Goal: Task Accomplishment & Management: Complete application form

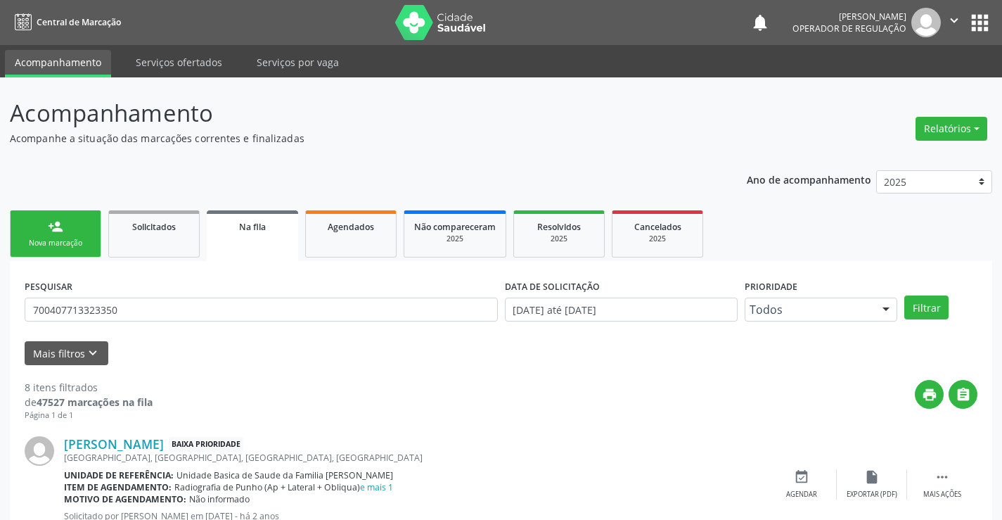
click at [41, 237] on link "person_add Nova marcação" at bounding box center [55, 233] width 91 height 47
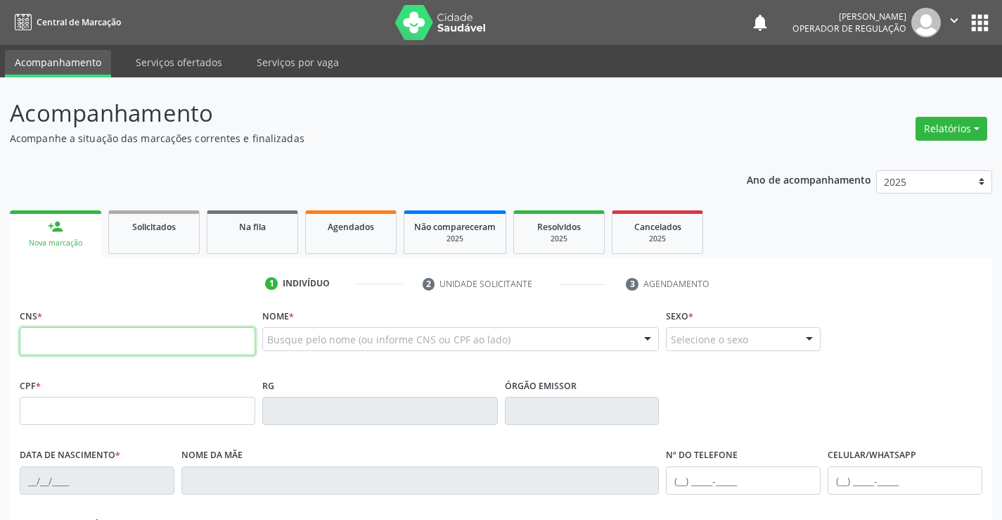
click at [91, 340] on input "text" at bounding box center [138, 341] width 236 height 28
type input "702 9095 9292 1078"
type input "0305164554"
type input "18/03/1957"
type input "(74) 98818-1377"
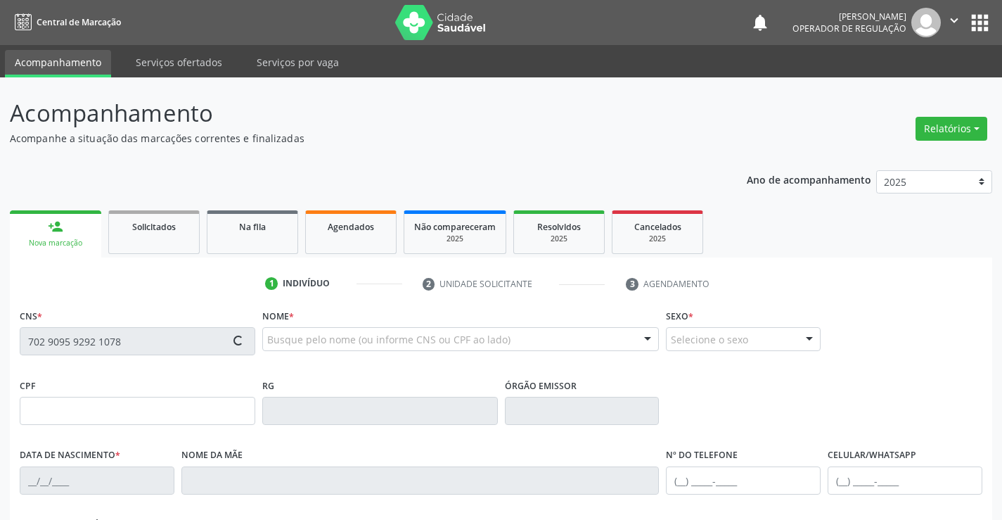
type input "(74) 98155-5619"
type input "742.739.225-68"
type input "S/N"
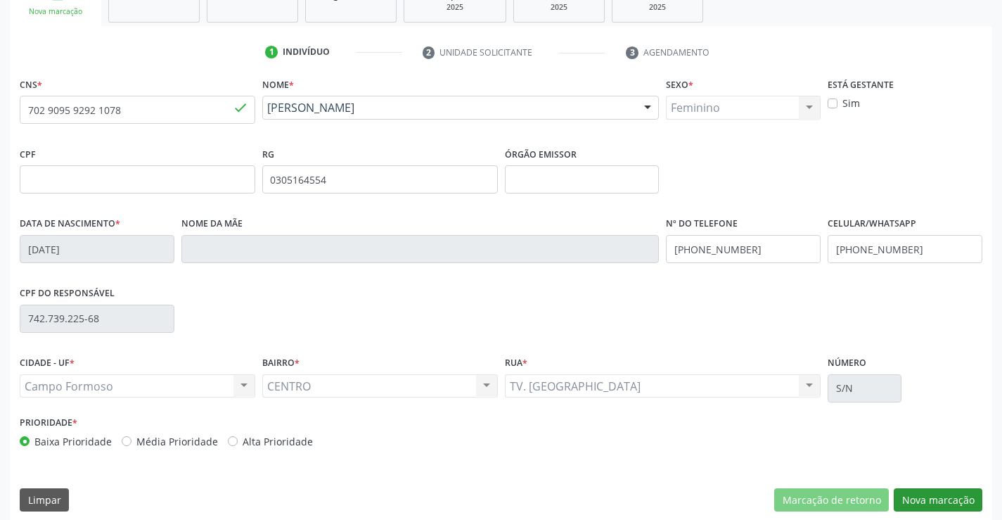
scroll to position [243, 0]
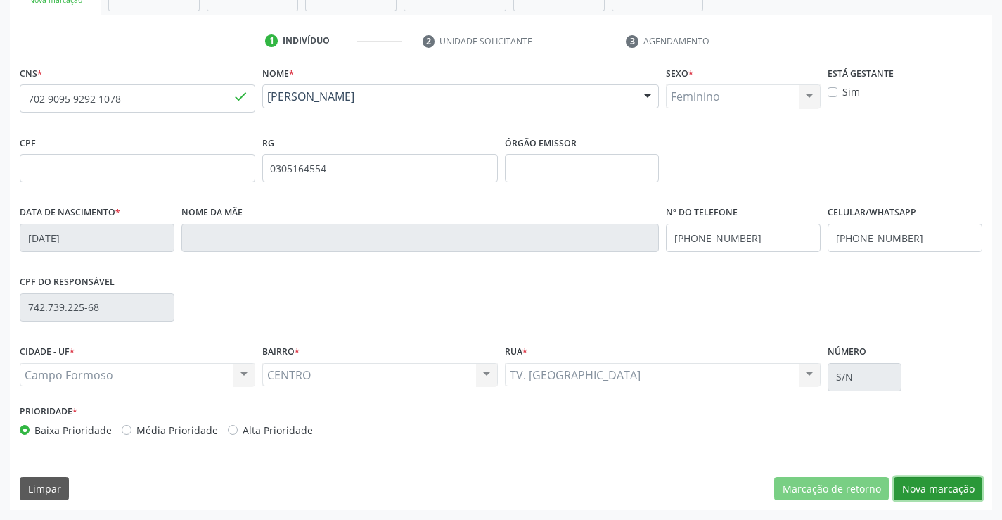
click at [906, 477] on button "Nova marcação" at bounding box center [938, 489] width 89 height 24
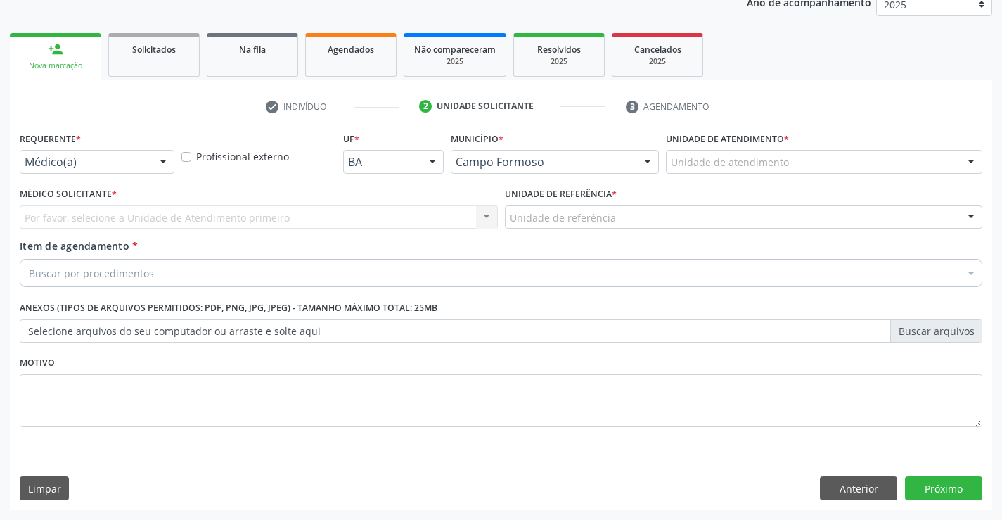
scroll to position [177, 0]
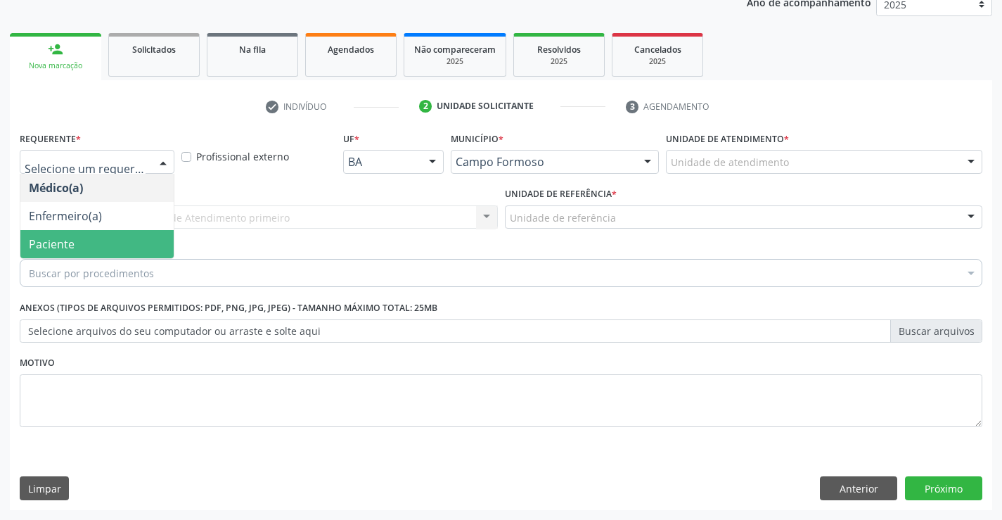
click at [61, 240] on span "Paciente" at bounding box center [52, 243] width 46 height 15
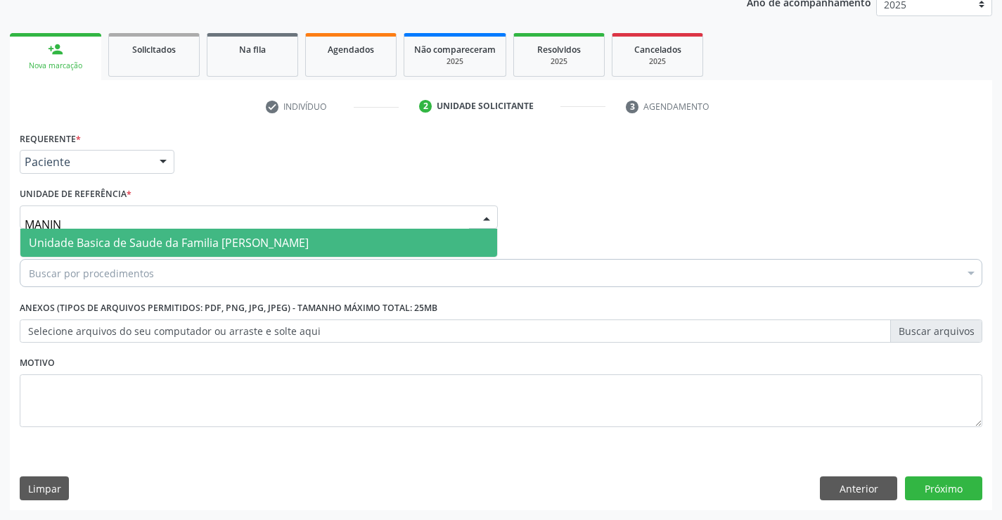
type input "MANINH"
click at [82, 243] on span "Unidade Basica de Saude da Familia [PERSON_NAME]" at bounding box center [169, 242] width 280 height 15
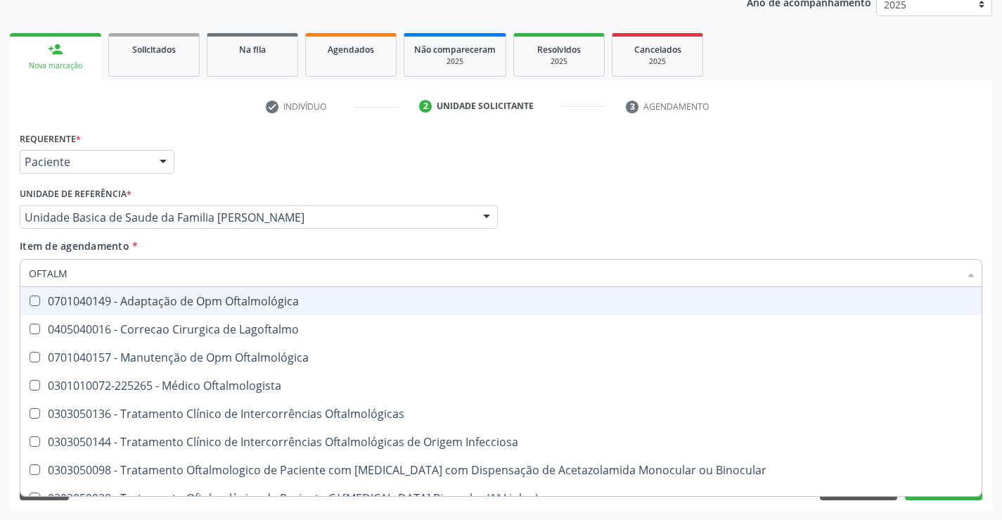
type input "OFTALMO"
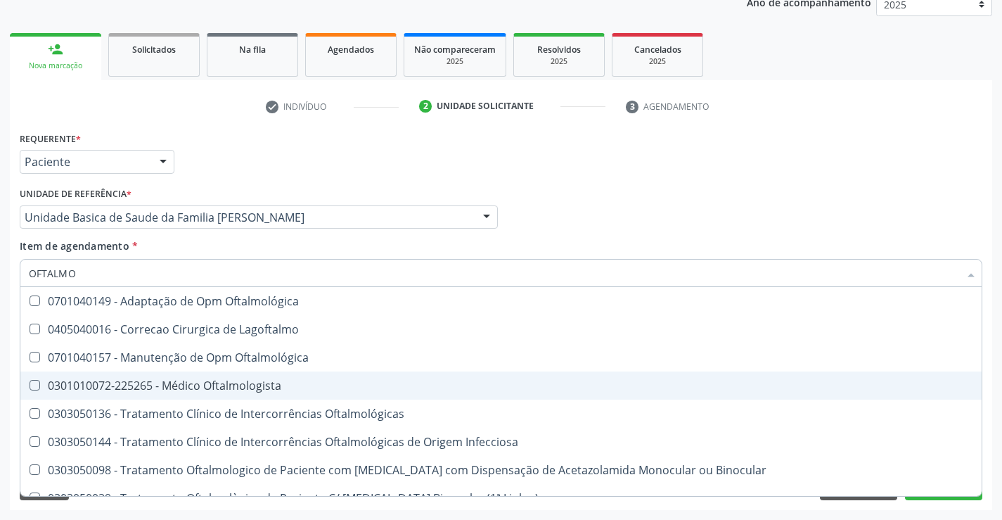
click at [283, 383] on div "0301010072-225265 - Médico Oftalmologista" at bounding box center [501, 385] width 944 height 11
checkbox Oftalmologista "true"
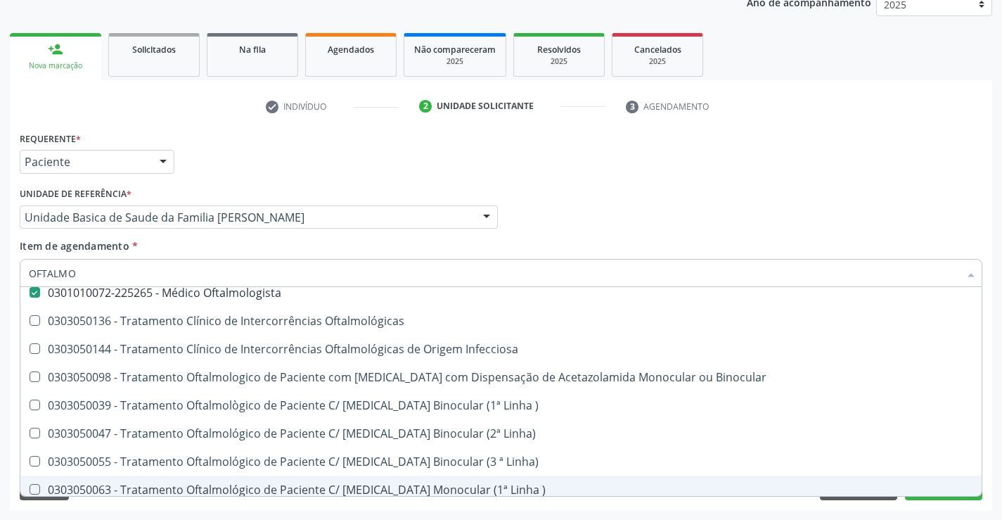
scroll to position [281, 0]
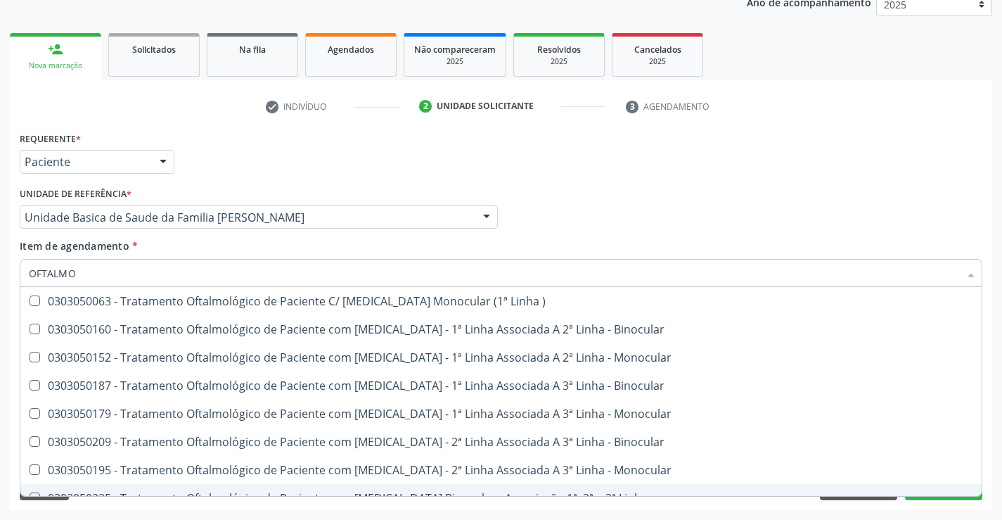
click at [930, 508] on div "Requerente * Paciente Médico(a) Enfermeiro(a) Paciente Nenhum resultado encontr…" at bounding box center [501, 319] width 982 height 382
checkbox Lagoftalmo "true"
checkbox Oftalmologista "false"
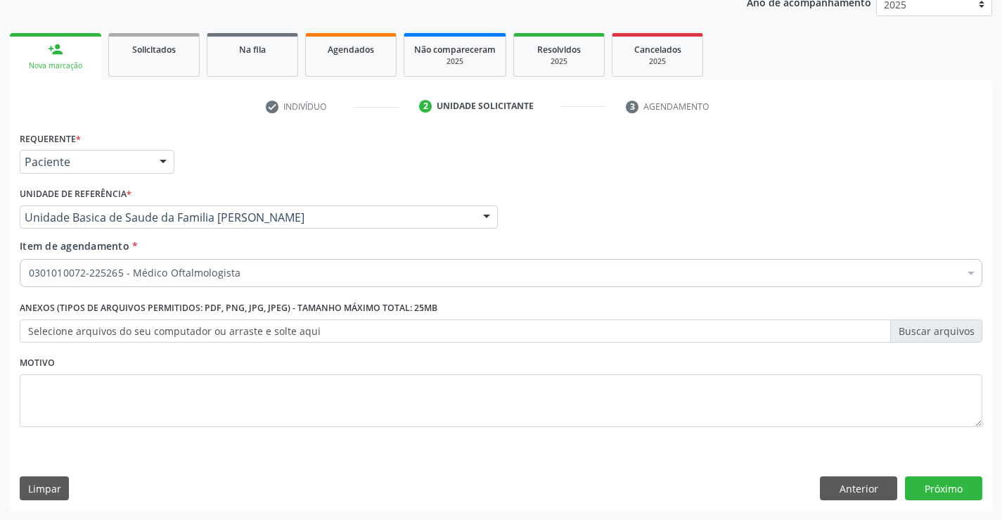
scroll to position [0, 0]
click at [929, 485] on button "Próximo" at bounding box center [943, 488] width 77 height 24
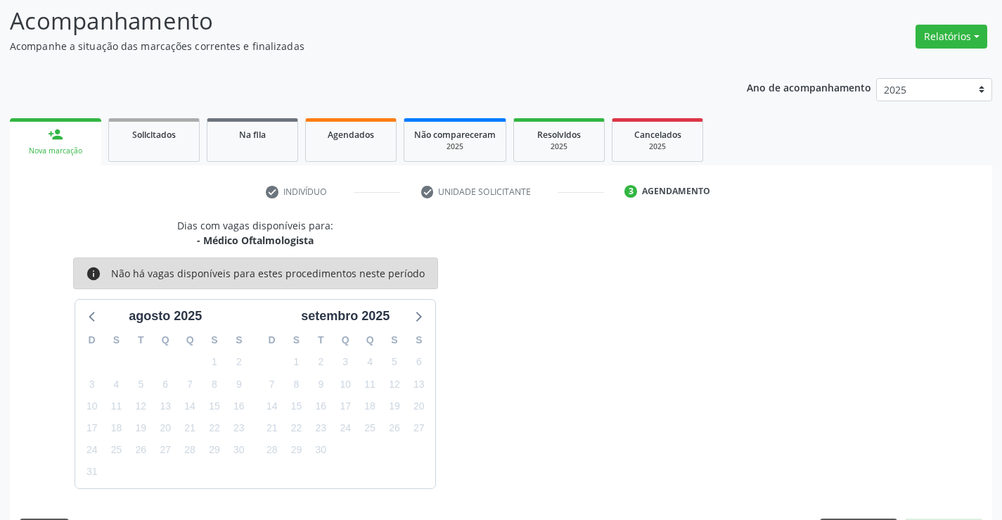
scroll to position [134, 0]
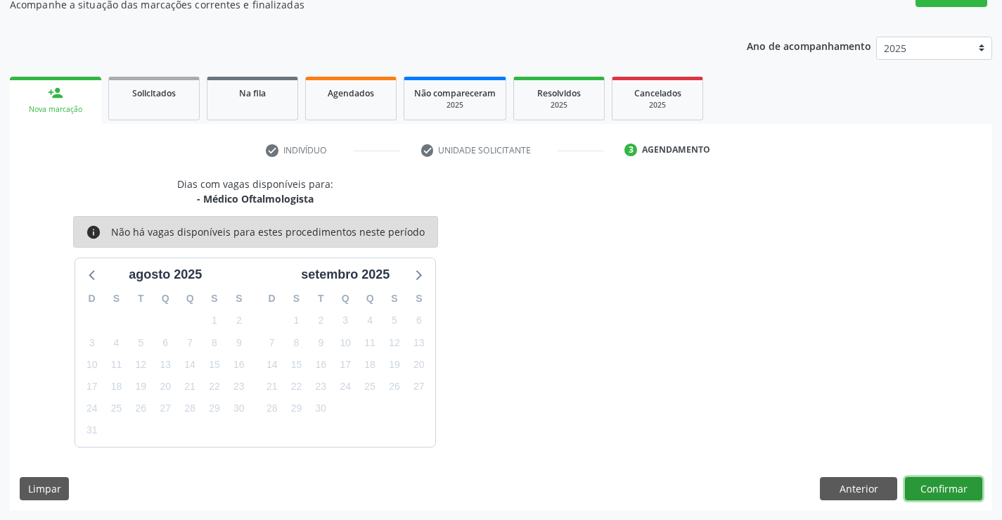
click at [934, 483] on button "Confirmar" at bounding box center [943, 489] width 77 height 24
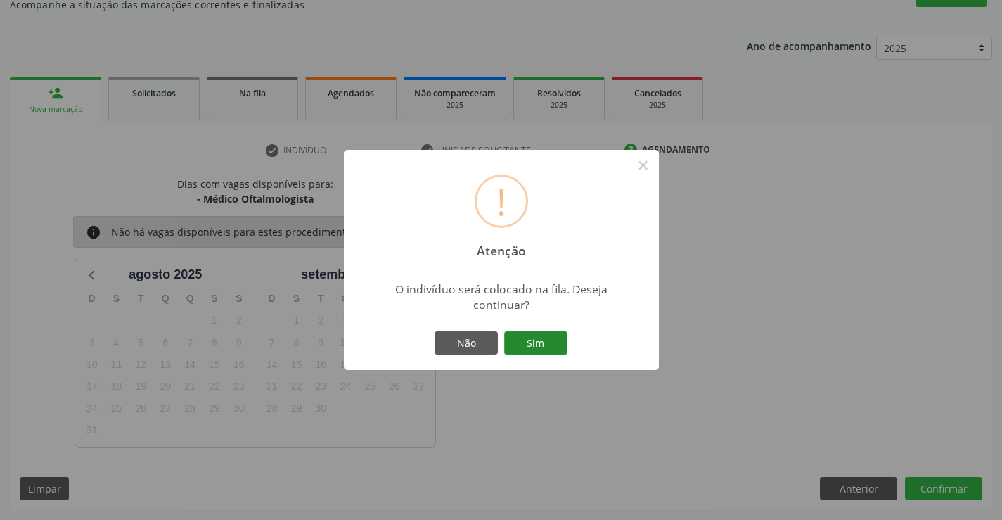
click at [533, 337] on button "Sim" at bounding box center [535, 343] width 63 height 24
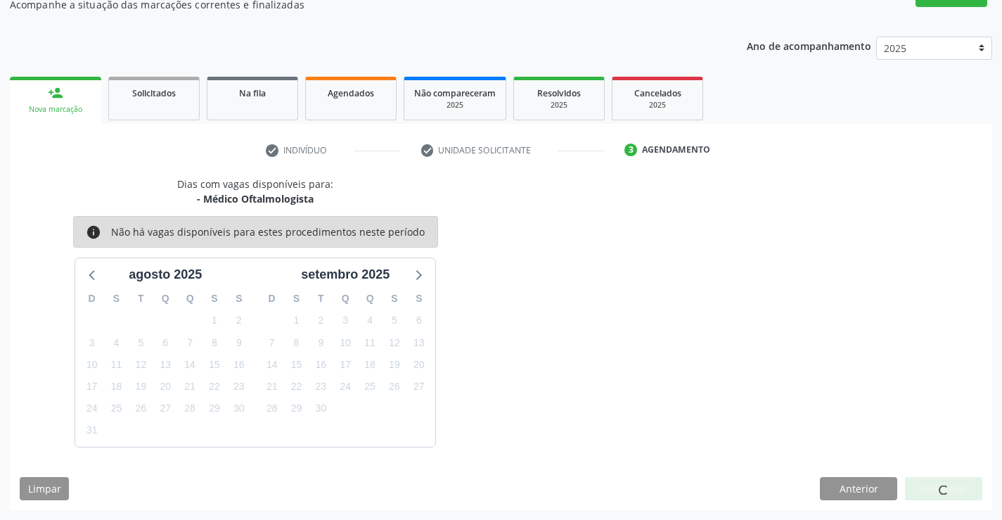
scroll to position [0, 0]
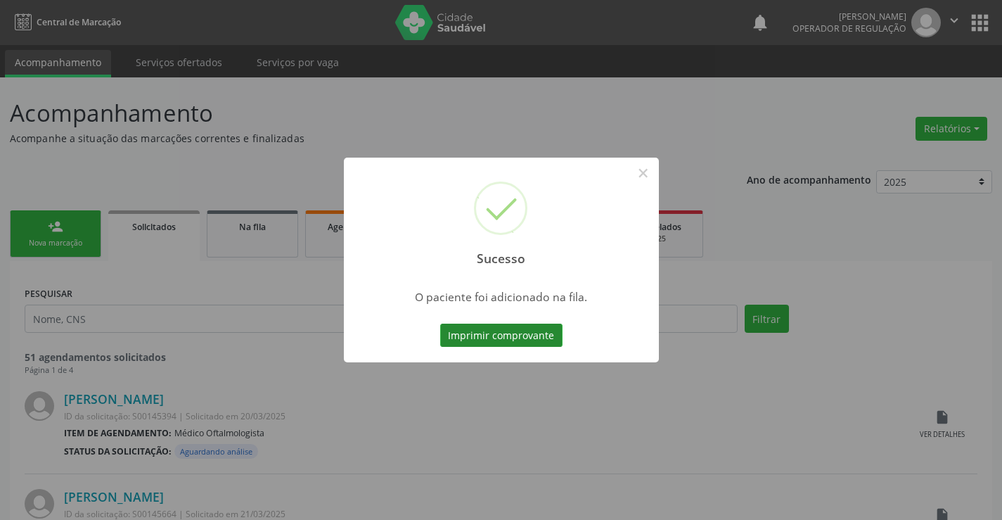
click at [557, 346] on button "Imprimir comprovante" at bounding box center [501, 335] width 122 height 24
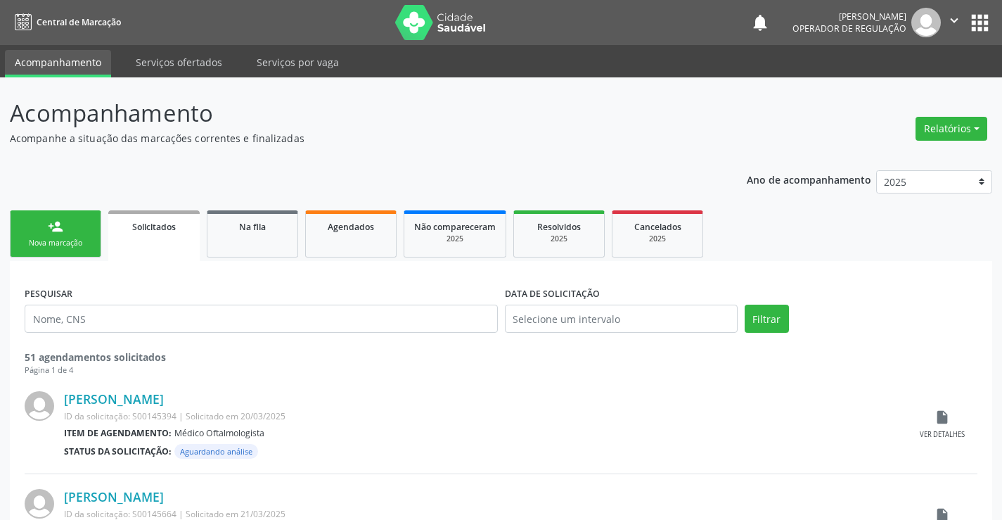
click at [77, 240] on div "Nova marcação" at bounding box center [55, 243] width 70 height 11
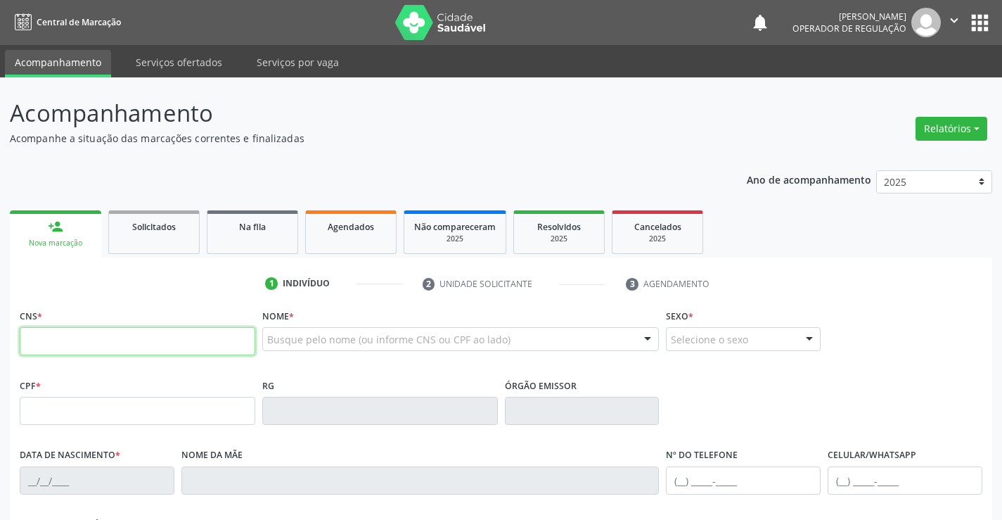
click at [111, 339] on input "text" at bounding box center [138, 341] width 236 height 28
type input "700 0063 1328 0401"
type input "2039773274"
type input "12/04/1990"
type input "(74) 98834-0177"
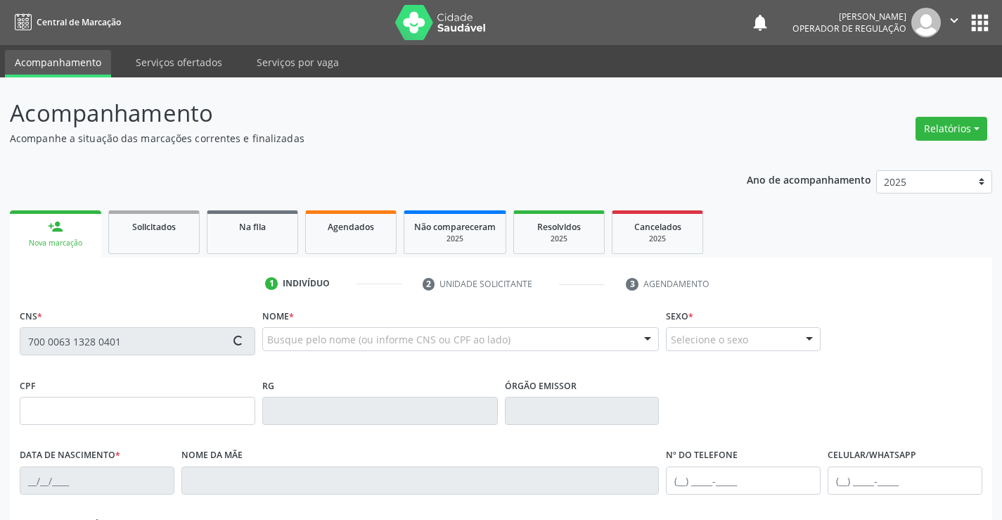
type input "858.973.365-39"
type input "S/N"
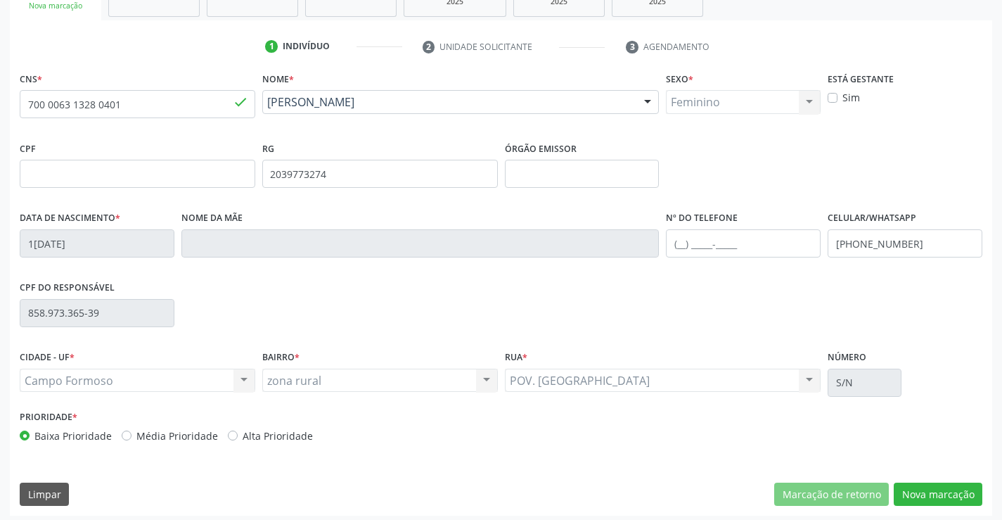
scroll to position [243, 0]
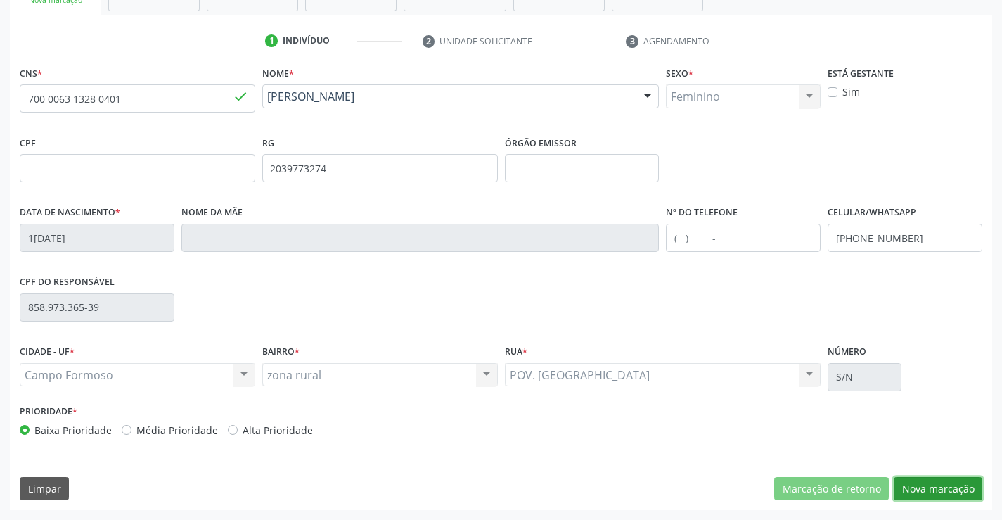
click at [925, 477] on button "Nova marcação" at bounding box center [938, 489] width 89 height 24
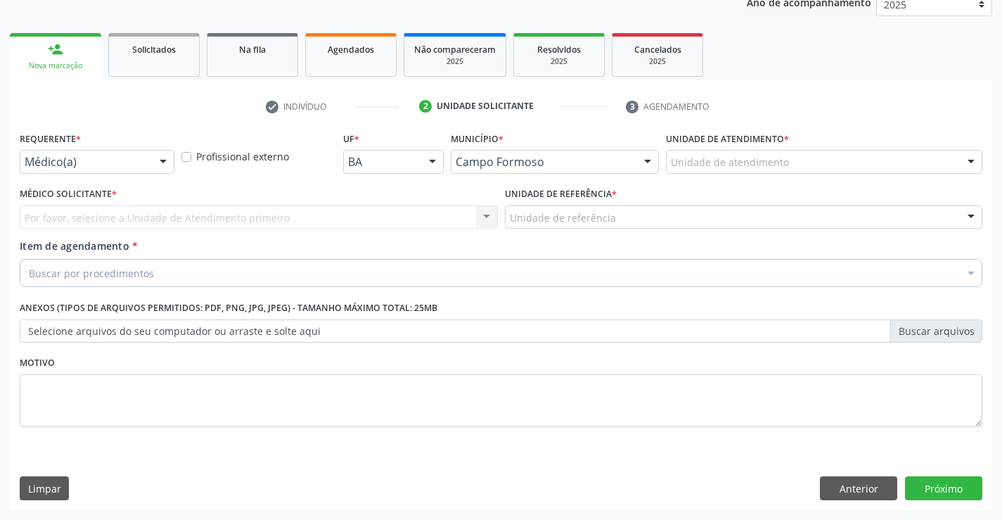
scroll to position [177, 0]
click at [112, 153] on div "Médico(a)" at bounding box center [97, 162] width 155 height 24
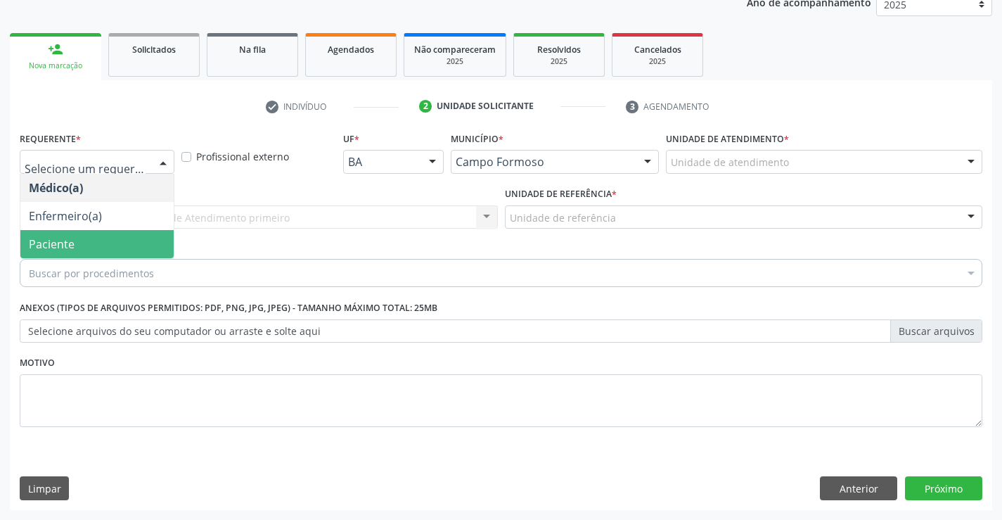
click at [106, 236] on span "Paciente" at bounding box center [96, 244] width 153 height 28
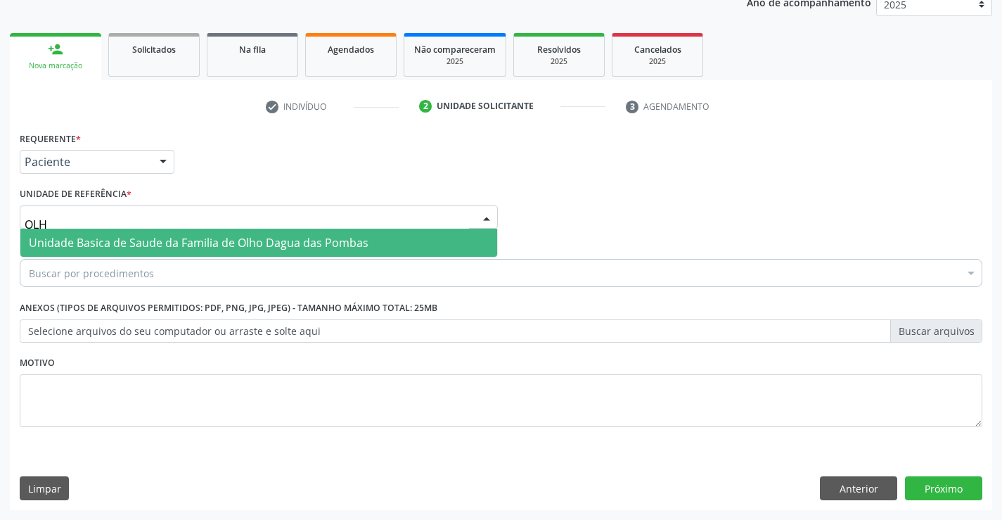
type input "OLHO"
click at [103, 234] on span "Unidade Basica de Saude da Familia de Olho Dagua das Pombas" at bounding box center [258, 242] width 477 height 28
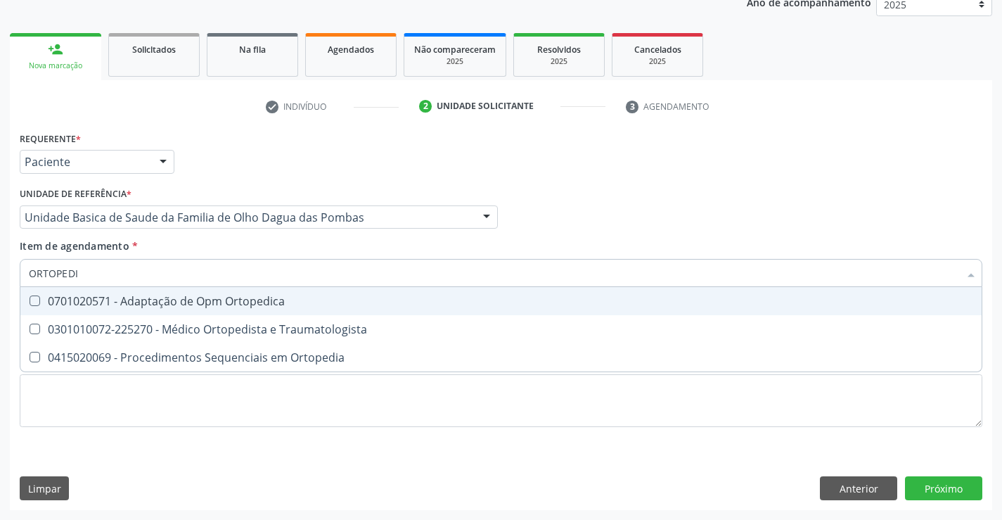
type input "ORTOPEDIS"
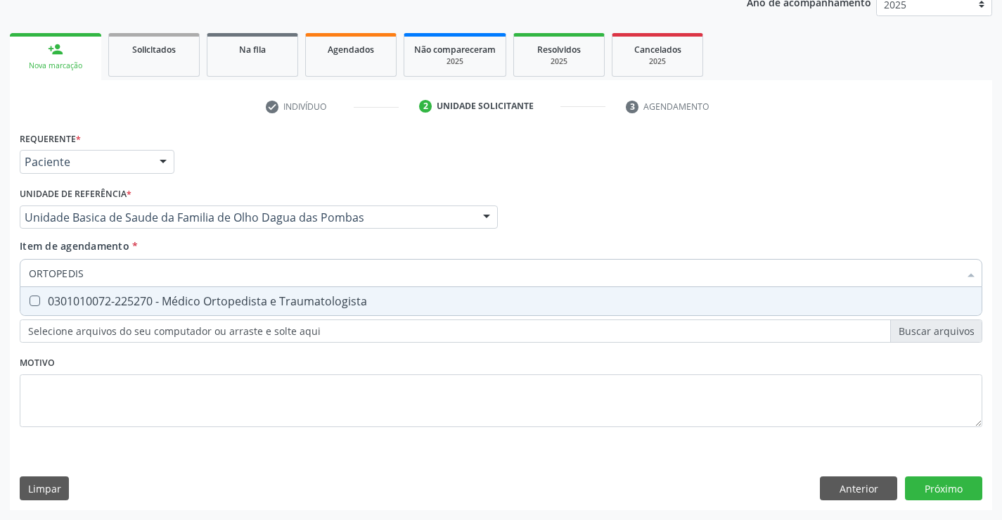
click at [137, 304] on div "0301010072-225270 - Médico Ortopedista e Traumatologista" at bounding box center [501, 300] width 944 height 11
checkbox Traumatologista "true"
click at [927, 481] on div "Requerente * Paciente Médico(a) Enfermeiro(a) Paciente Nenhum resultado encontr…" at bounding box center [501, 319] width 982 height 382
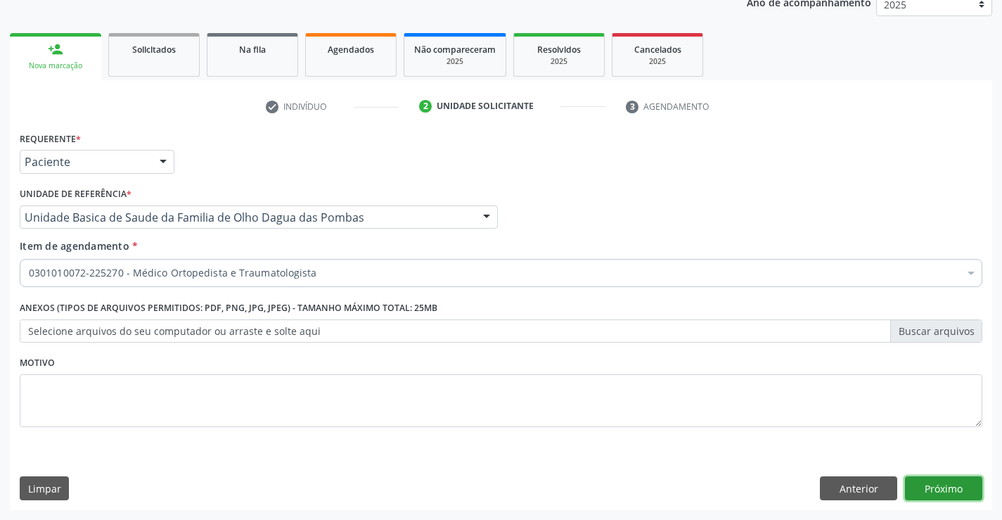
click at [922, 489] on button "Próximo" at bounding box center [943, 488] width 77 height 24
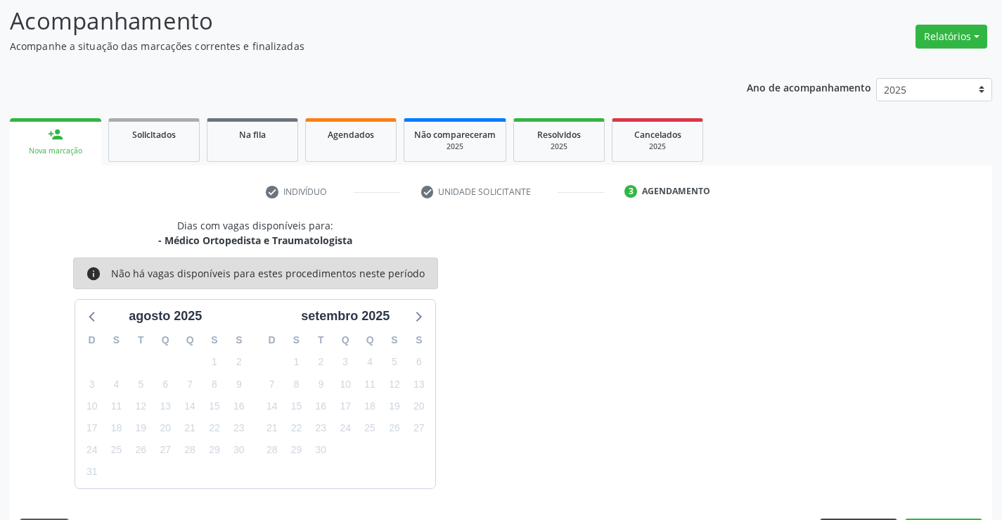
scroll to position [134, 0]
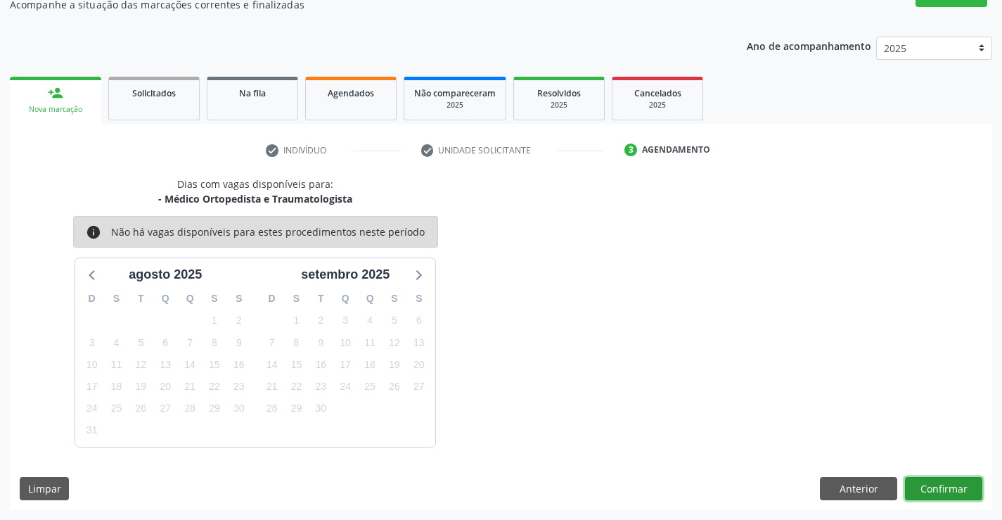
click at [953, 489] on button "Confirmar" at bounding box center [943, 489] width 77 height 24
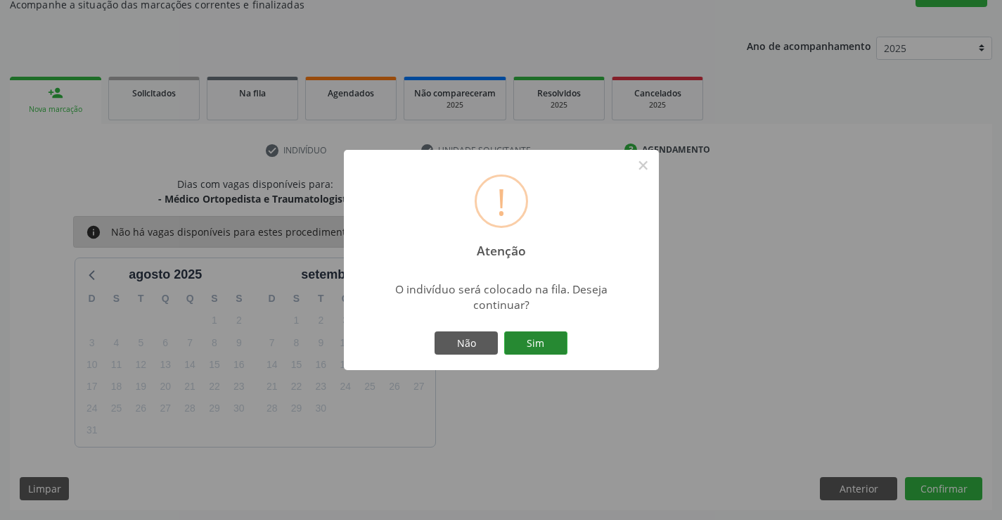
click at [543, 343] on button "Sim" at bounding box center [535, 343] width 63 height 24
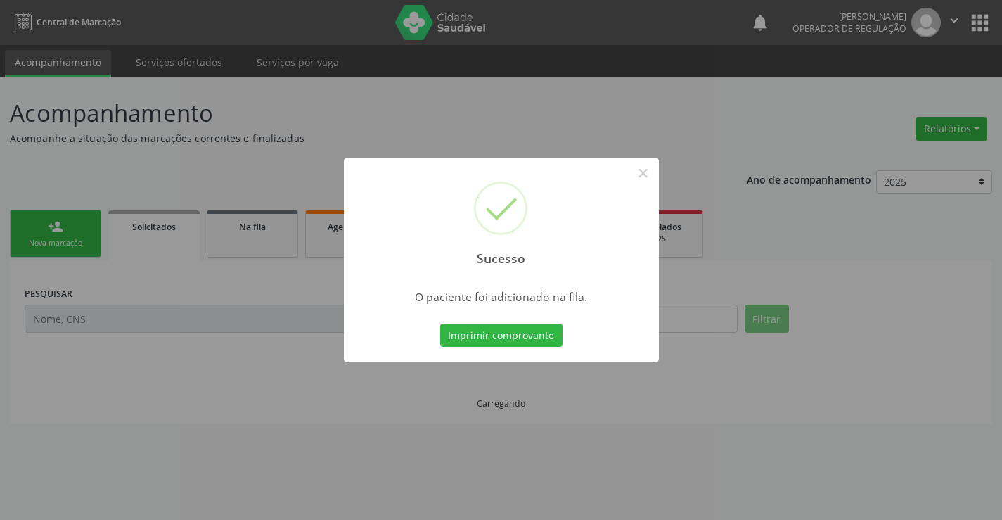
scroll to position [0, 0]
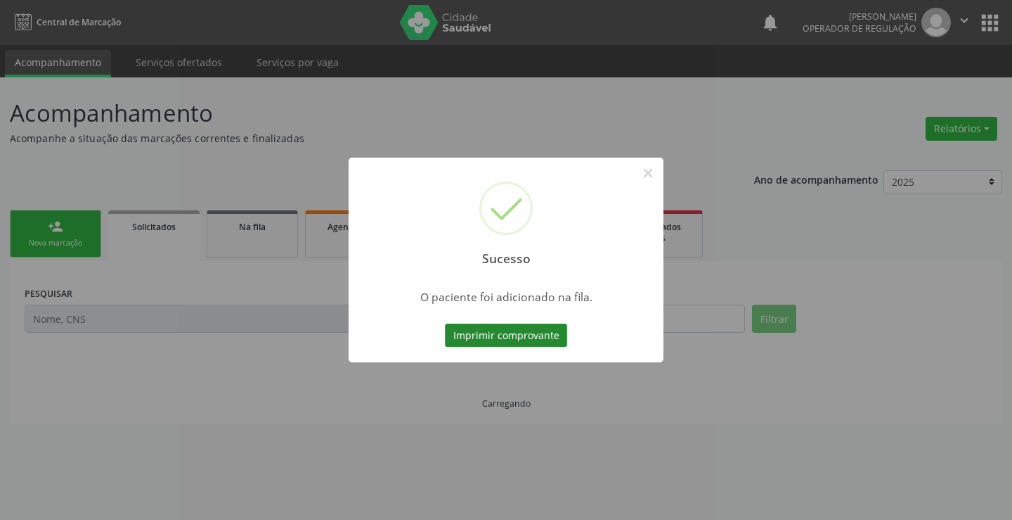
click at [536, 333] on button "Imprimir comprovante" at bounding box center [506, 335] width 122 height 24
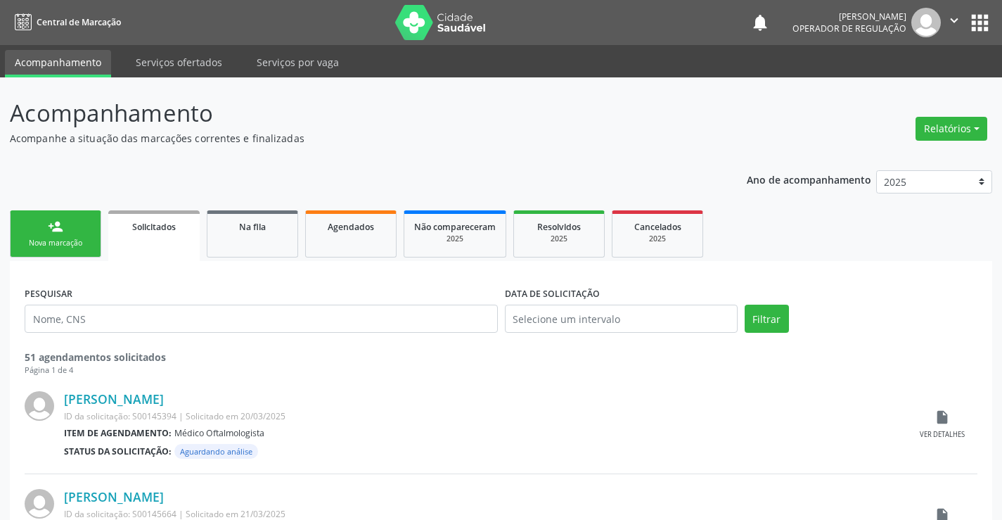
click at [46, 241] on div "Nova marcação" at bounding box center [55, 243] width 70 height 11
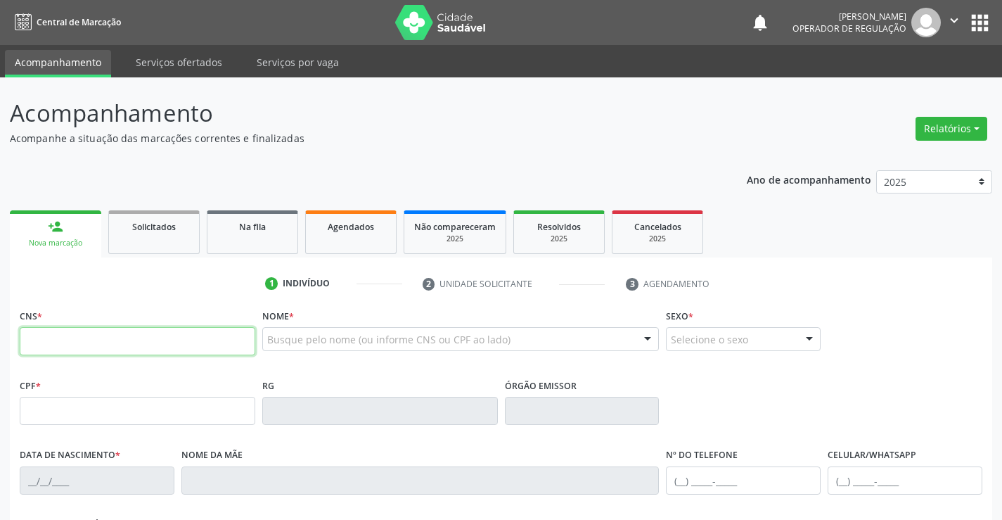
click at [129, 349] on input "text" at bounding box center [138, 341] width 236 height 28
type input "709 6086 8169 0178"
type input "17/11/1977"
type input "(14) 99640-1918"
type input "S/N"
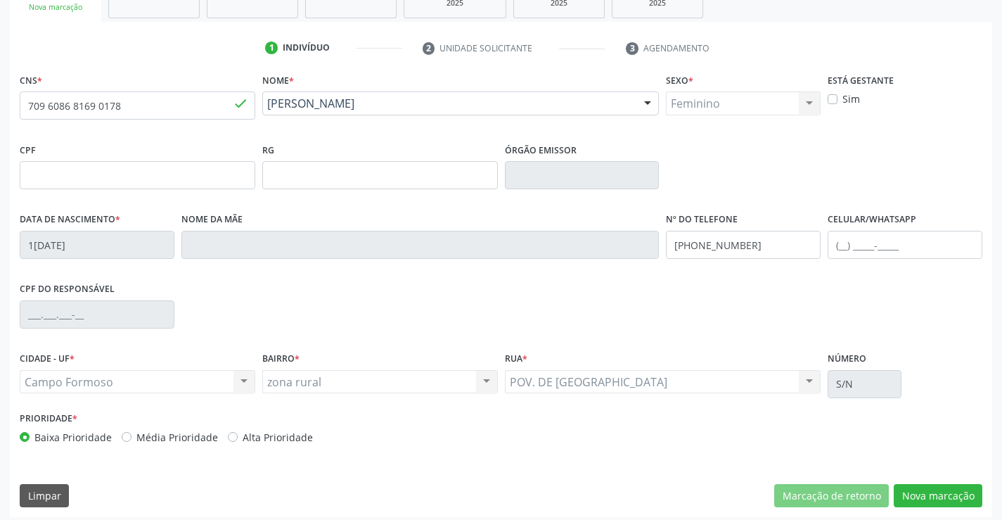
scroll to position [243, 0]
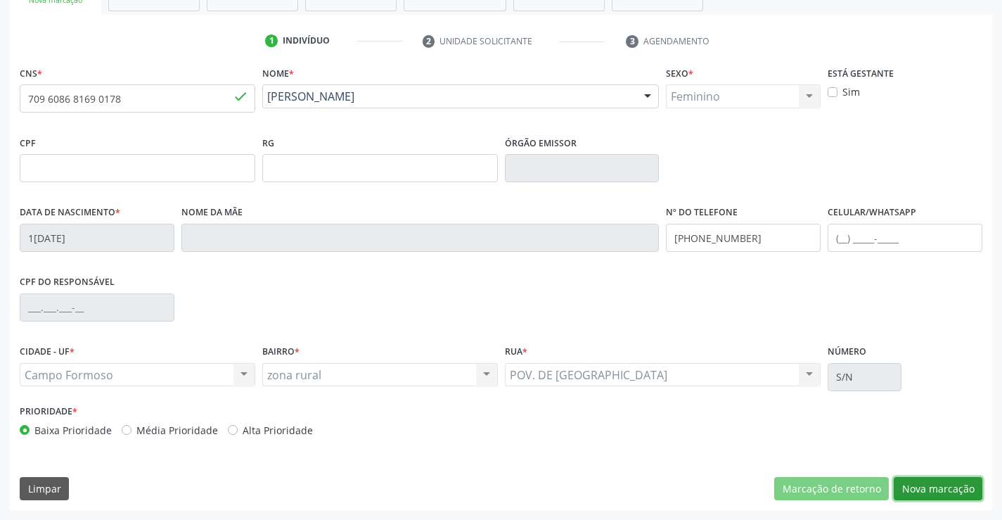
click at [937, 486] on button "Nova marcação" at bounding box center [938, 489] width 89 height 24
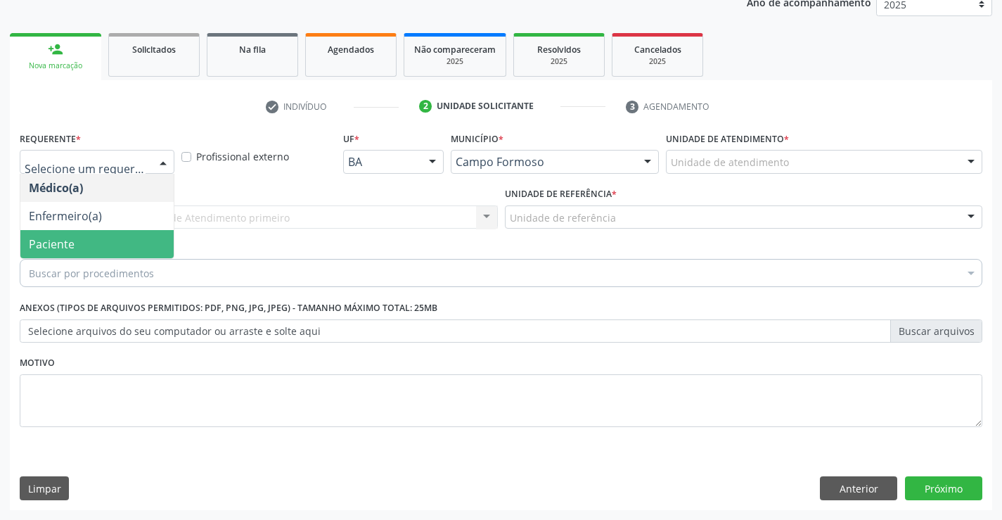
click at [39, 237] on span "Paciente" at bounding box center [52, 243] width 46 height 15
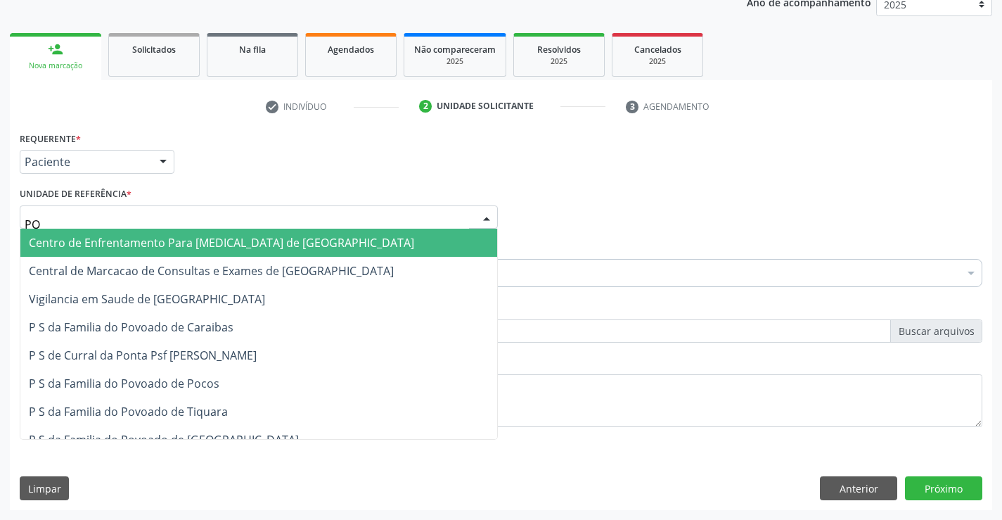
type input "POC"
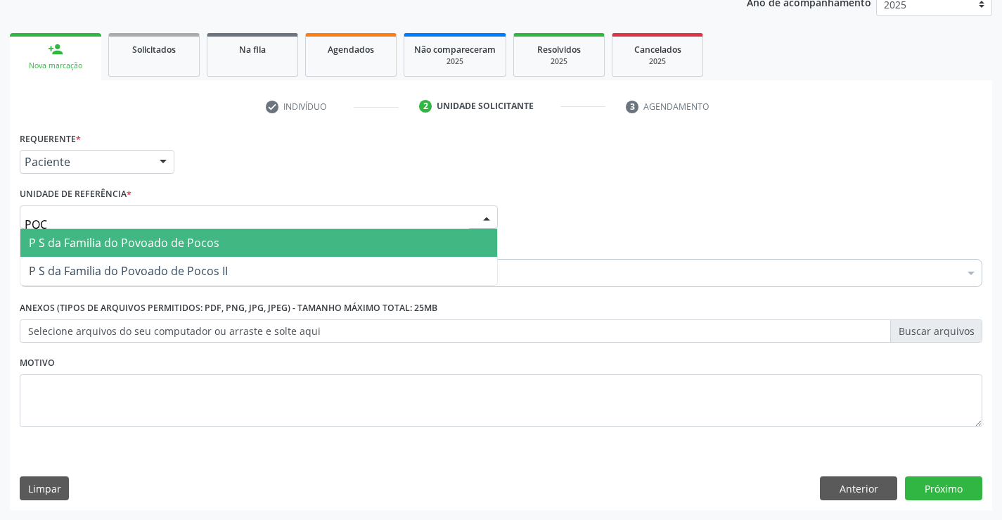
click at [67, 240] on span "P S da Familia do Povoado de Pocos" at bounding box center [124, 242] width 191 height 15
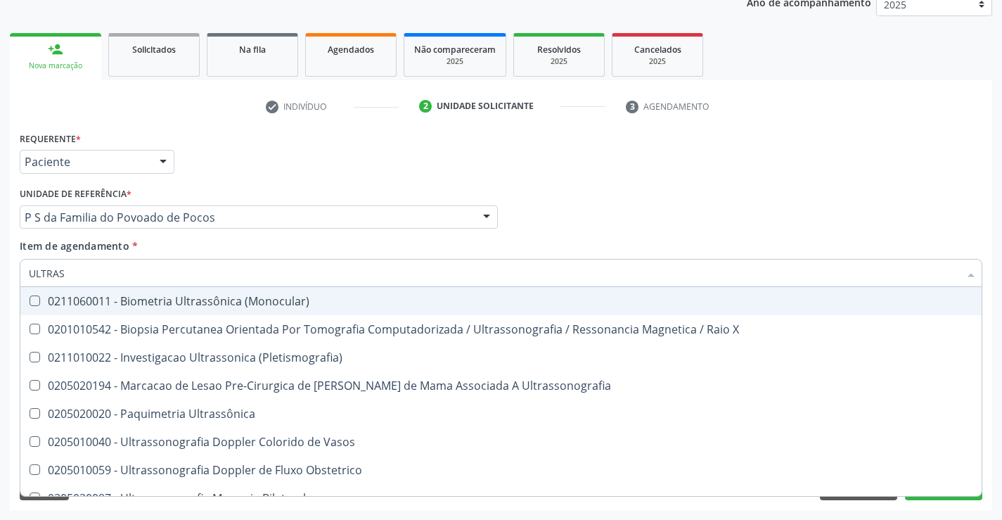
type input "ULTRASS"
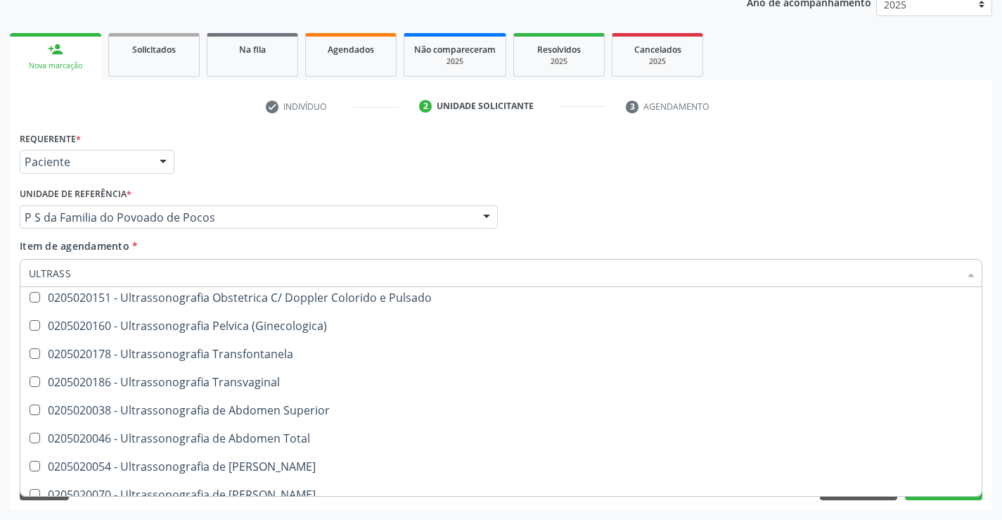
scroll to position [281, 0]
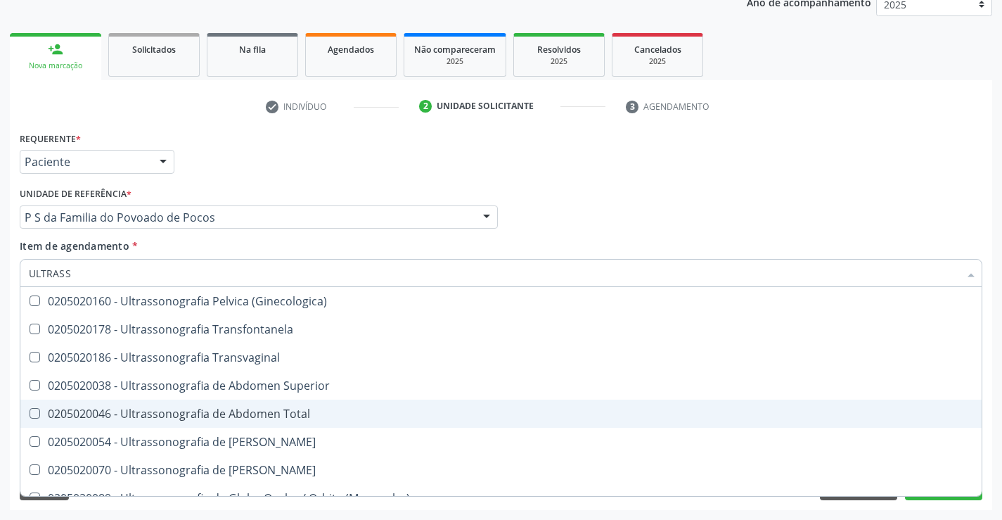
click at [334, 409] on div "0205020046 - Ultrassonografia de Abdomen Total" at bounding box center [501, 413] width 944 height 11
checkbox Total "true"
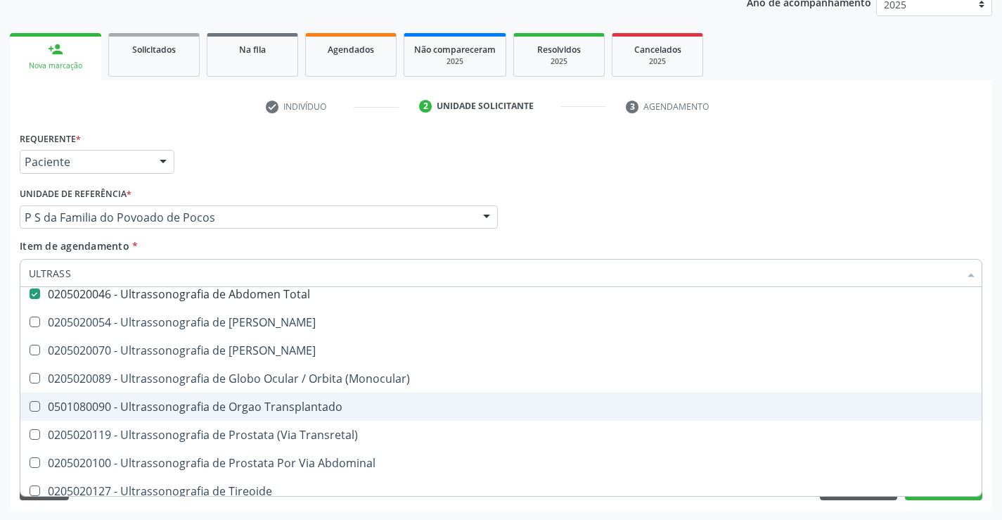
scroll to position [368, 0]
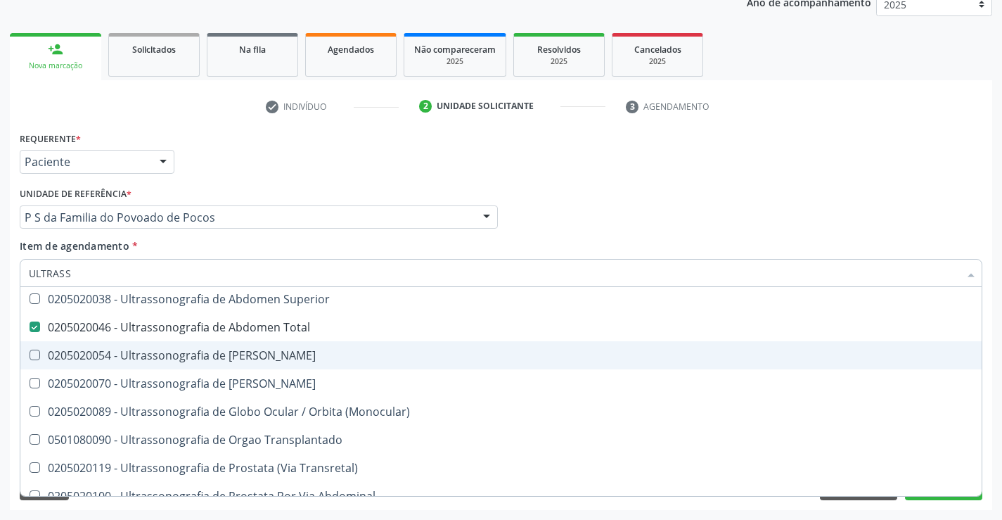
click at [298, 351] on div "0205020054 - Ultrassonografia de Aparelho Urinario" at bounding box center [501, 354] width 944 height 11
checkbox Urinario "true"
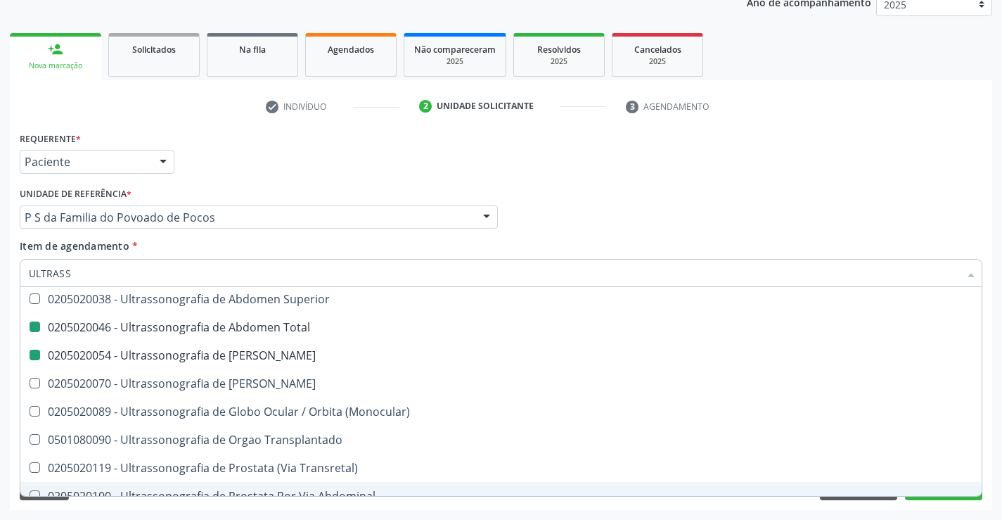
click at [930, 508] on div "Requerente * Paciente Médico(a) Enfermeiro(a) Paciente Nenhum resultado encontr…" at bounding box center [501, 319] width 982 height 382
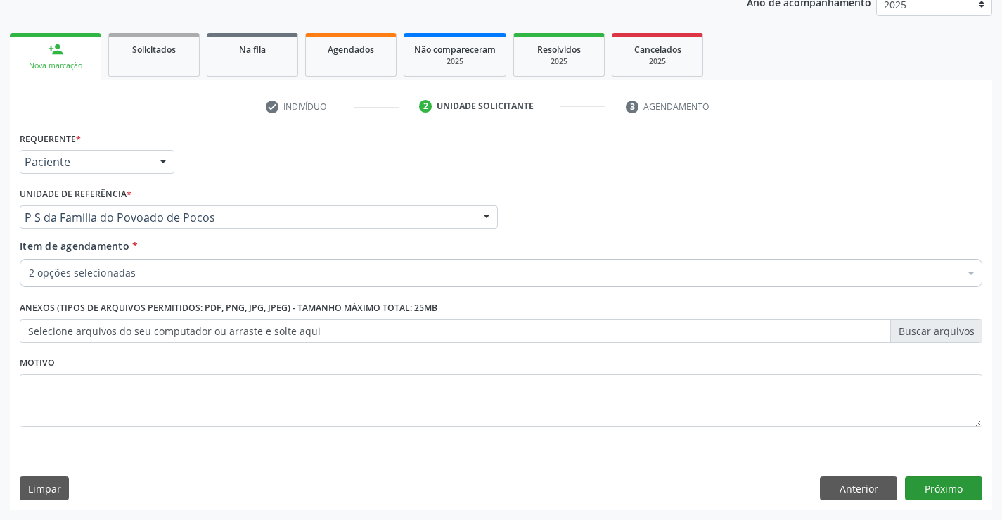
scroll to position [0, 0]
click at [926, 492] on button "Próximo" at bounding box center [943, 488] width 77 height 24
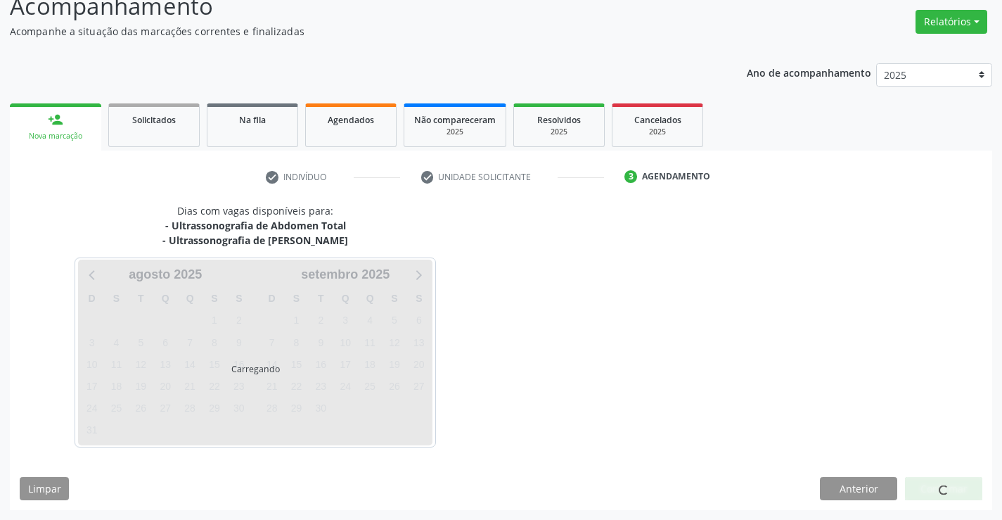
scroll to position [107, 0]
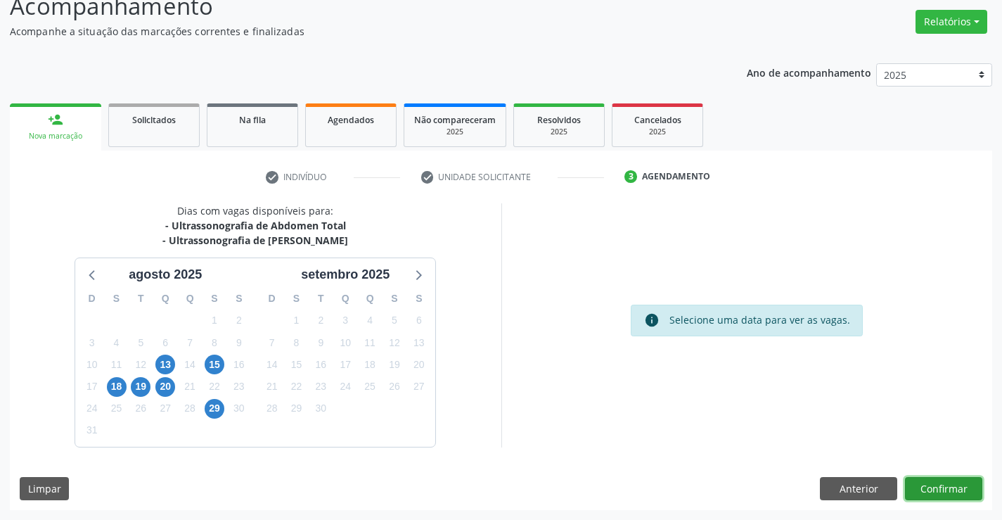
click at [929, 484] on button "Confirmar" at bounding box center [943, 489] width 77 height 24
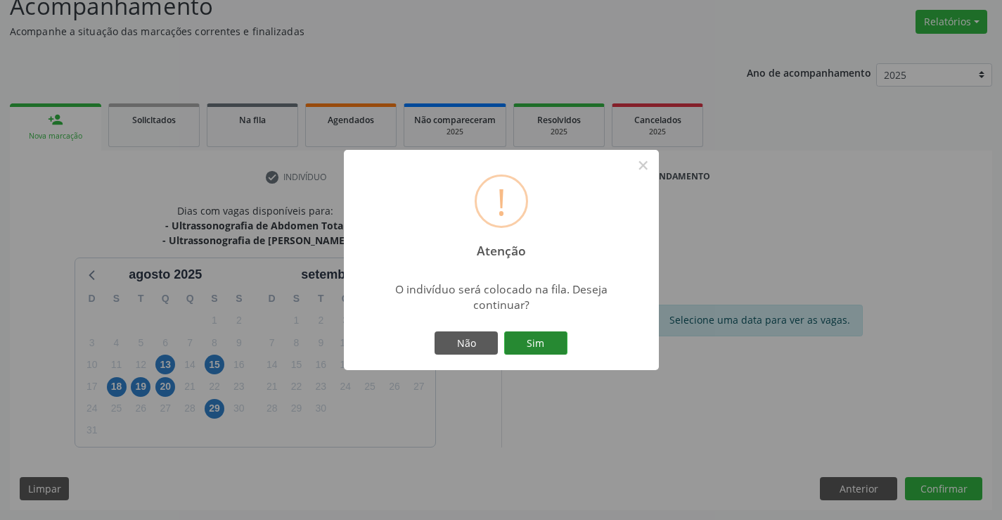
click at [550, 338] on button "Sim" at bounding box center [535, 343] width 63 height 24
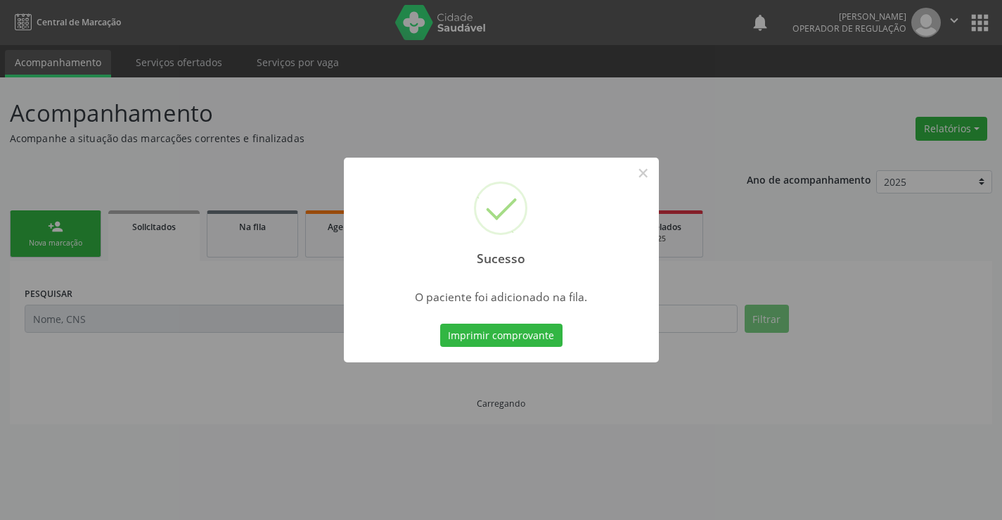
scroll to position [0, 0]
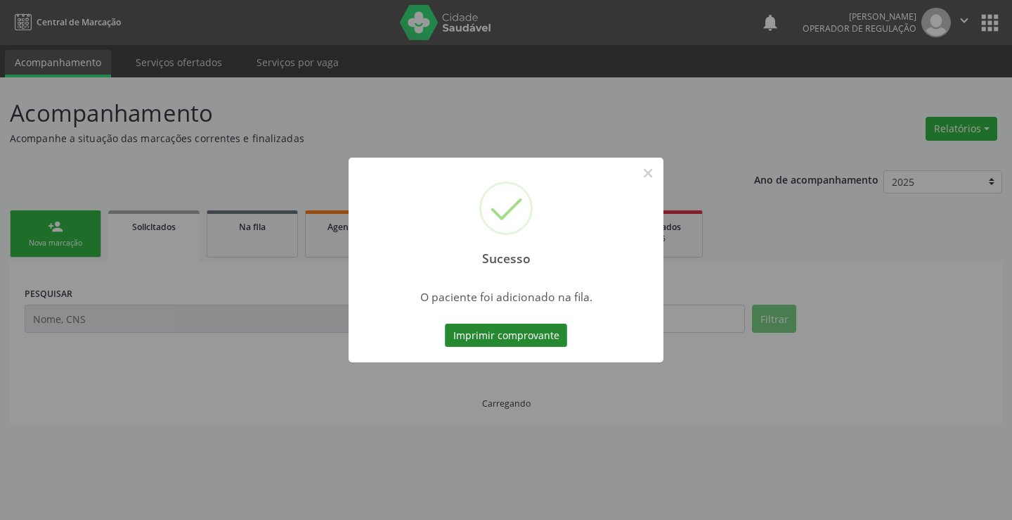
click at [531, 334] on button "Imprimir comprovante" at bounding box center [506, 335] width 122 height 24
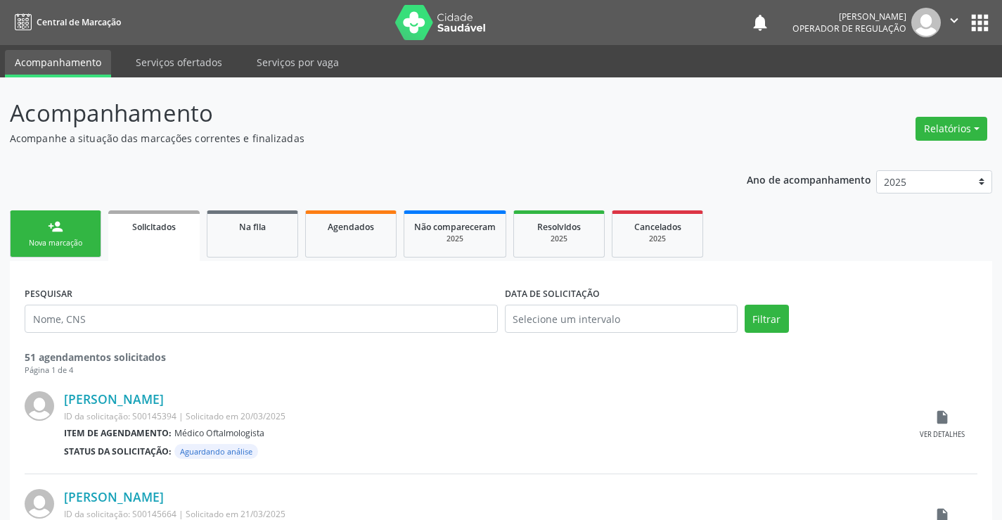
click at [91, 226] on link "person_add Nova marcação" at bounding box center [55, 233] width 91 height 47
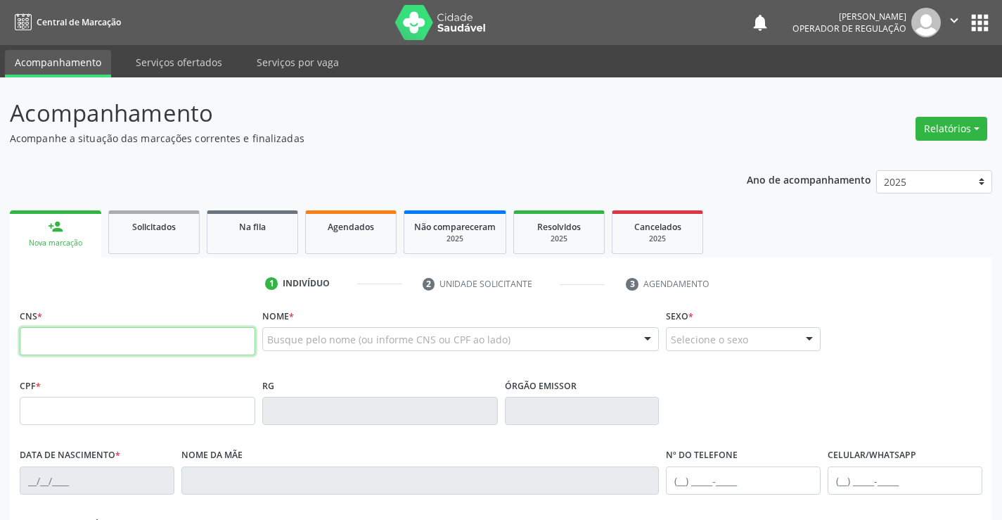
drag, startPoint x: 91, startPoint y: 226, endPoint x: 138, endPoint y: 339, distance: 121.9
click at [138, 339] on input "text" at bounding box center [138, 341] width 236 height 28
type input "700 6099 5770 4264"
type input "0912498056"
type input "24/12/1975"
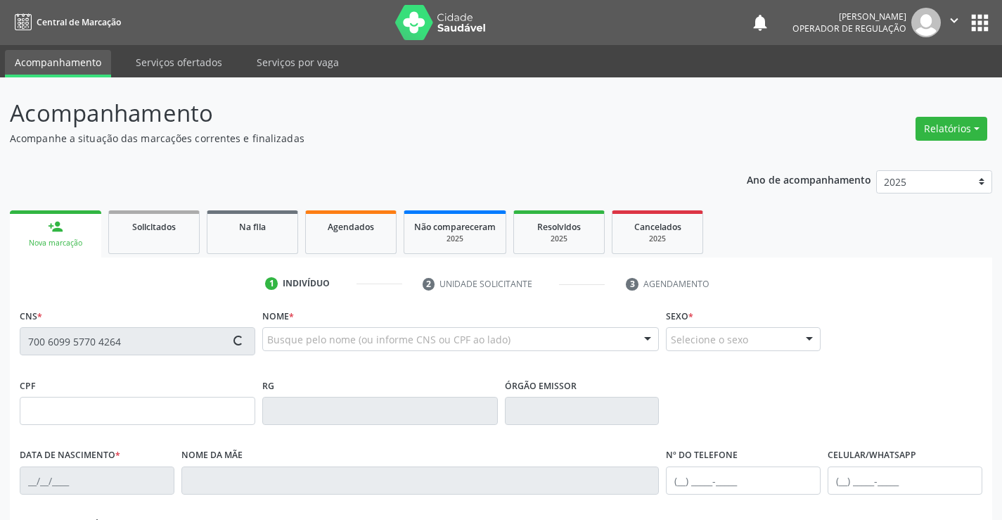
type input "(74) 9930-3192"
type input "SN"
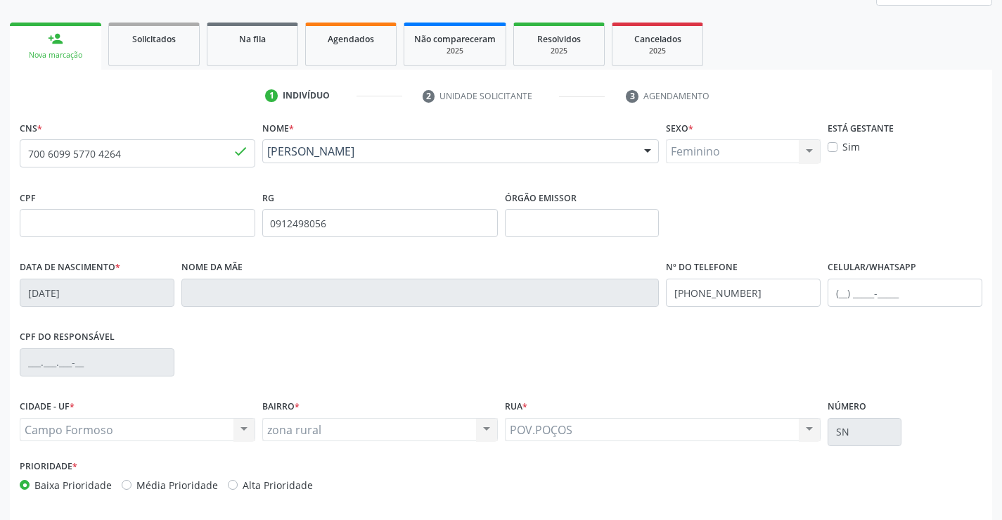
scroll to position [243, 0]
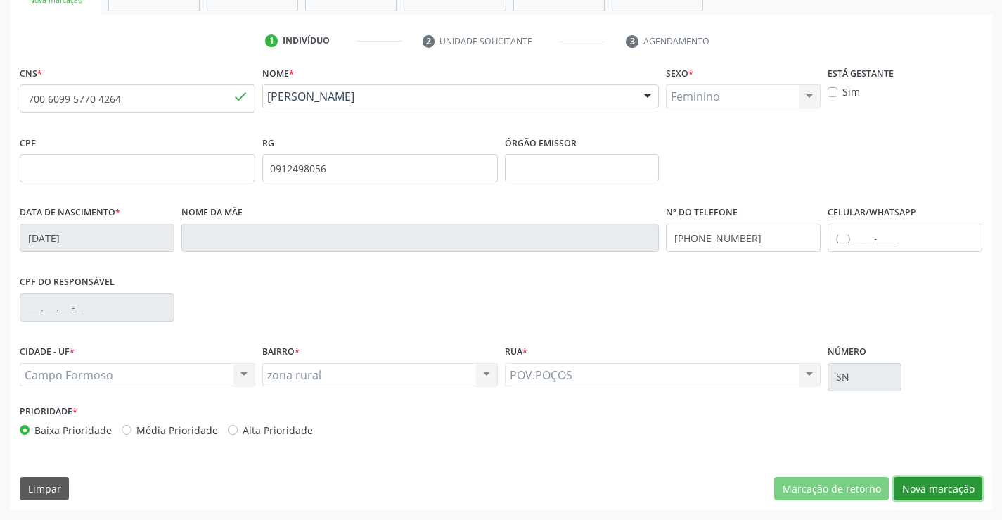
click at [917, 486] on button "Nova marcação" at bounding box center [938, 489] width 89 height 24
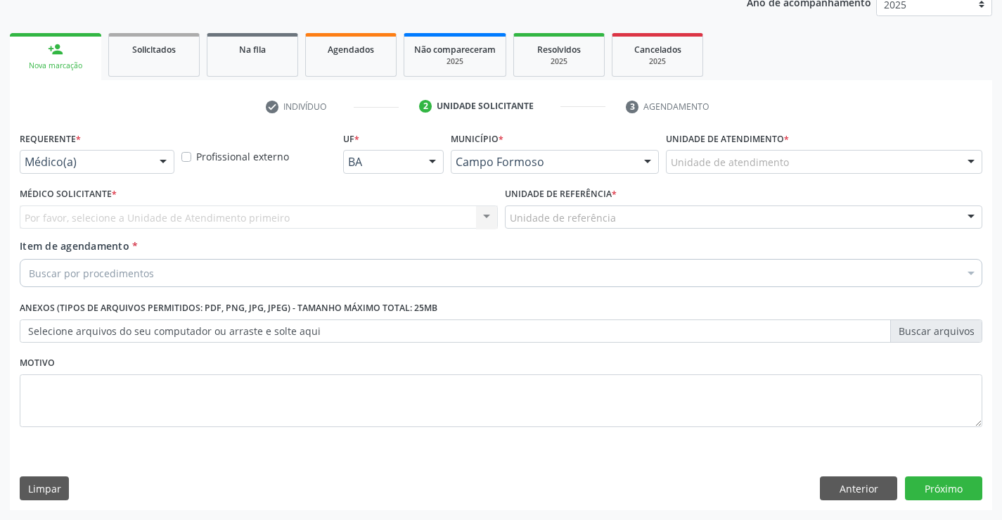
scroll to position [177, 0]
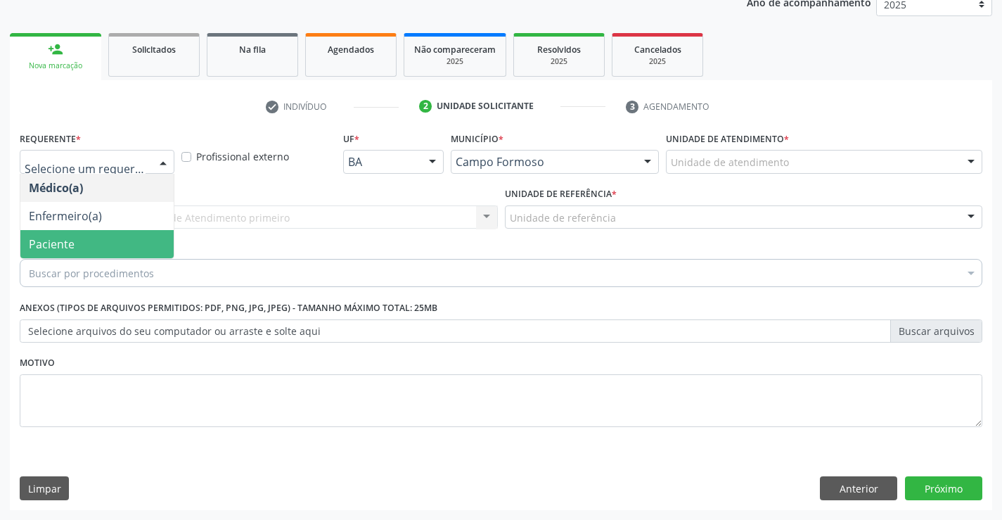
click at [48, 243] on span "Paciente" at bounding box center [52, 243] width 46 height 15
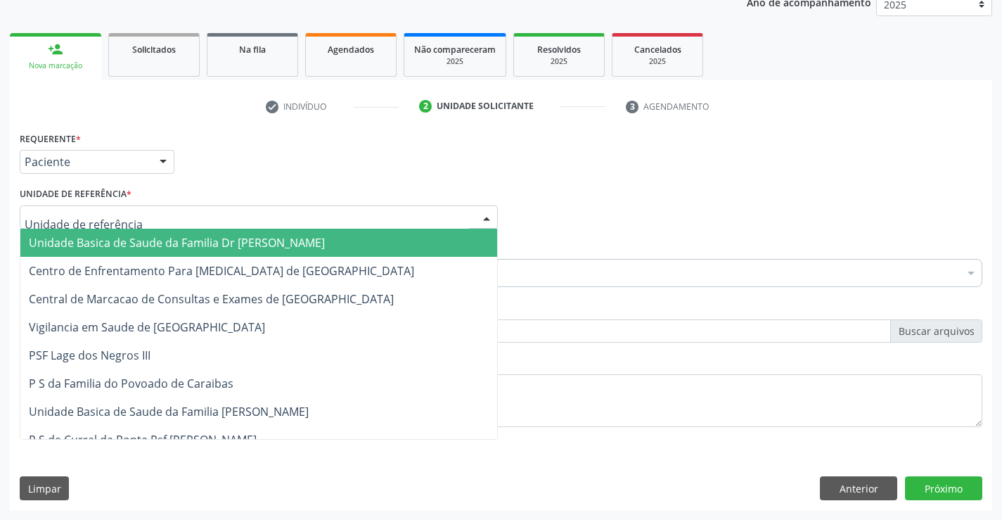
click at [51, 228] on div at bounding box center [259, 217] width 478 height 24
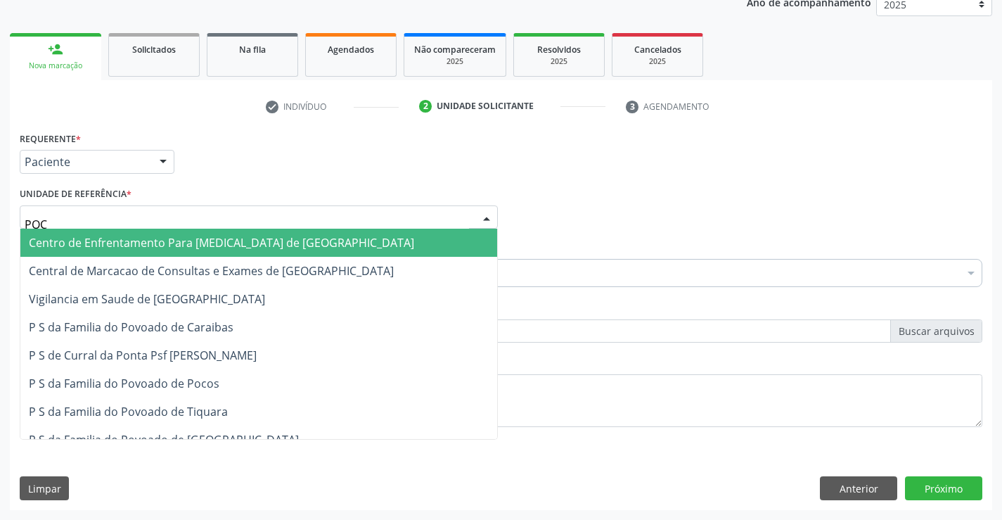
type input "POCO"
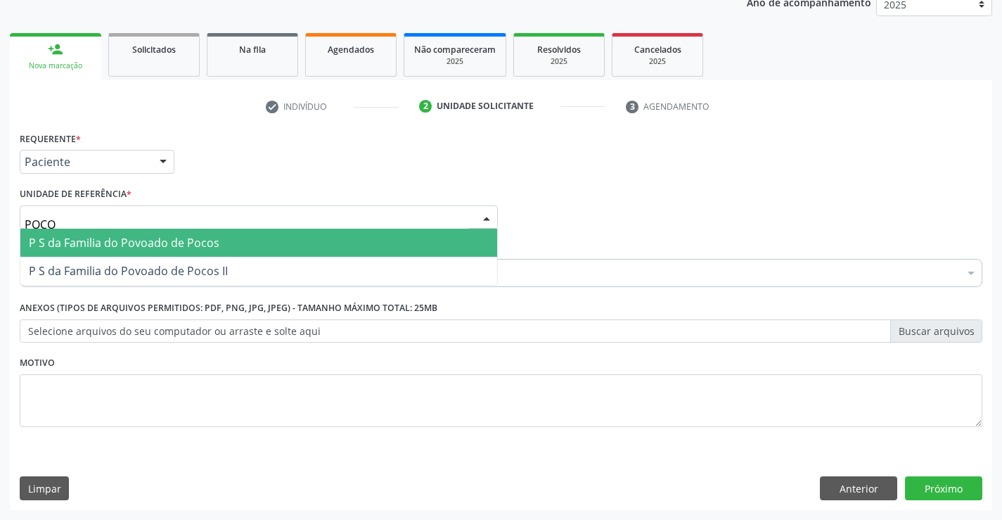
click at [116, 247] on span "P S da Familia do Povoado de Pocos" at bounding box center [124, 242] width 191 height 15
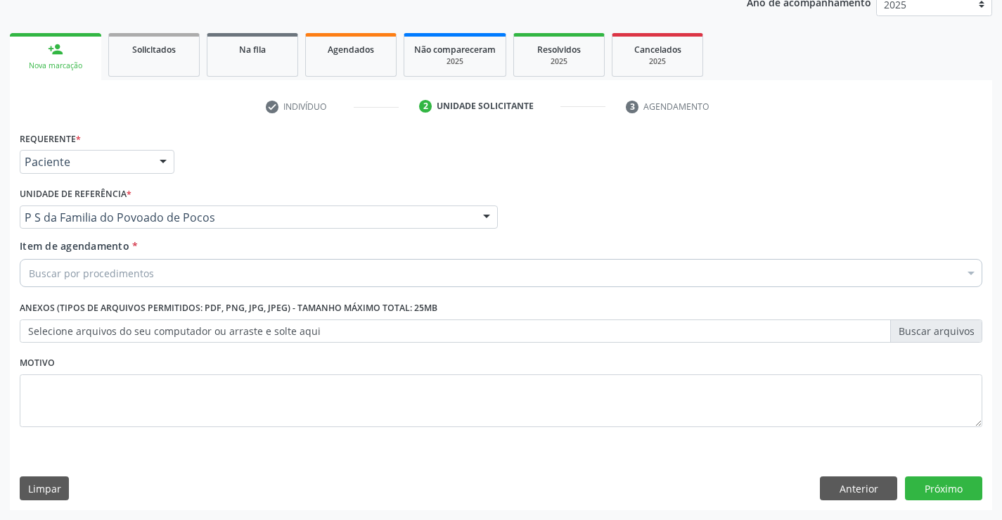
click at [86, 284] on div "Buscar por procedimentos" at bounding box center [501, 273] width 962 height 28
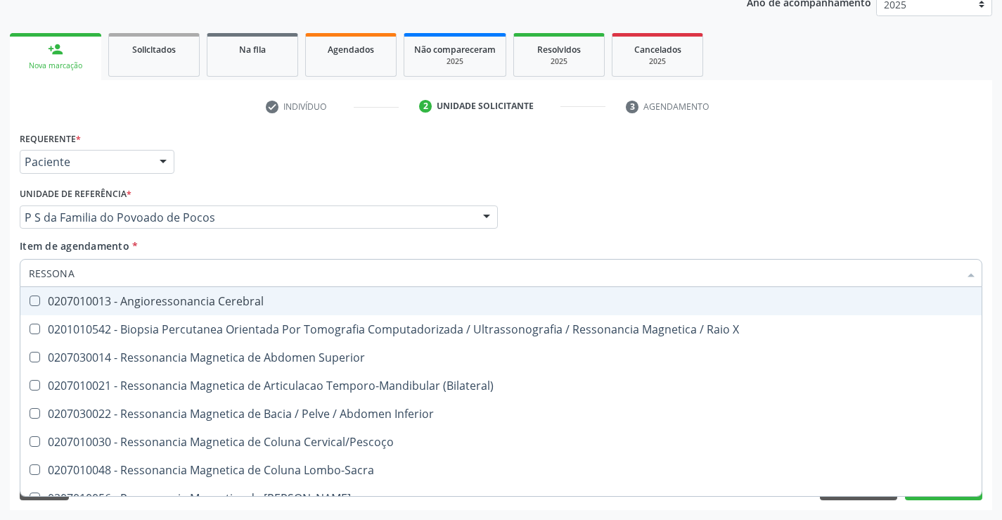
type input "RESSONAN"
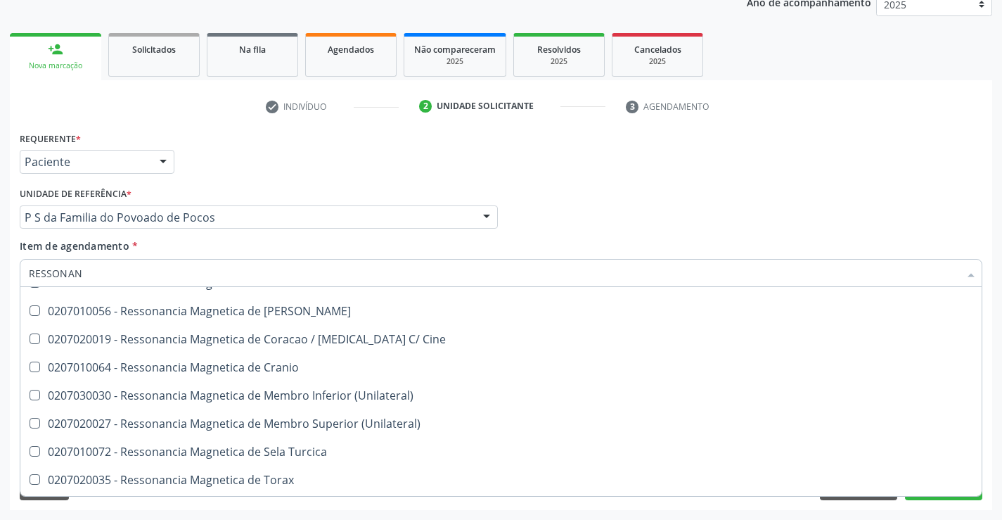
scroll to position [211, 0]
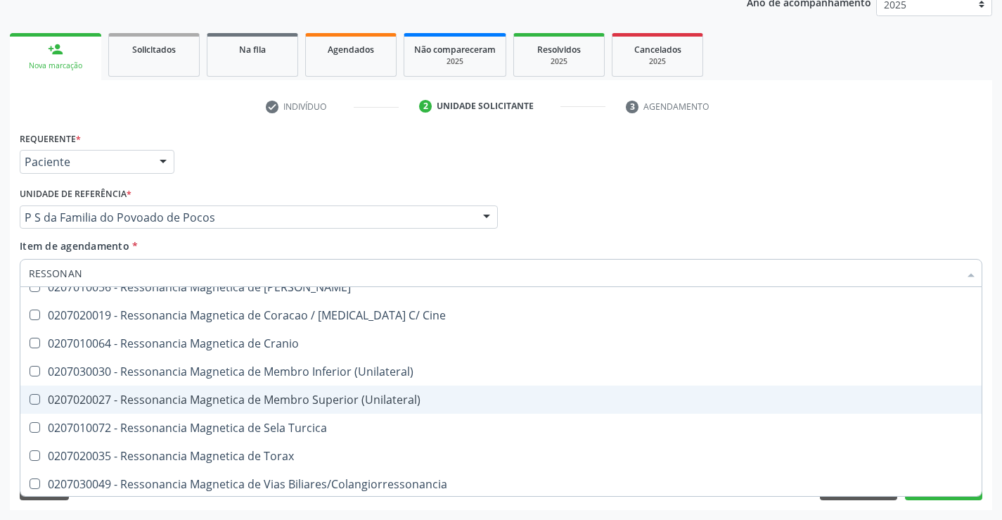
click at [392, 399] on div "0207020027 - Ressonancia Magnetica de Membro Superior (Unilateral)" at bounding box center [501, 399] width 944 height 11
checkbox \(Unilateral\) "true"
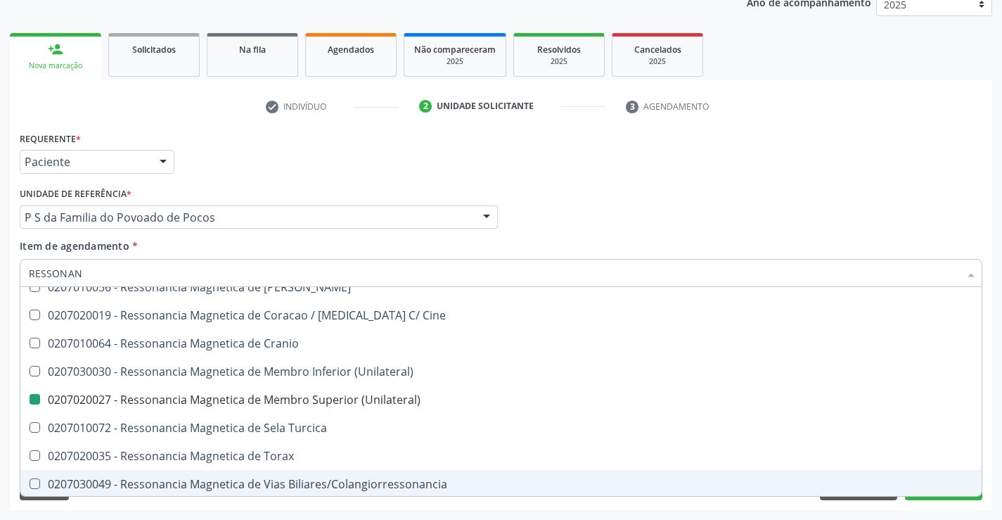
click at [915, 511] on div "Acompanhamento Acompanhe a situação das marcações correntes e finalizadas Relat…" at bounding box center [501, 209] width 1002 height 619
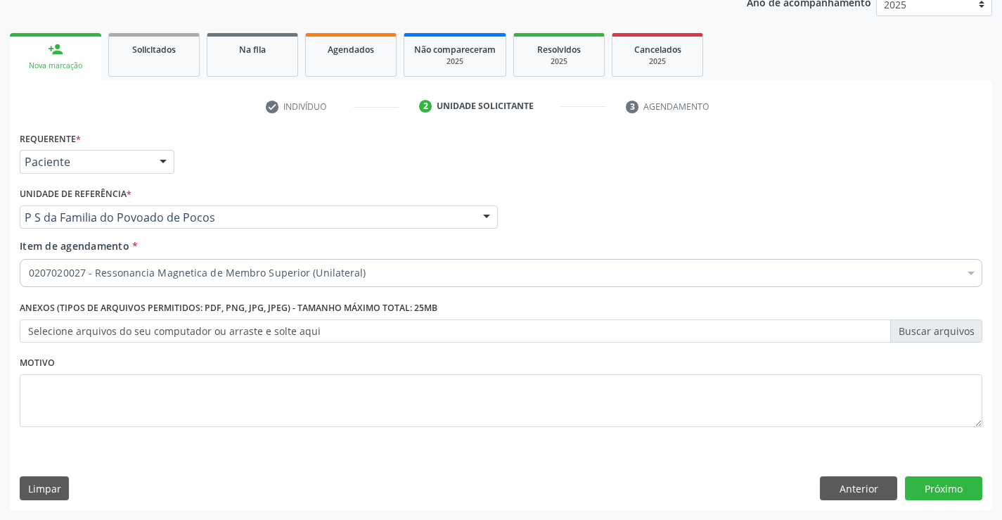
scroll to position [0, 0]
click at [925, 494] on button "Próximo" at bounding box center [943, 488] width 77 height 24
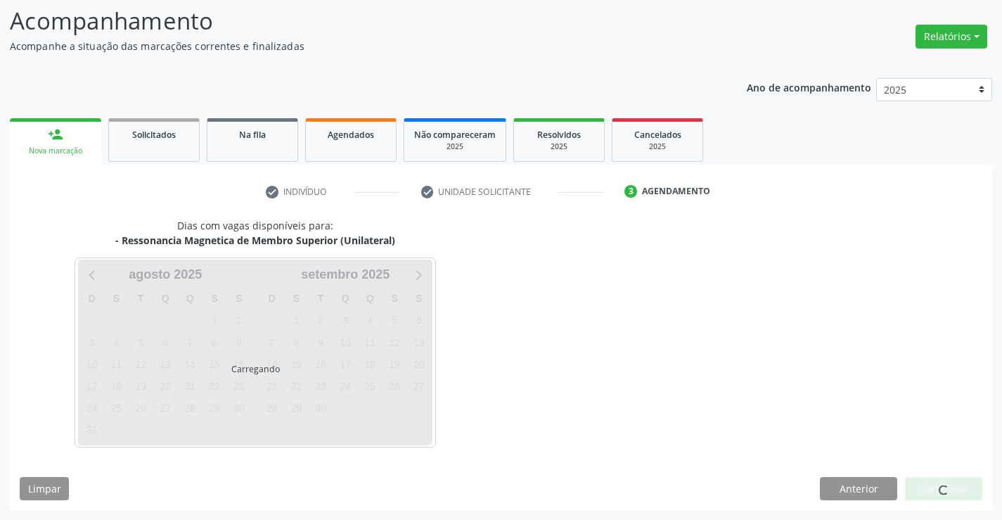
scroll to position [134, 0]
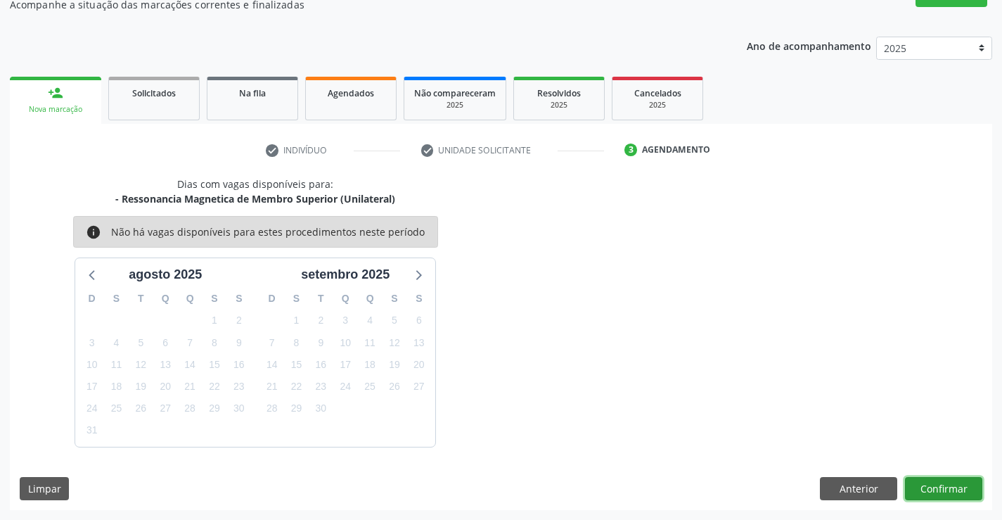
click at [929, 483] on button "Confirmar" at bounding box center [943, 489] width 77 height 24
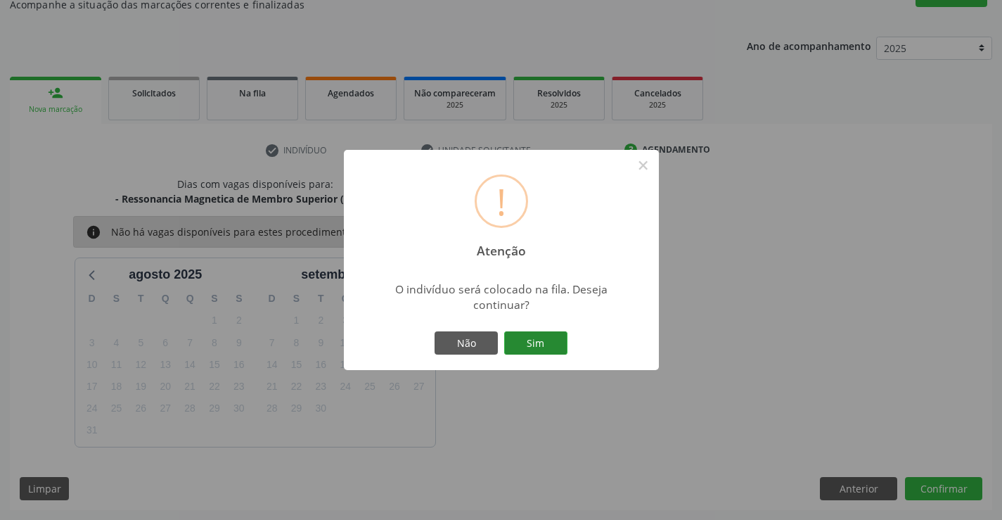
click at [547, 342] on button "Sim" at bounding box center [535, 343] width 63 height 24
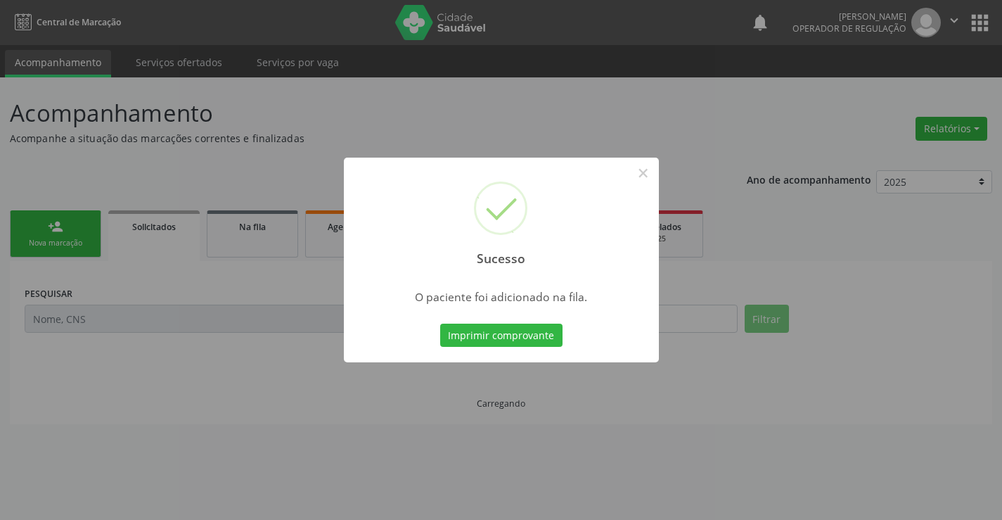
scroll to position [0, 0]
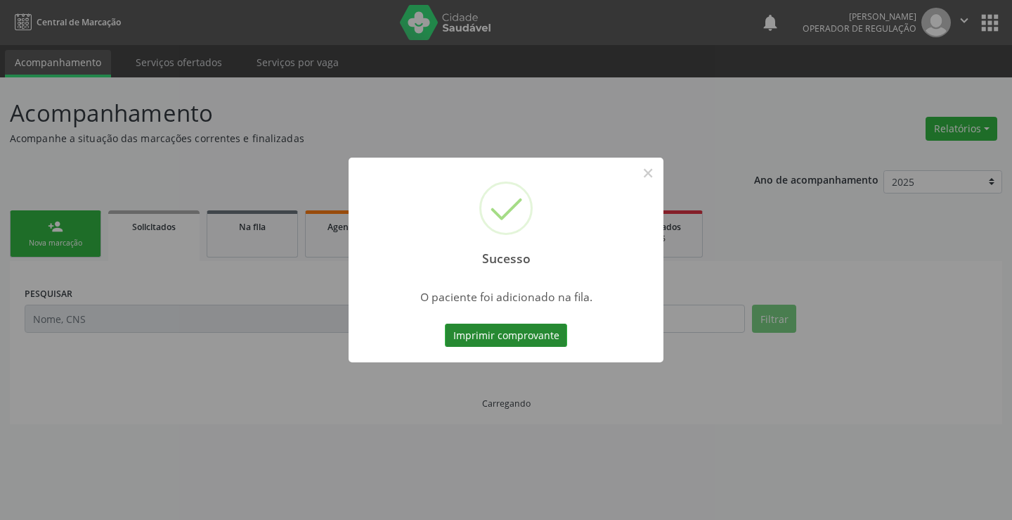
click at [536, 339] on button "Imprimir comprovante" at bounding box center [506, 335] width 122 height 24
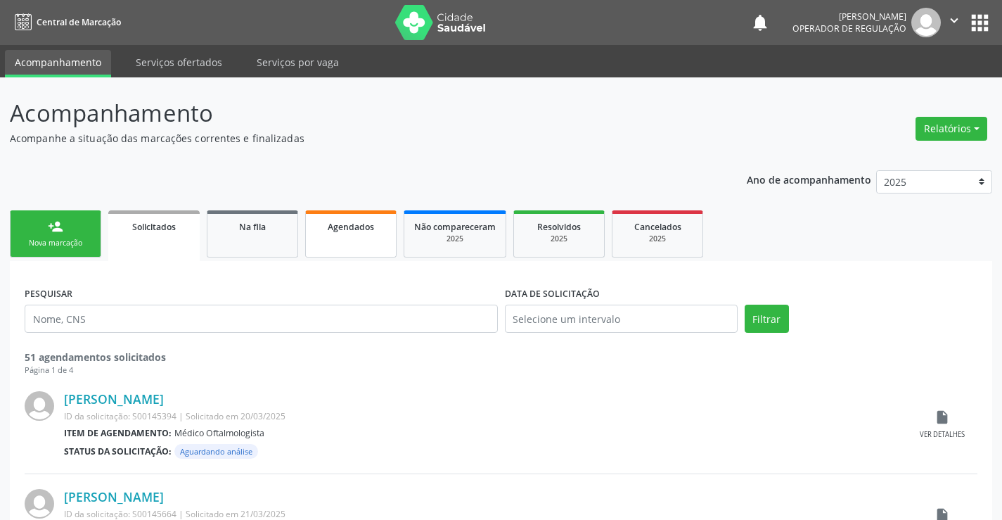
click at [346, 240] on link "Agendados" at bounding box center [350, 233] width 91 height 47
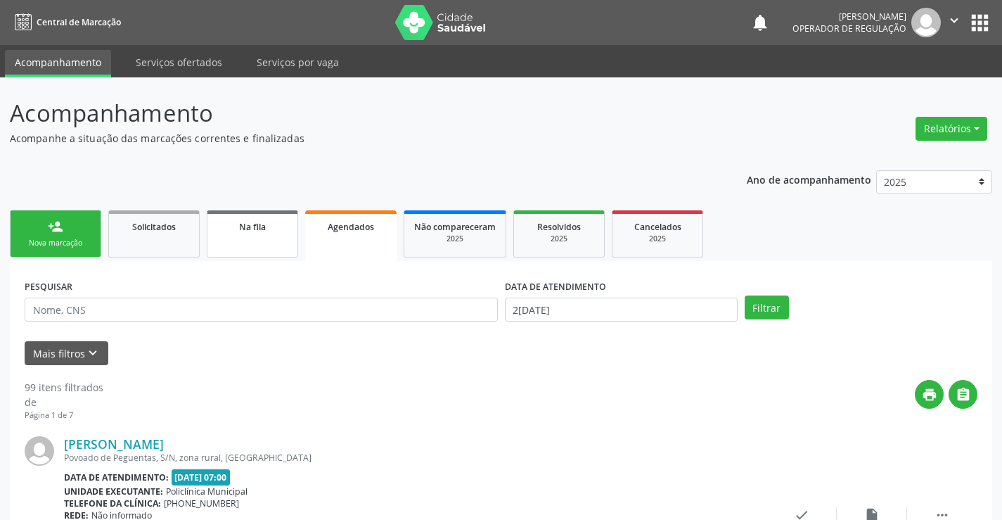
click at [238, 222] on div "Na fila" at bounding box center [252, 226] width 70 height 15
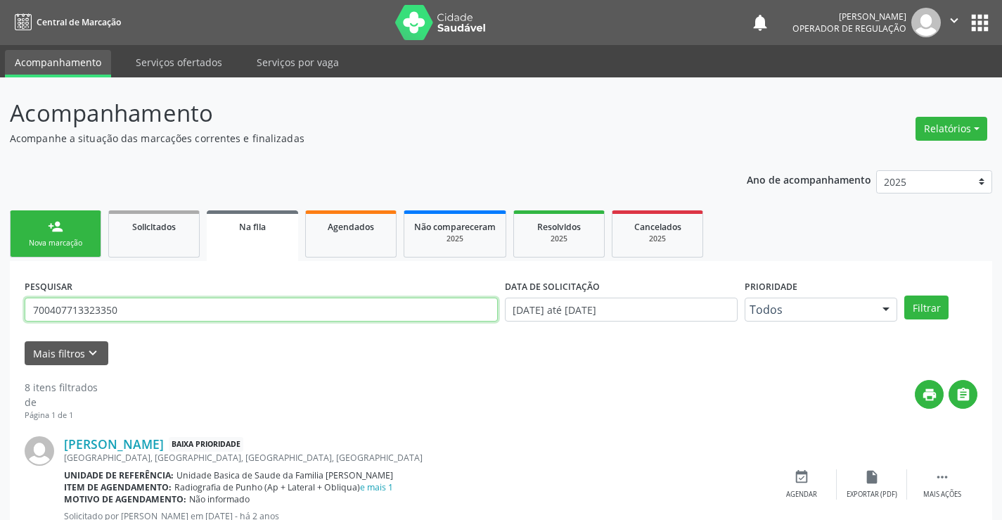
drag, startPoint x: 120, startPoint y: 313, endPoint x: 1, endPoint y: 309, distance: 118.9
type input "701806257112473"
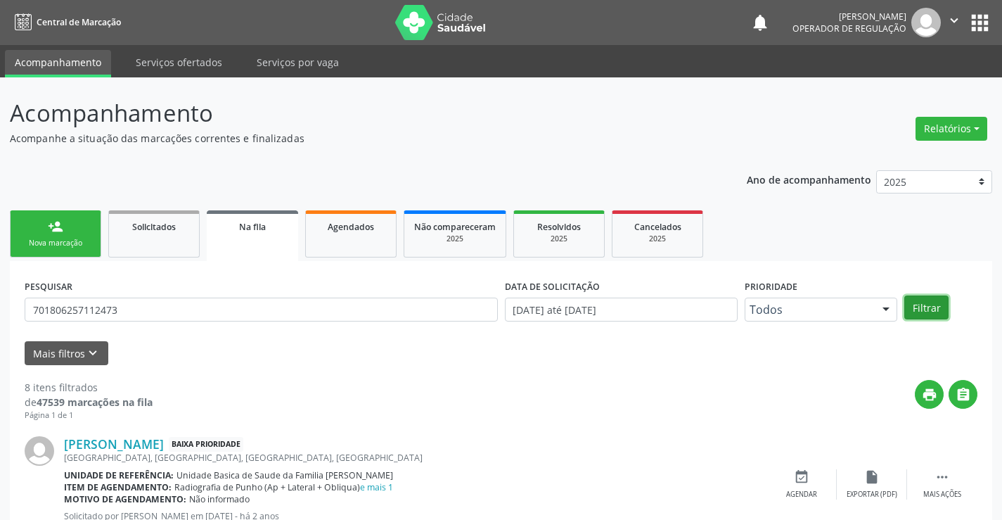
click at [922, 301] on button "Filtrar" at bounding box center [926, 307] width 44 height 24
click at [51, 236] on link "person_add Nova marcação" at bounding box center [55, 233] width 91 height 47
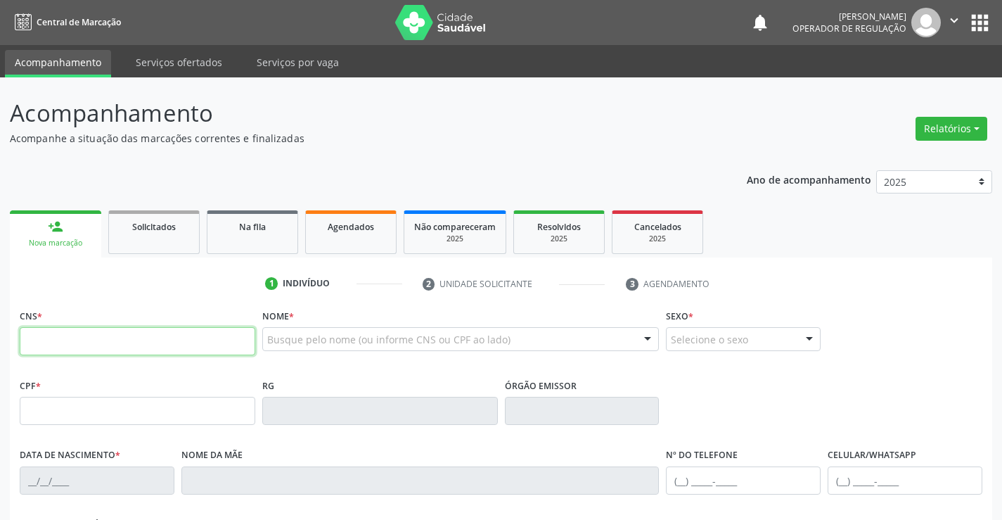
drag, startPoint x: 51, startPoint y: 236, endPoint x: 105, endPoint y: 330, distance: 109.3
click at [105, 330] on input "text" at bounding box center [138, 341] width 236 height 28
type input "702 5067 1581 7940"
type input "3535351"
type input "14/01/1962"
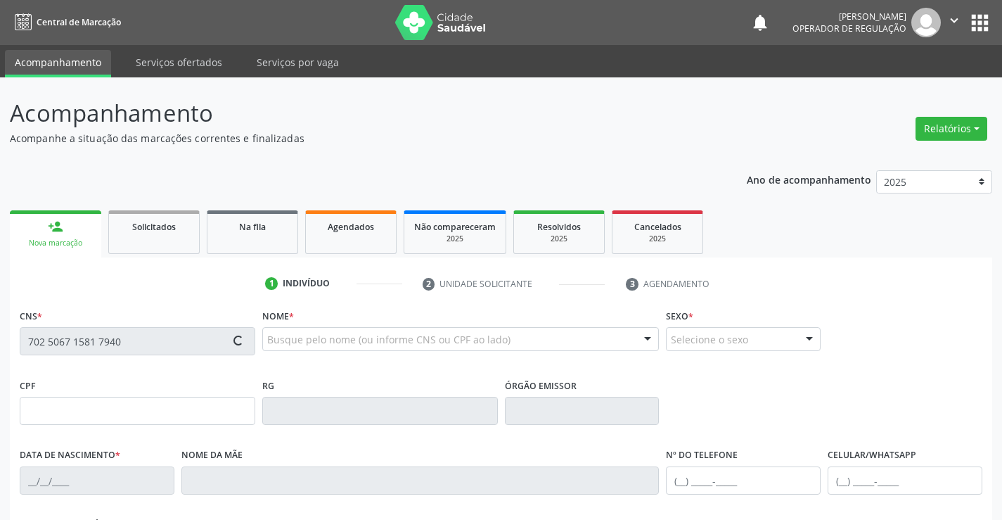
type input "(71) 99186-2046"
type input "S/N"
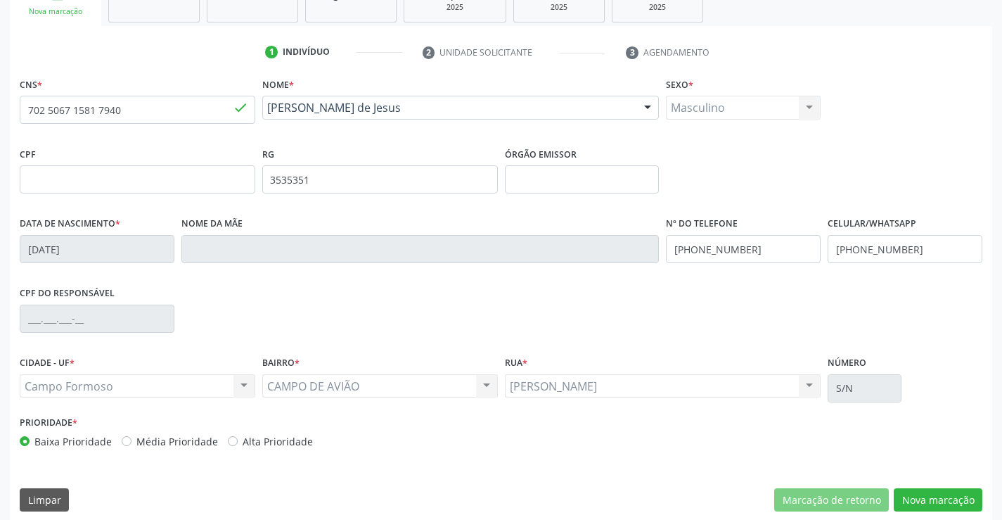
scroll to position [243, 0]
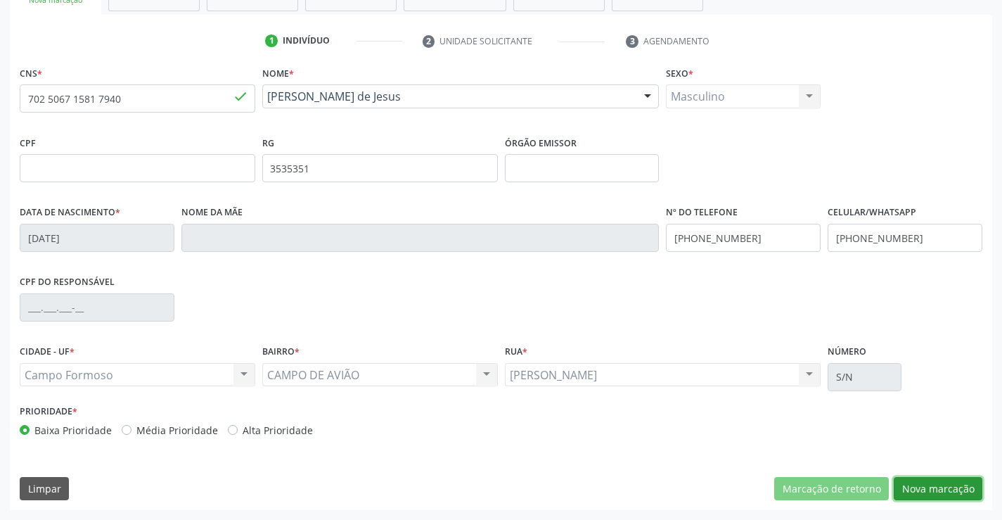
click at [939, 491] on button "Nova marcação" at bounding box center [938, 489] width 89 height 24
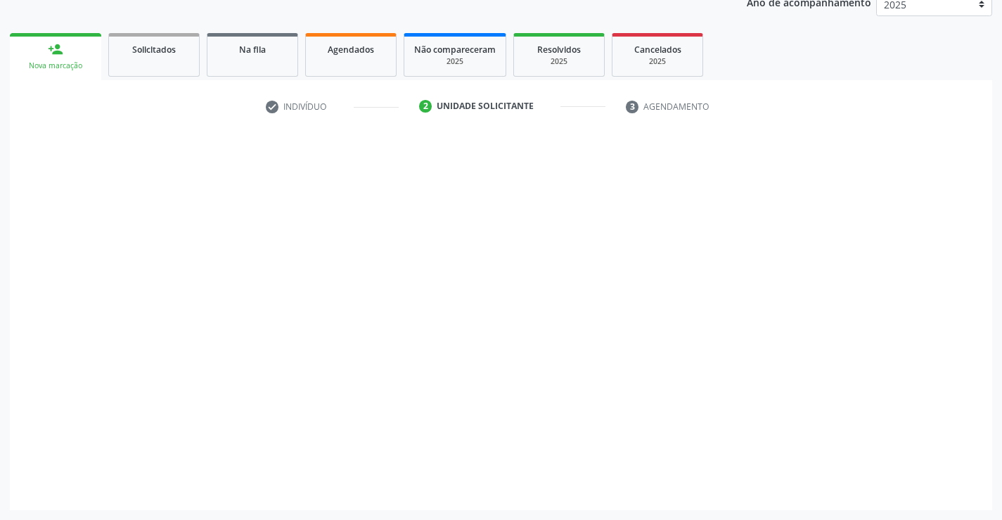
scroll to position [177, 0]
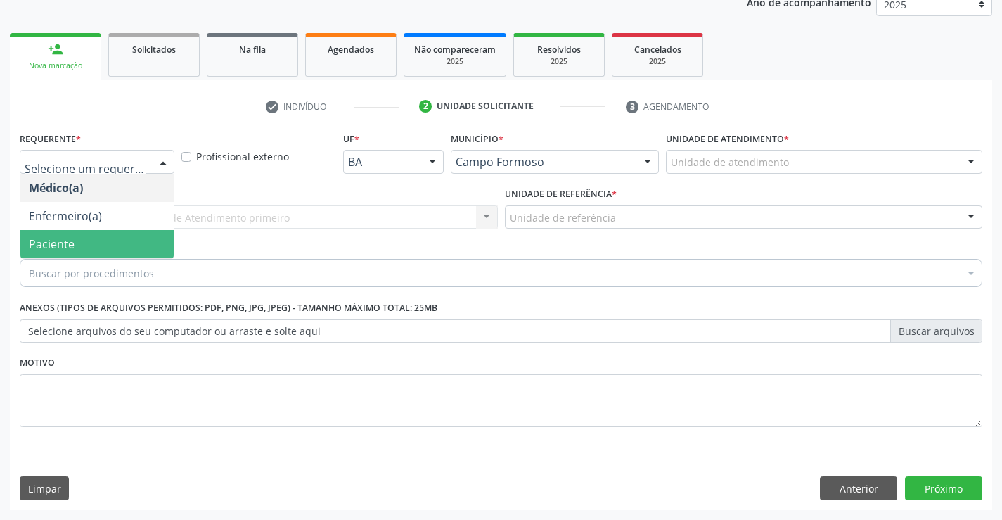
click at [41, 248] on span "Paciente" at bounding box center [52, 243] width 46 height 15
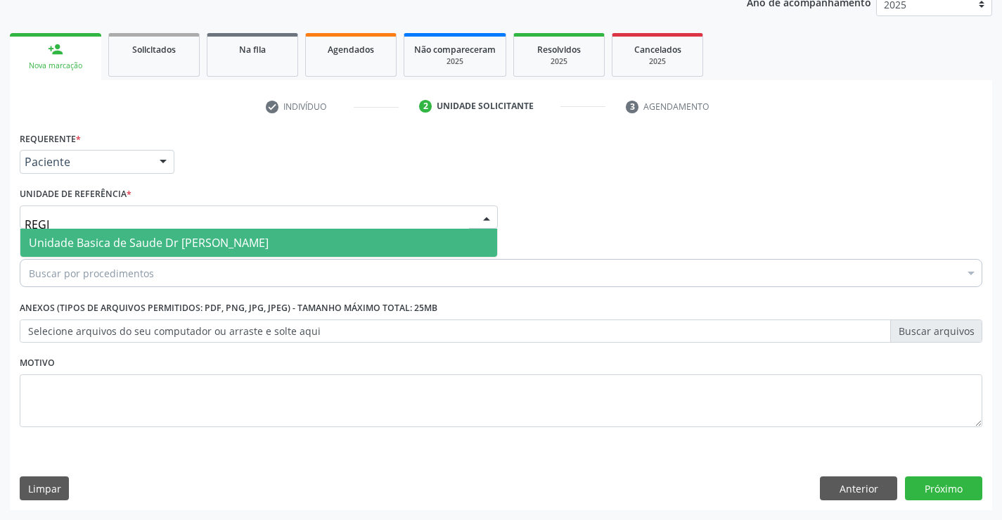
type input "REGIS"
click at [69, 243] on span "Unidade Basica de Saude Dr [PERSON_NAME]" at bounding box center [149, 242] width 240 height 15
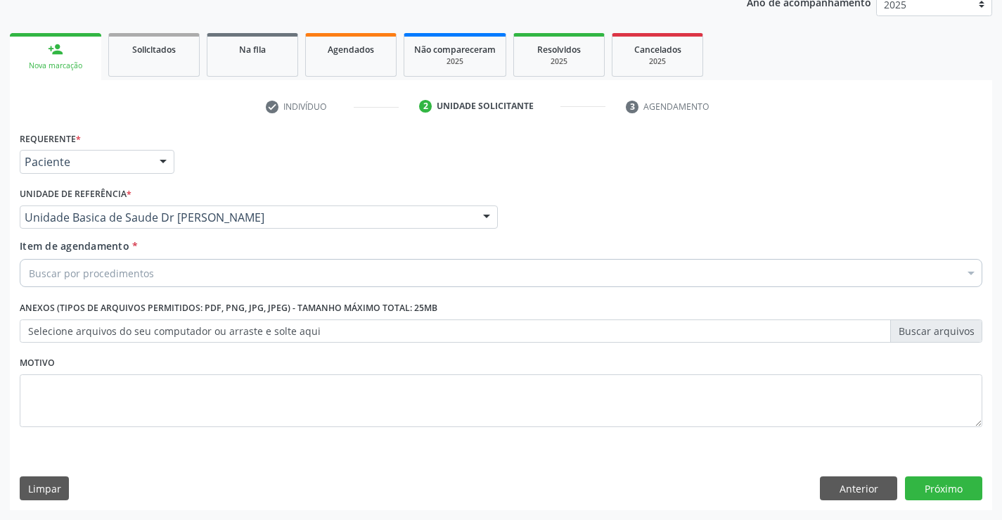
click at [65, 262] on div "Buscar por procedimentos" at bounding box center [501, 273] width 962 height 28
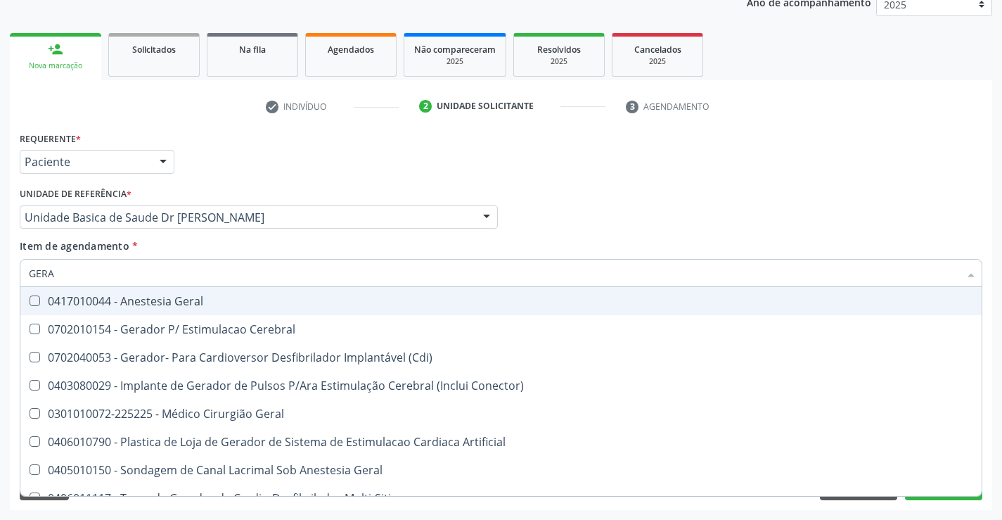
type input "GERAL"
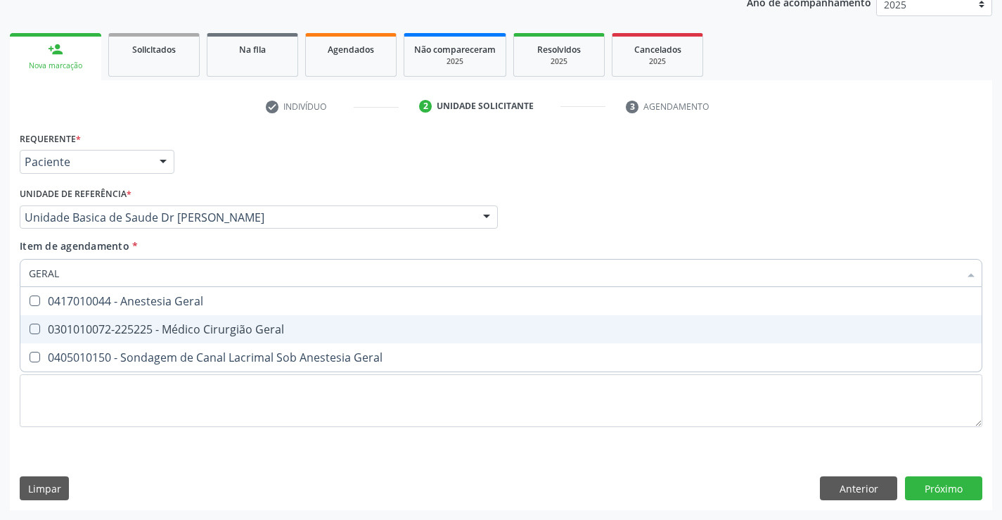
click at [148, 319] on span "0301010072-225225 - Médico Cirurgião Geral" at bounding box center [500, 329] width 961 height 28
checkbox Geral "true"
click at [953, 486] on div "Requerente * Paciente Médico(a) Enfermeiro(a) Paciente Nenhum resultado encontr…" at bounding box center [501, 319] width 982 height 382
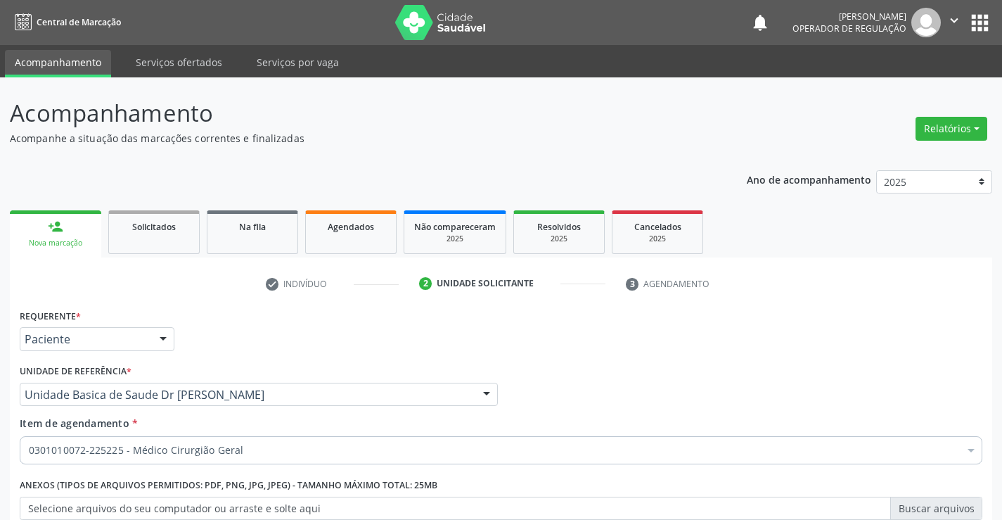
scroll to position [177, 0]
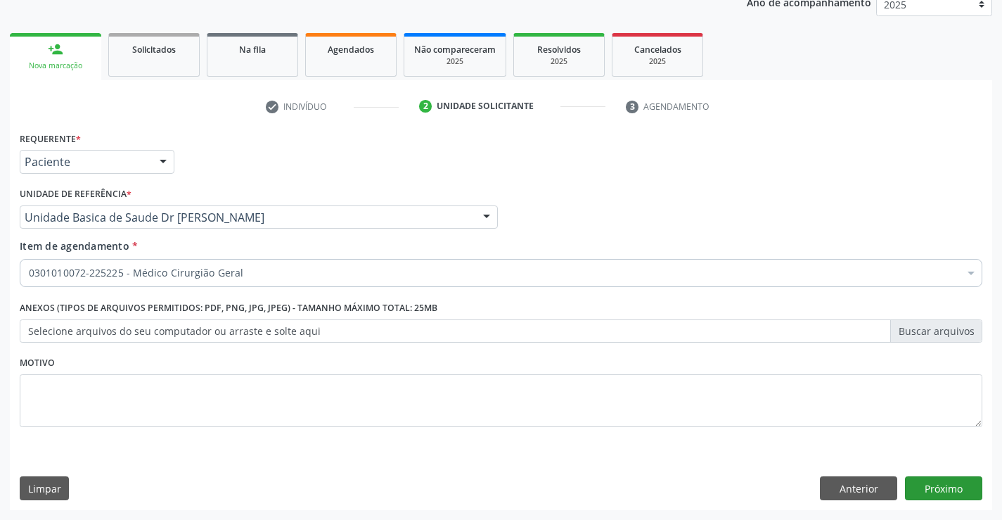
click at [939, 492] on button "Próximo" at bounding box center [943, 488] width 77 height 24
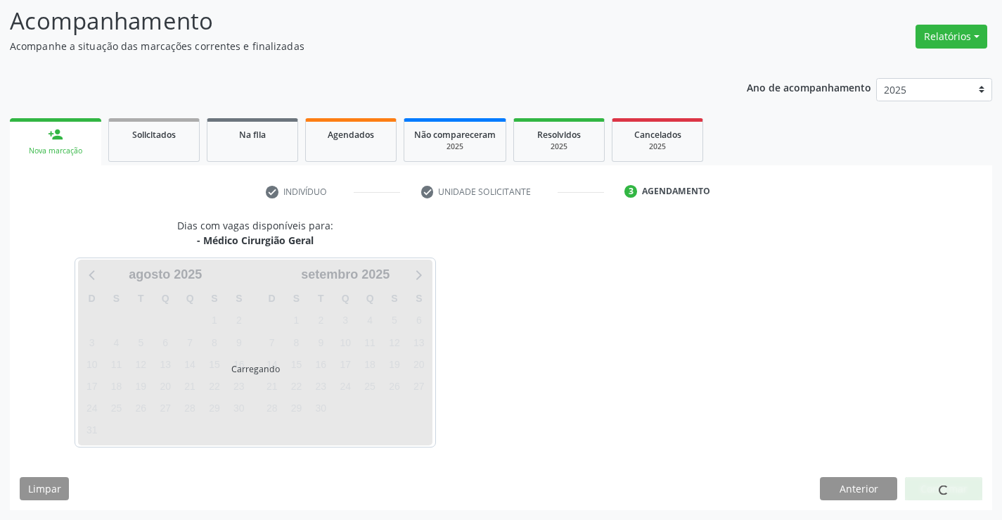
scroll to position [92, 0]
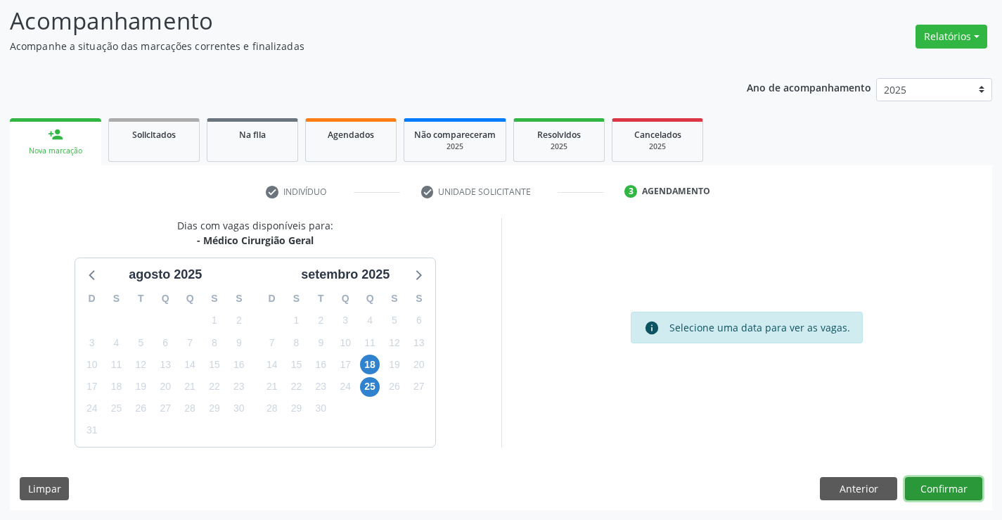
click at [932, 479] on button "Confirmar" at bounding box center [943, 489] width 77 height 24
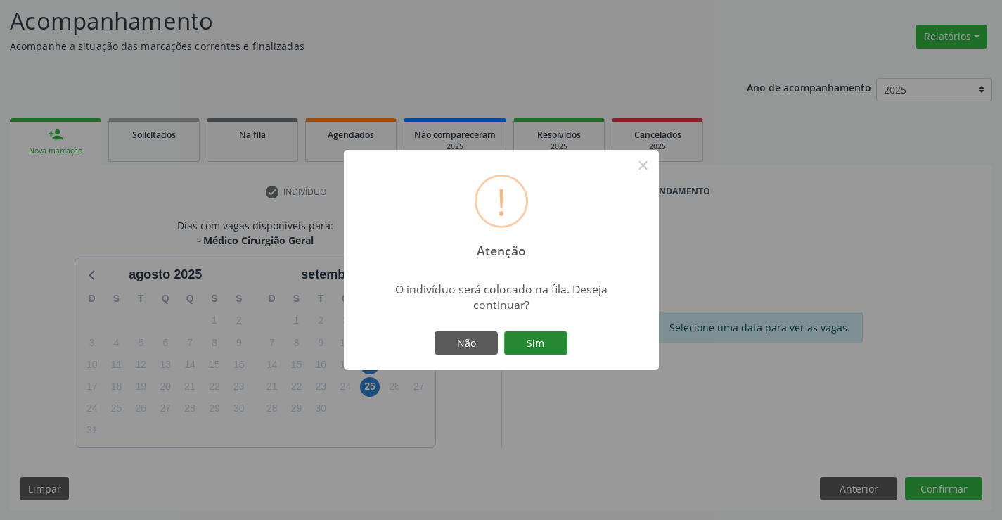
click at [554, 335] on button "Sim" at bounding box center [535, 343] width 63 height 24
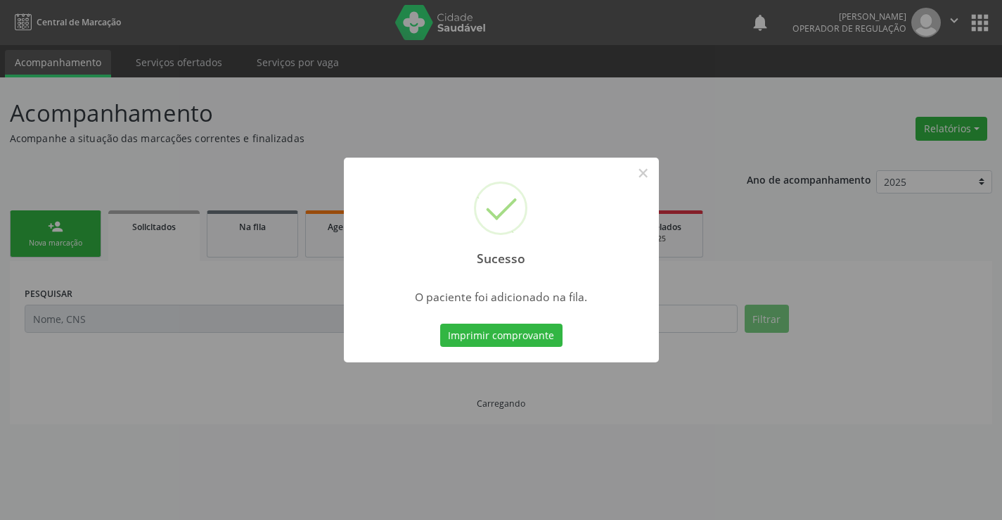
scroll to position [0, 0]
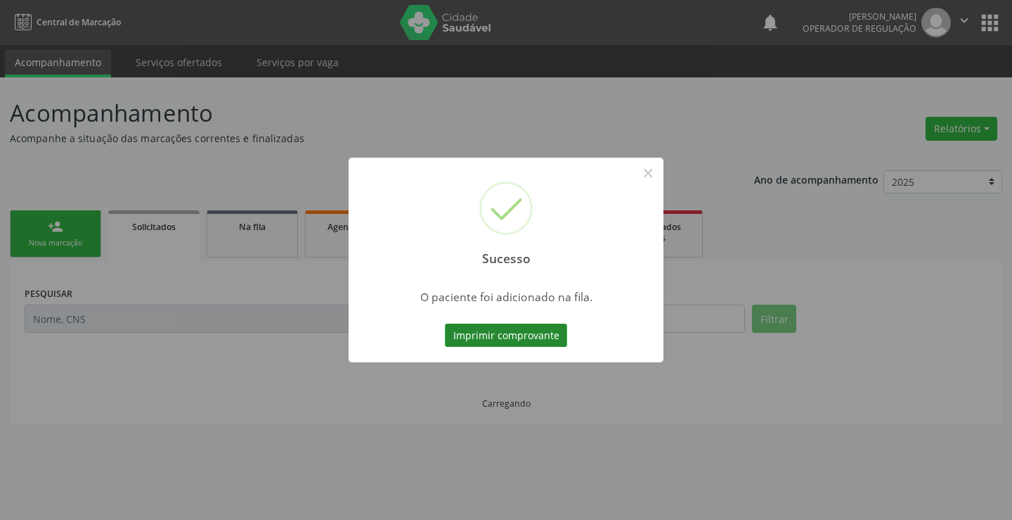
click at [532, 337] on button "Imprimir comprovante" at bounding box center [506, 335] width 122 height 24
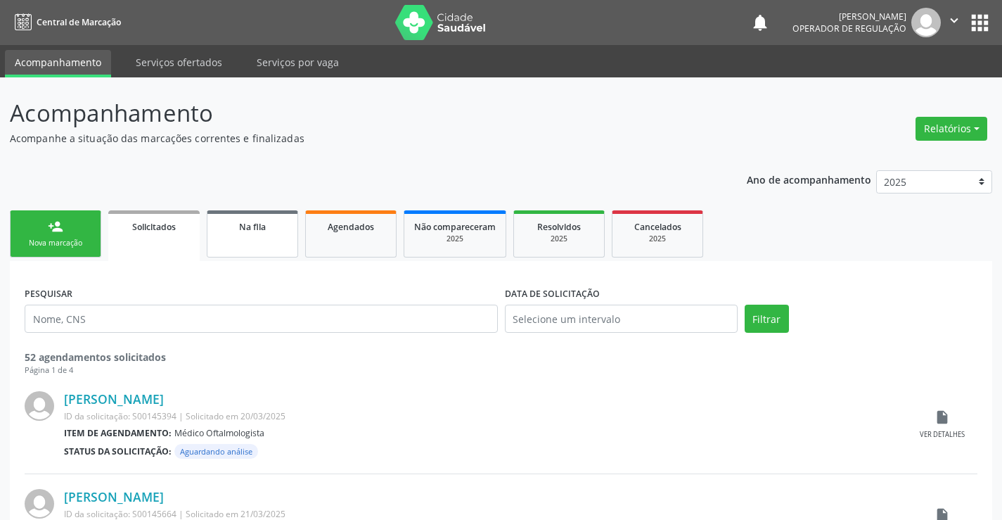
click at [247, 238] on link "Na fila" at bounding box center [252, 233] width 91 height 47
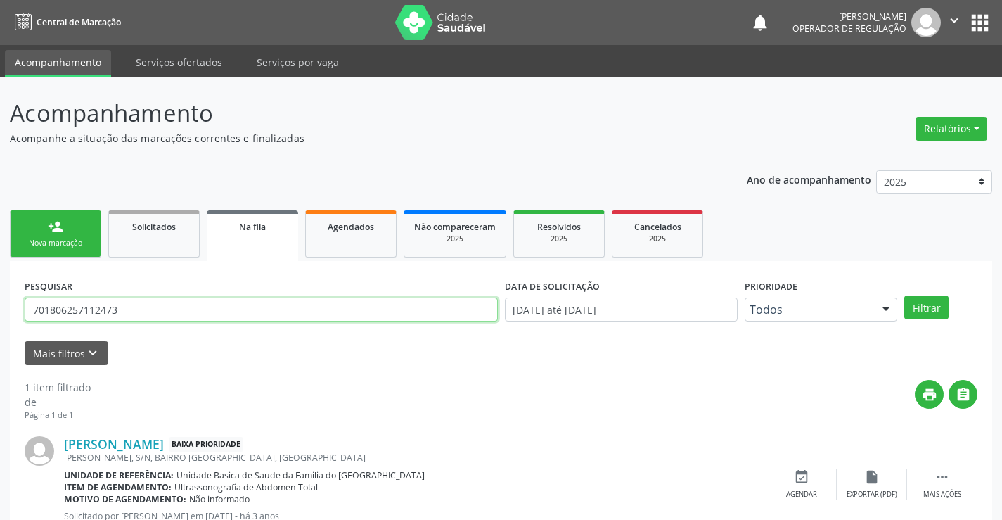
drag, startPoint x: 122, startPoint y: 308, endPoint x: 0, endPoint y: 280, distance: 124.7
click at [0, 280] on div "Acompanhamento Acompanhe a situação das marcações correntes e finalizadas Relat…" at bounding box center [501, 324] width 1002 height 494
type input "706508322817192"
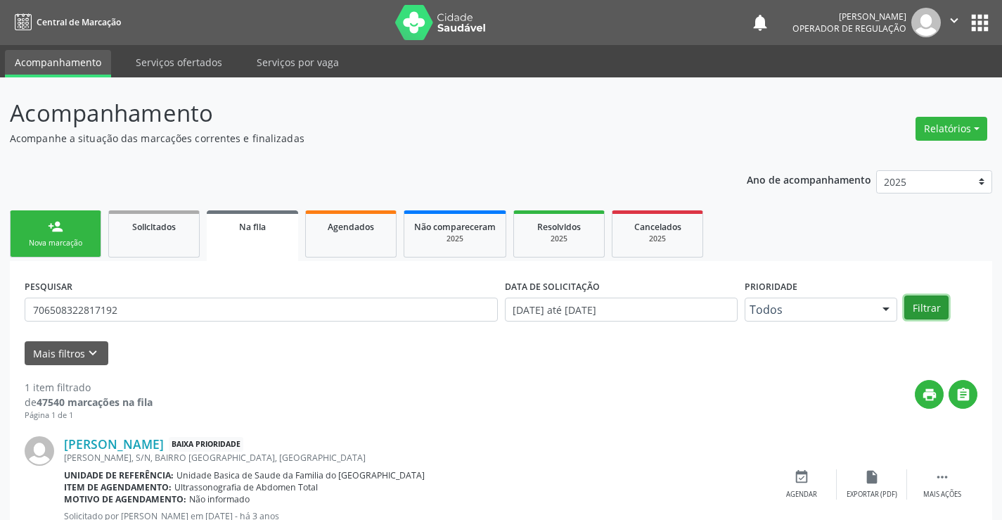
click at [943, 300] on button "Filtrar" at bounding box center [926, 307] width 44 height 24
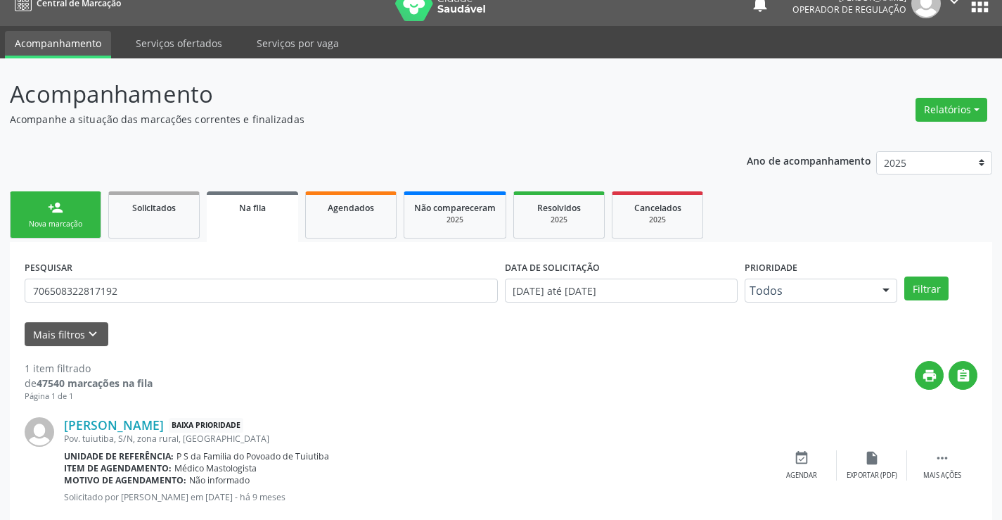
scroll to position [51, 0]
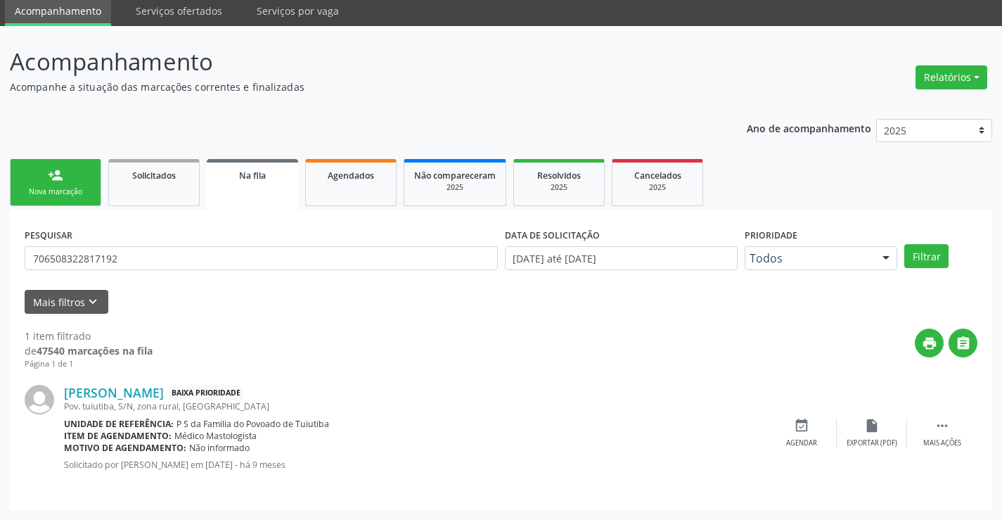
click at [84, 174] on link "person_add Nova marcação" at bounding box center [55, 182] width 91 height 47
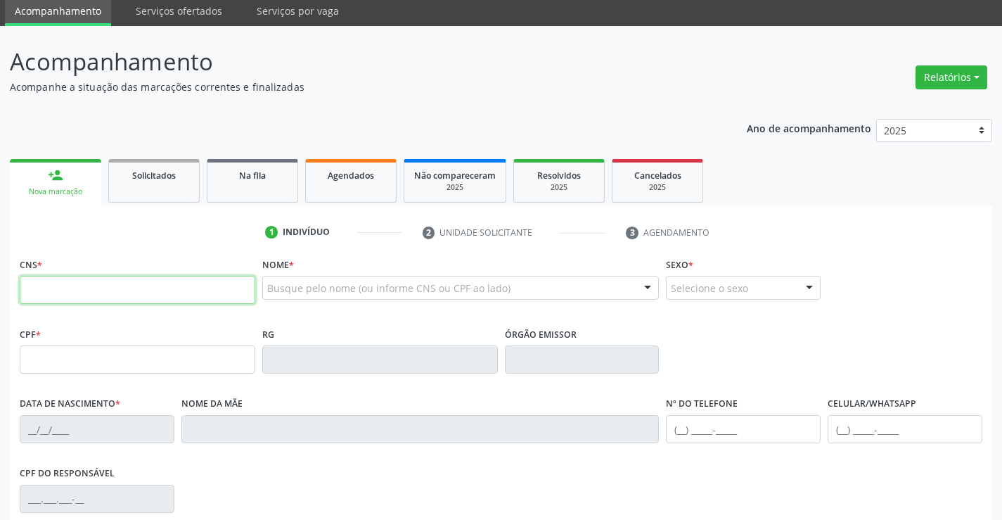
click at [92, 287] on input "text" at bounding box center [138, 290] width 236 height 28
drag, startPoint x: 157, startPoint y: 299, endPoint x: 0, endPoint y: 281, distance: 157.8
click at [0, 281] on div "Acompanhamento Acompanhe a situação das marcações correntes e finalizadas Relat…" at bounding box center [501, 368] width 1002 height 685
type input "700 0006 7960 1303"
type input "084.372.945-76"
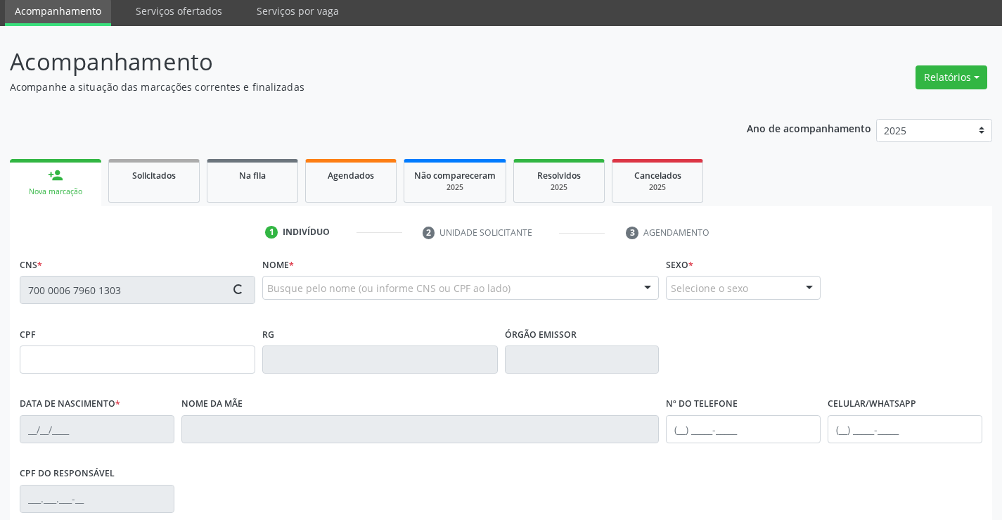
type input "2174325810"
type input "17/03/1997"
type input "(74) 99972-2334"
type input "03"
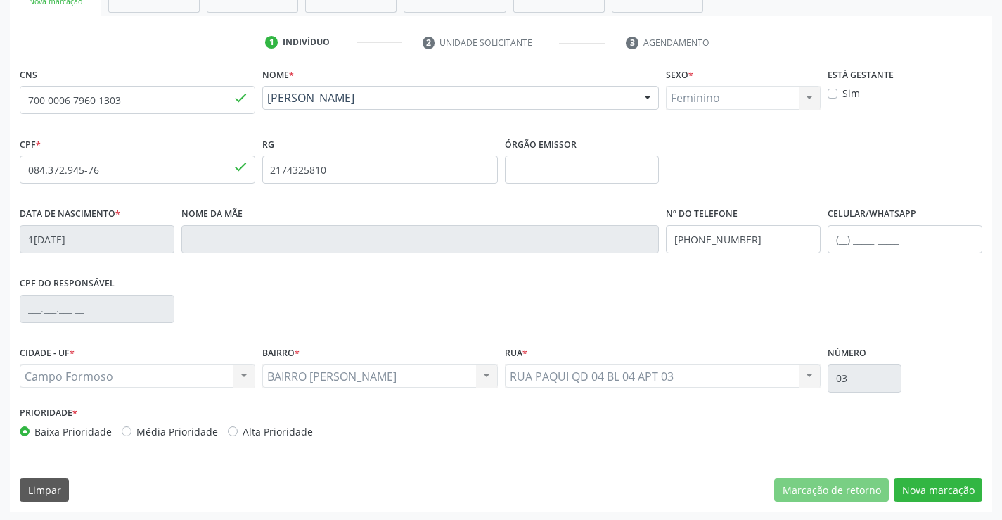
scroll to position [243, 0]
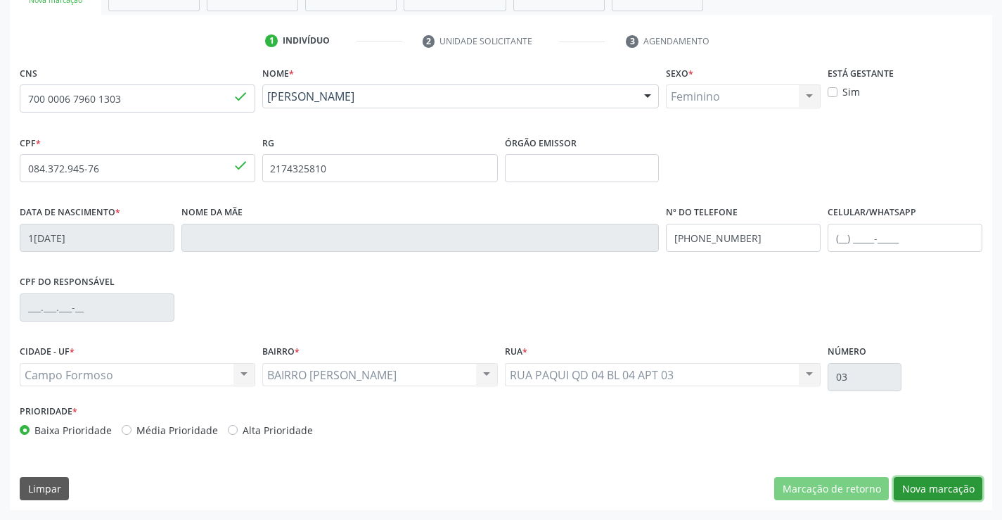
click at [917, 493] on button "Nova marcação" at bounding box center [938, 489] width 89 height 24
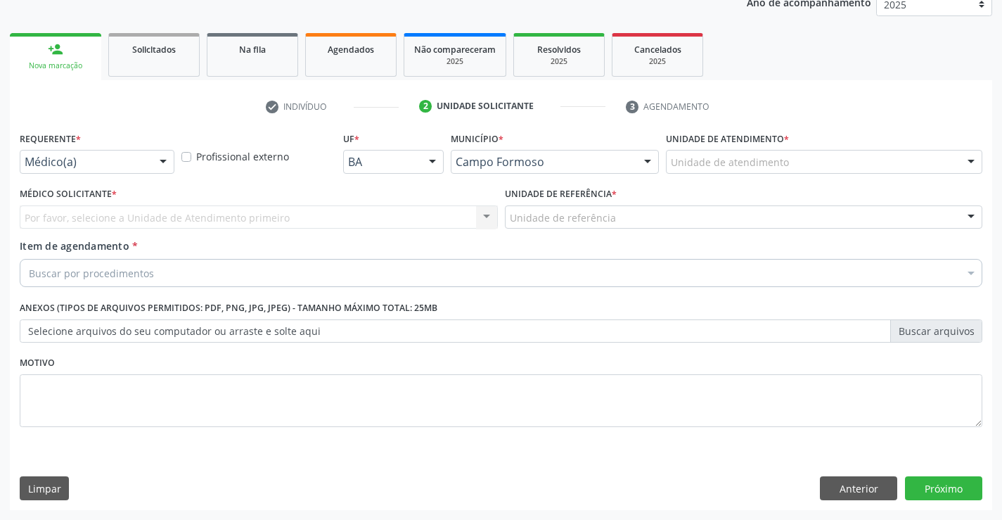
scroll to position [177, 0]
click at [60, 146] on label "Requerente *" at bounding box center [50, 139] width 61 height 22
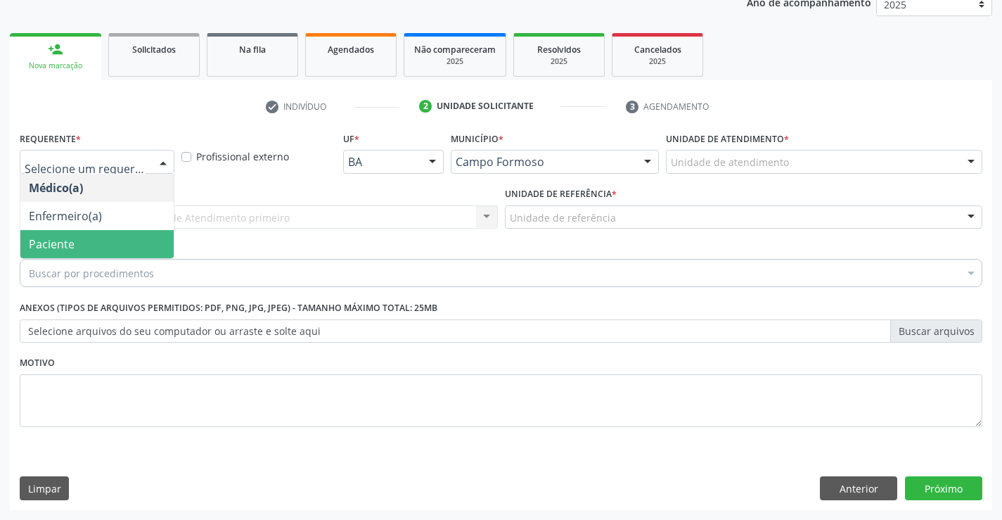
drag, startPoint x: 40, startPoint y: 236, endPoint x: 43, endPoint y: 228, distance: 8.2
click at [40, 236] on span "Paciente" at bounding box center [52, 243] width 46 height 15
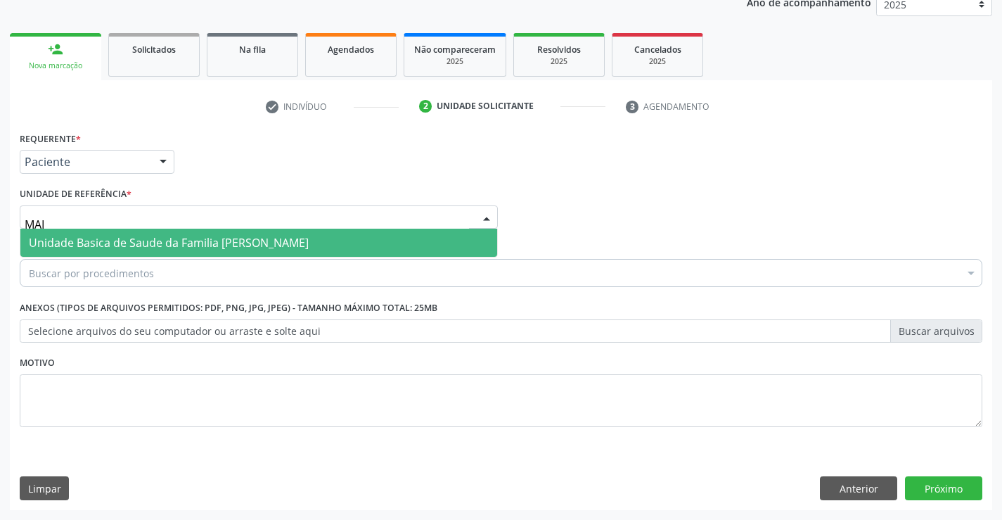
type input "MAIA"
click at [66, 248] on span "Unidade Basica de Saude da Familia [PERSON_NAME]" at bounding box center [169, 242] width 280 height 15
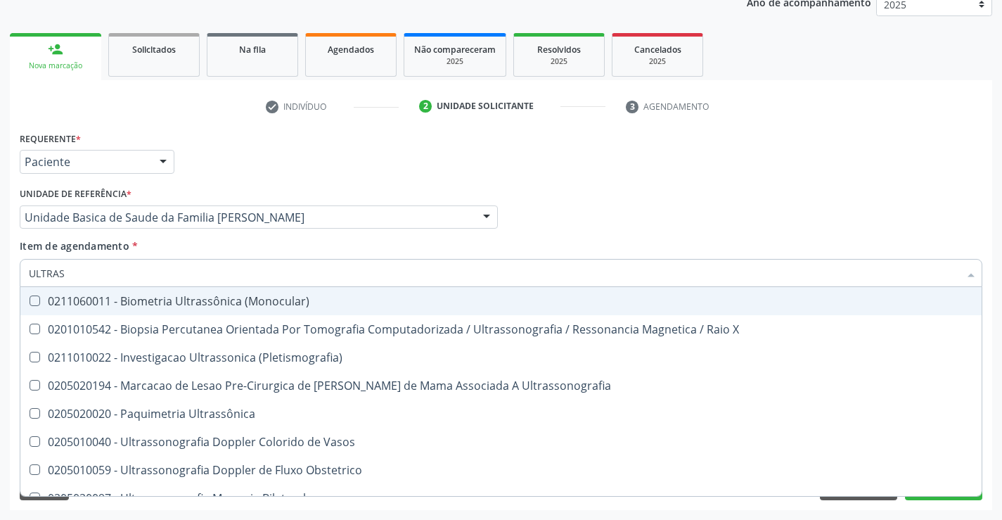
type input "ULTRASS"
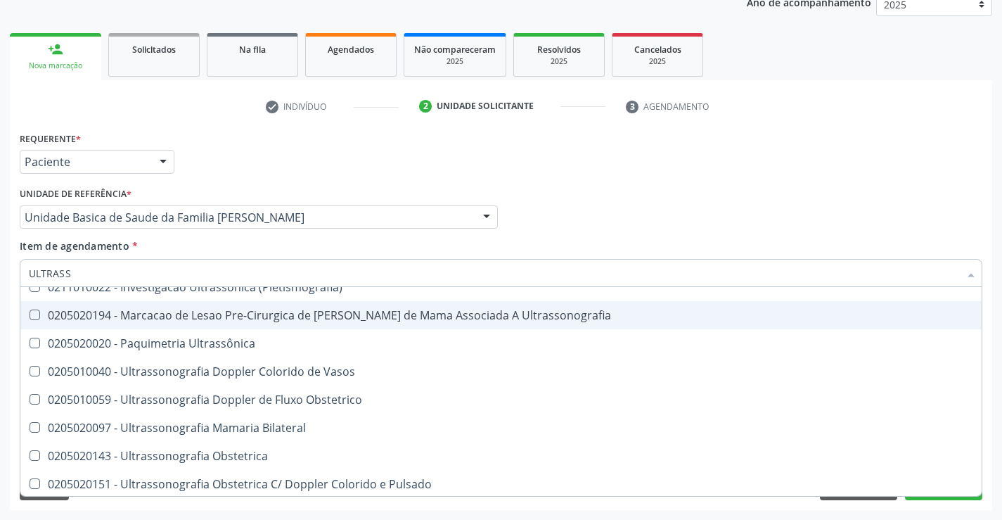
scroll to position [141, 0]
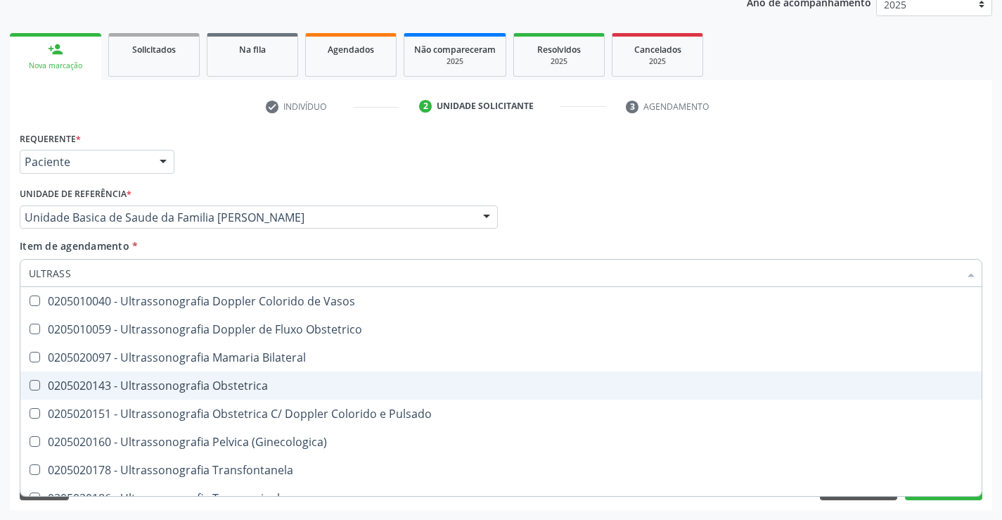
click at [290, 378] on span "0205020143 - Ultrassonografia Obstetrica" at bounding box center [500, 385] width 961 height 28
checkbox Obstetrica "true"
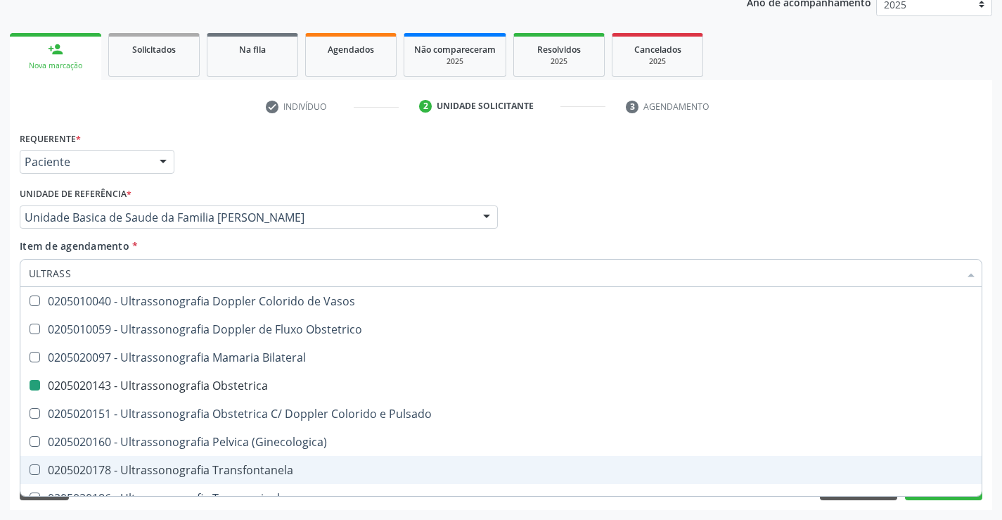
click at [948, 502] on div "Requerente * Paciente Médico(a) Enfermeiro(a) Paciente Nenhum resultado encontr…" at bounding box center [501, 319] width 982 height 382
checkbox X "true"
checkbox Obstetrica "false"
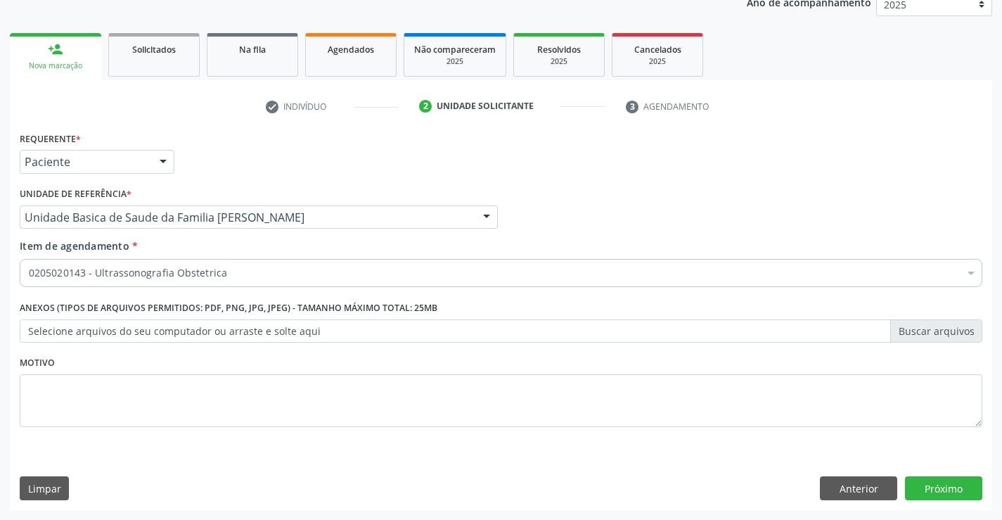
scroll to position [0, 0]
click at [944, 491] on button "Próximo" at bounding box center [943, 488] width 77 height 24
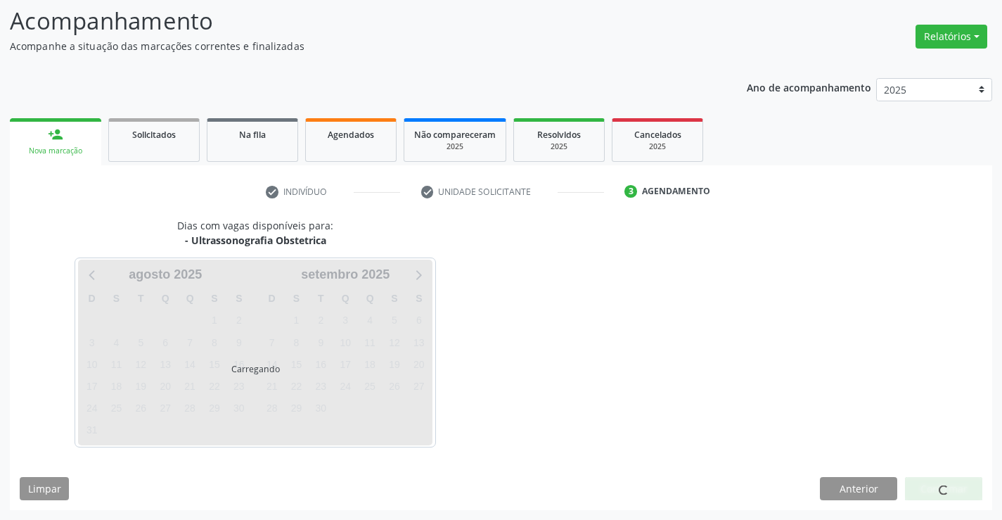
scroll to position [92, 0]
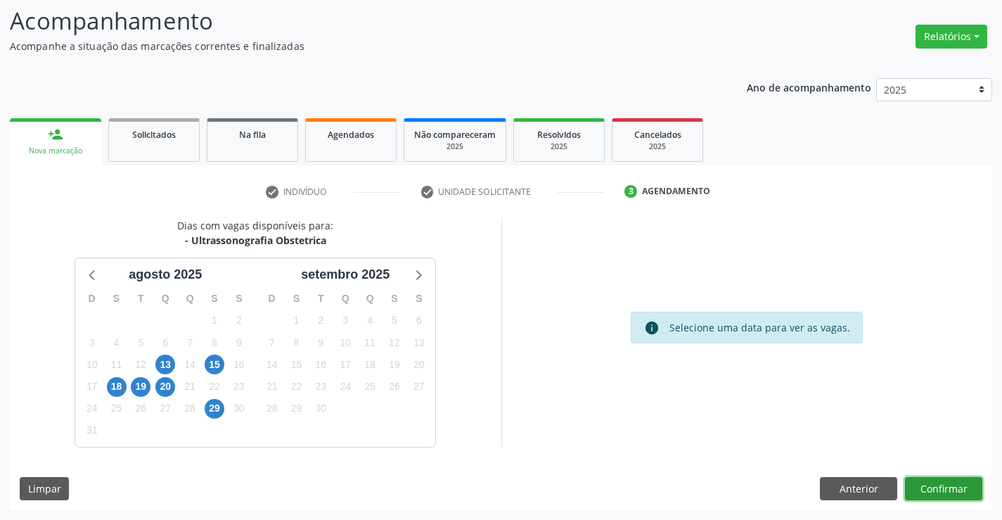
click at [942, 491] on button "Confirmar" at bounding box center [943, 489] width 77 height 24
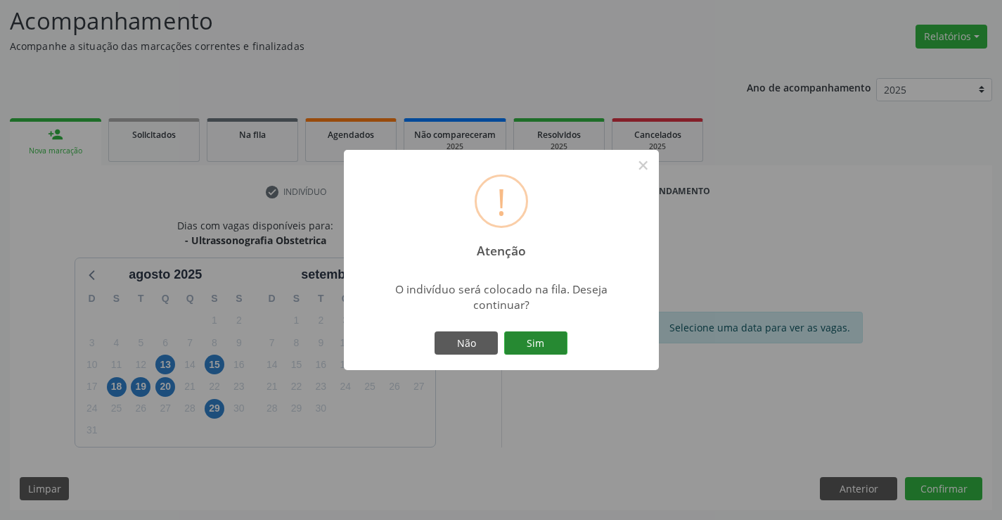
click at [562, 341] on button "Sim" at bounding box center [535, 343] width 63 height 24
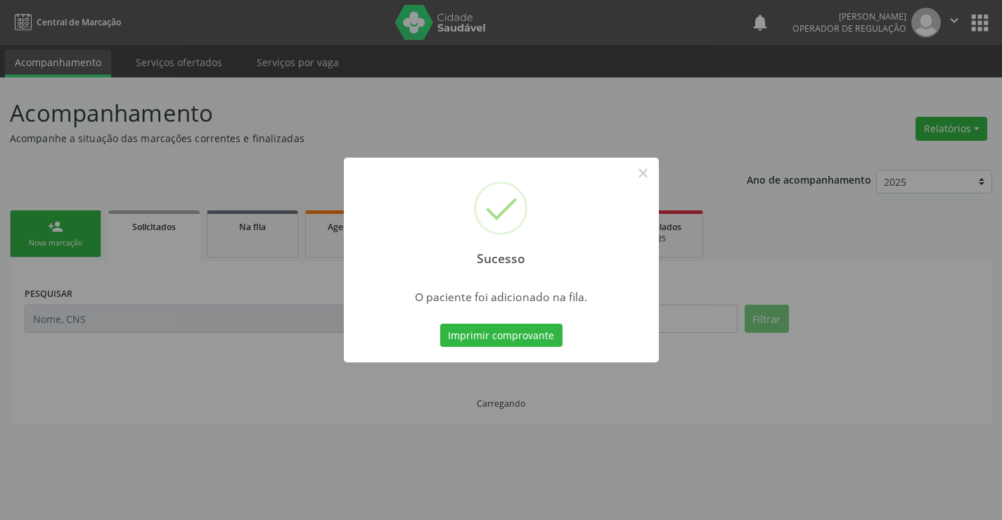
scroll to position [0, 0]
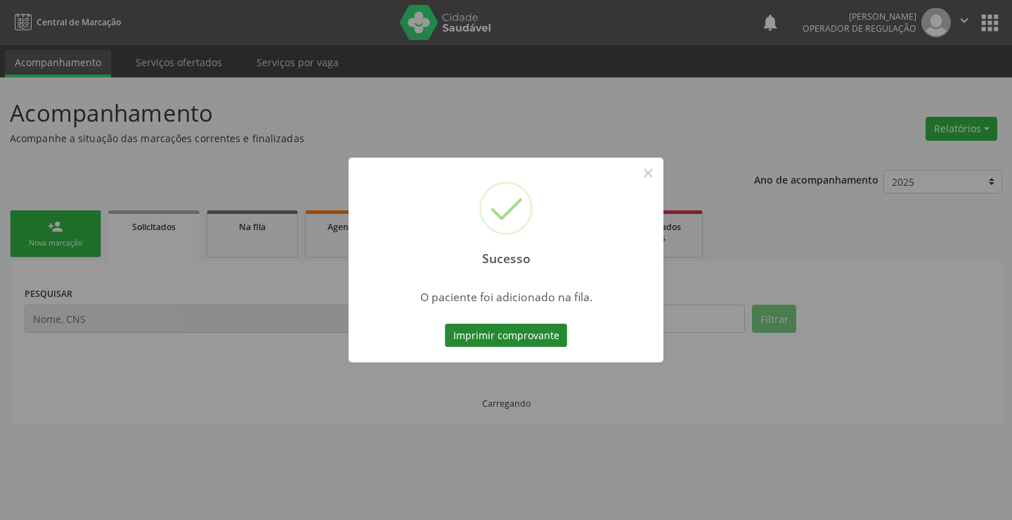
click at [539, 342] on button "Imprimir comprovante" at bounding box center [506, 335] width 122 height 24
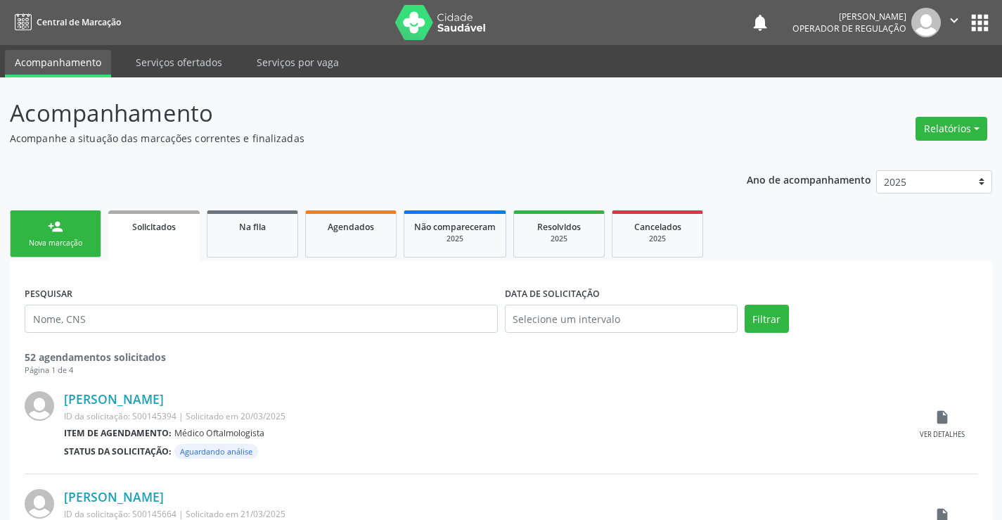
click at [49, 222] on div "person_add" at bounding box center [55, 226] width 15 height 15
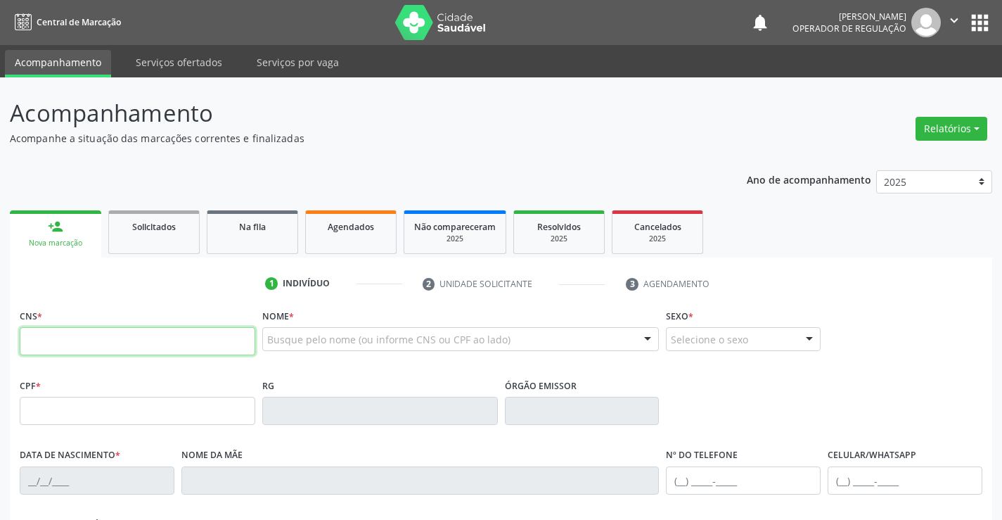
drag, startPoint x: 49, startPoint y: 222, endPoint x: 53, endPoint y: 347, distance: 125.2
click at [61, 346] on input "text" at bounding box center [138, 341] width 236 height 28
drag, startPoint x: 120, startPoint y: 347, endPoint x: 0, endPoint y: 336, distance: 120.7
click at [0, 336] on div "Acompanhamento Acompanhe a situação das marcações correntes e finalizadas Relat…" at bounding box center [501, 419] width 1002 height 685
type input "702 6052 5728 5342"
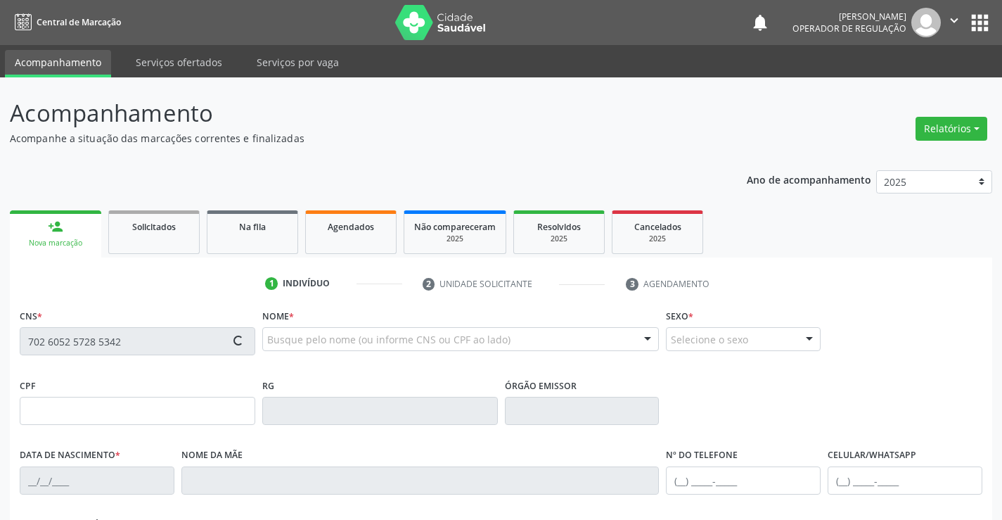
type input "573704752"
type input "12/12/1982"
type input "(74) 9944-2547"
type input "011.360.485-88"
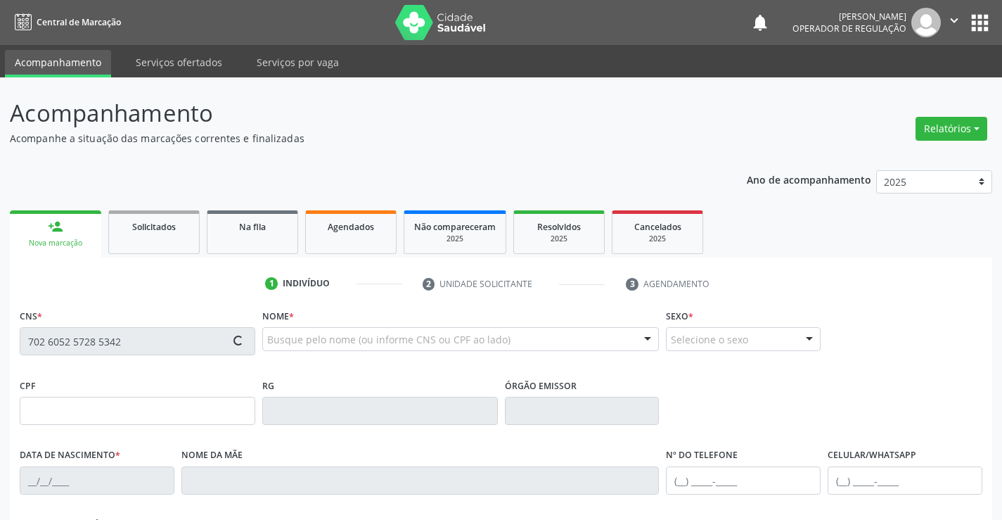
type input "01"
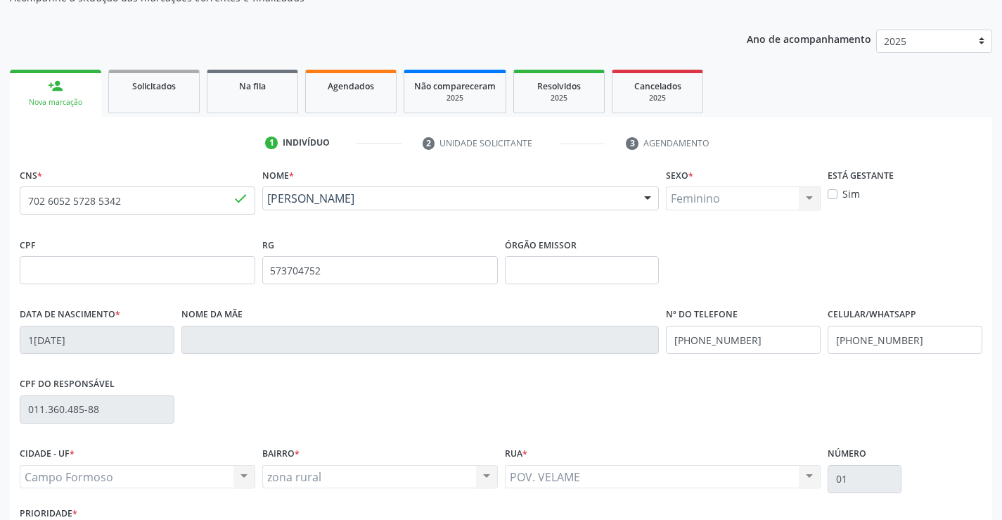
scroll to position [243, 0]
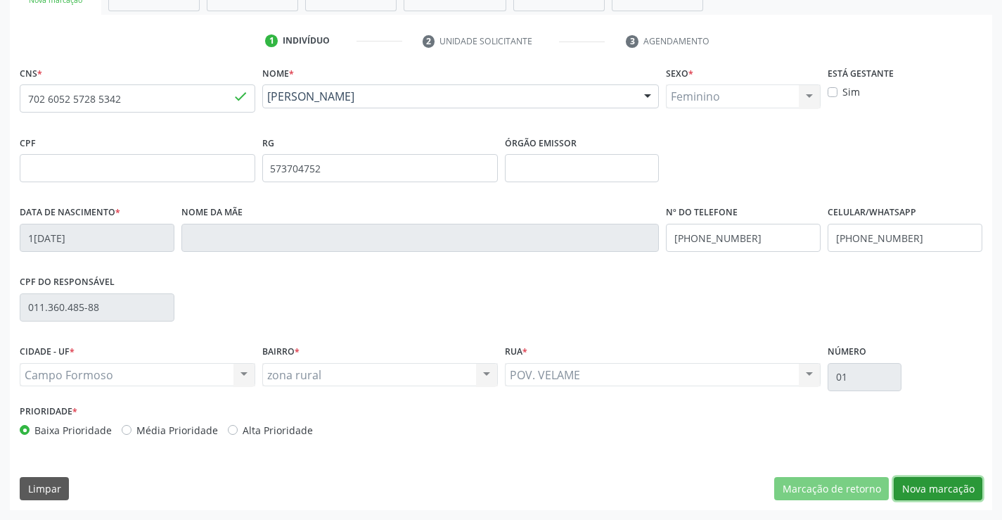
click at [939, 491] on button "Nova marcação" at bounding box center [938, 489] width 89 height 24
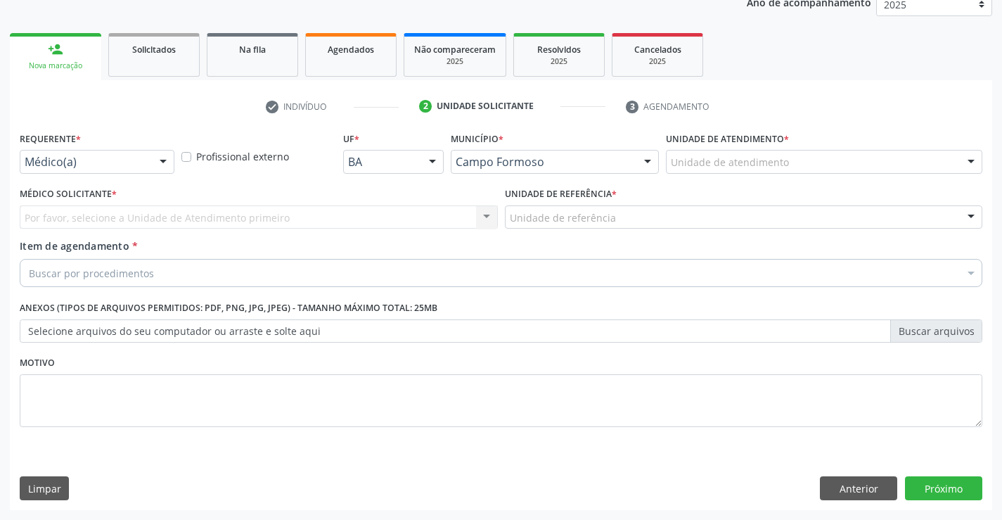
scroll to position [177, 0]
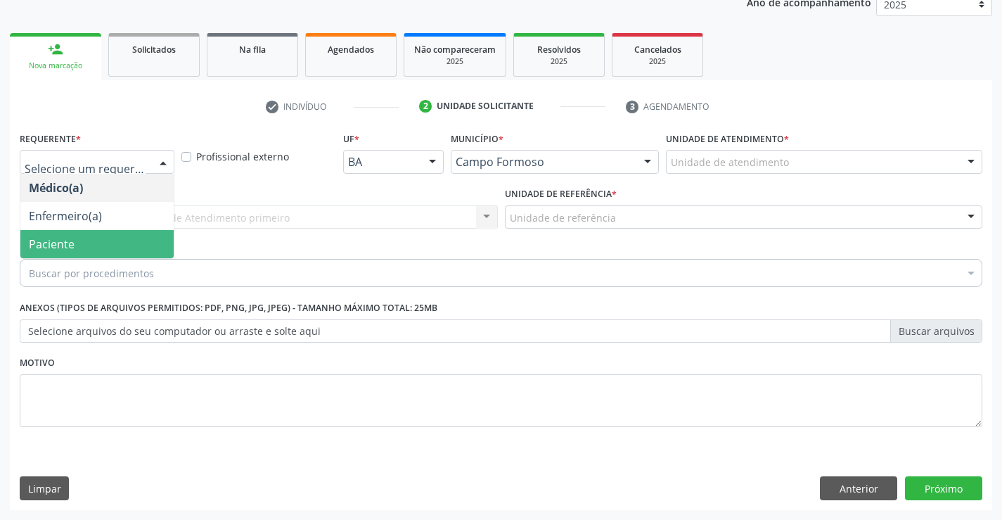
click at [46, 238] on span "Paciente" at bounding box center [52, 243] width 46 height 15
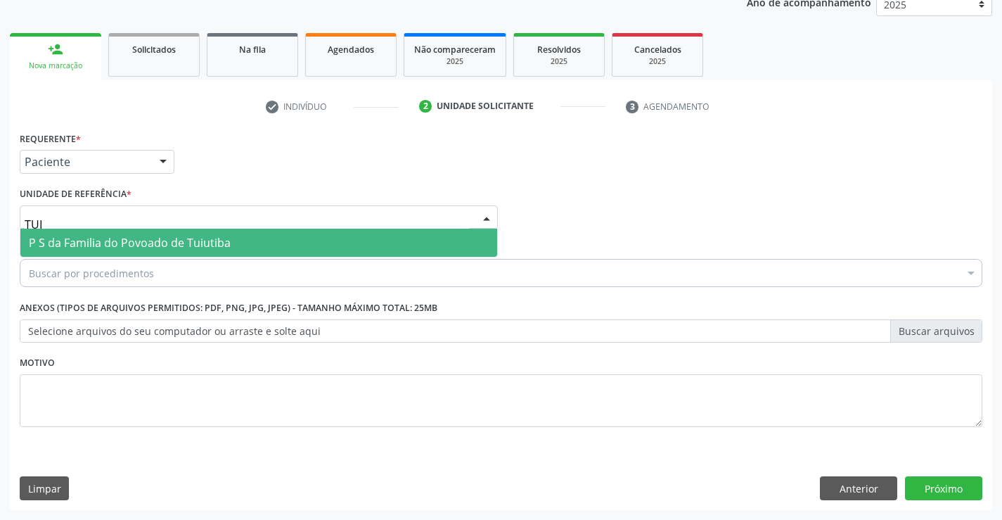
type input "TUIU"
click at [64, 235] on span "P S da Familia do Povoado de Tuiutiba" at bounding box center [130, 242] width 202 height 15
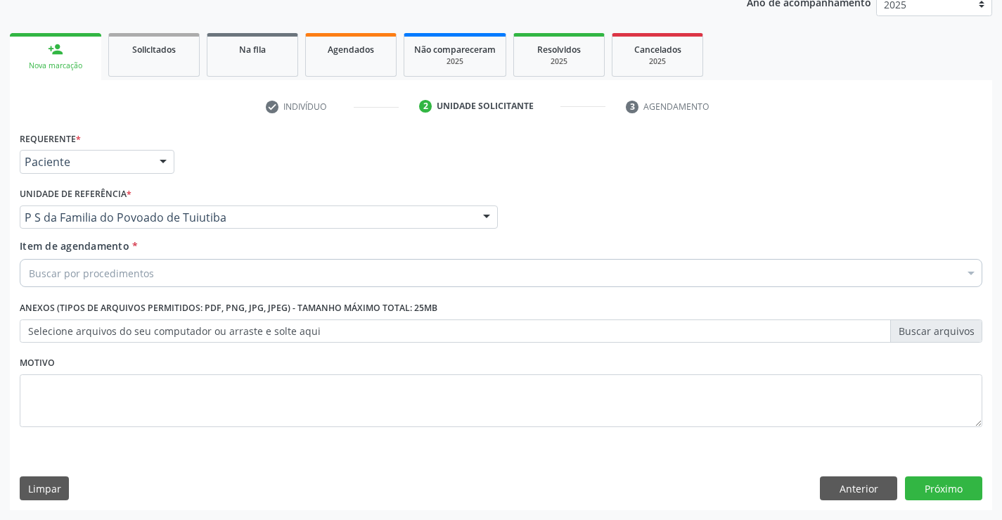
click at [47, 262] on div "Buscar por procedimentos" at bounding box center [501, 273] width 962 height 28
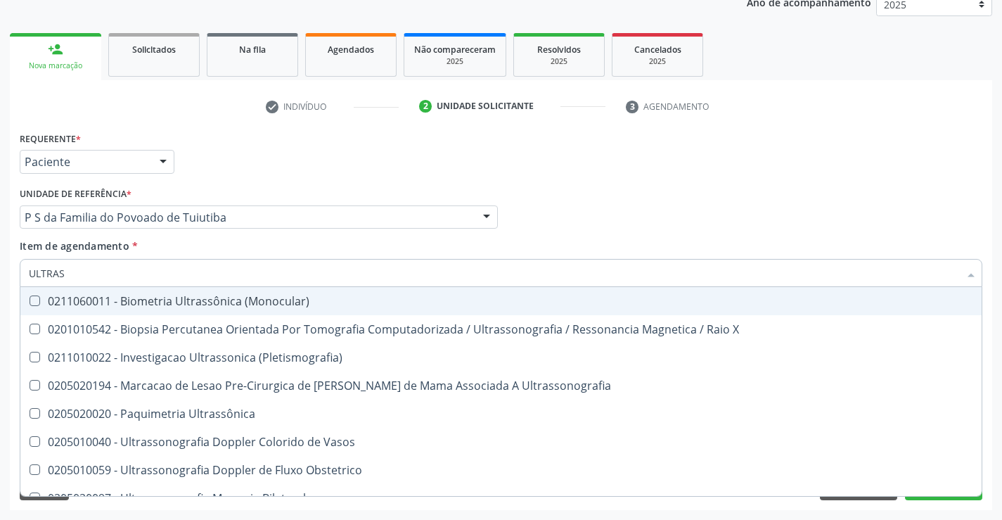
type input "ULTRASS"
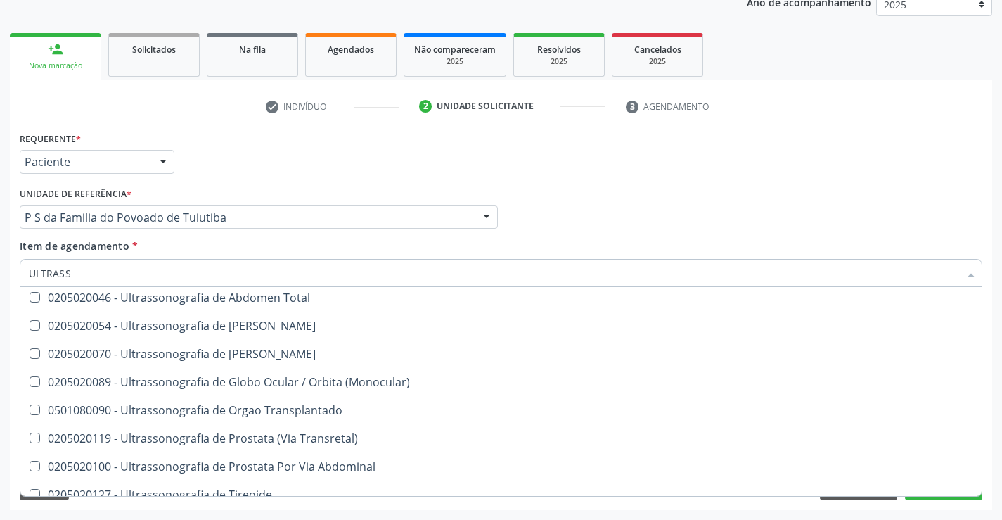
scroll to position [422, 0]
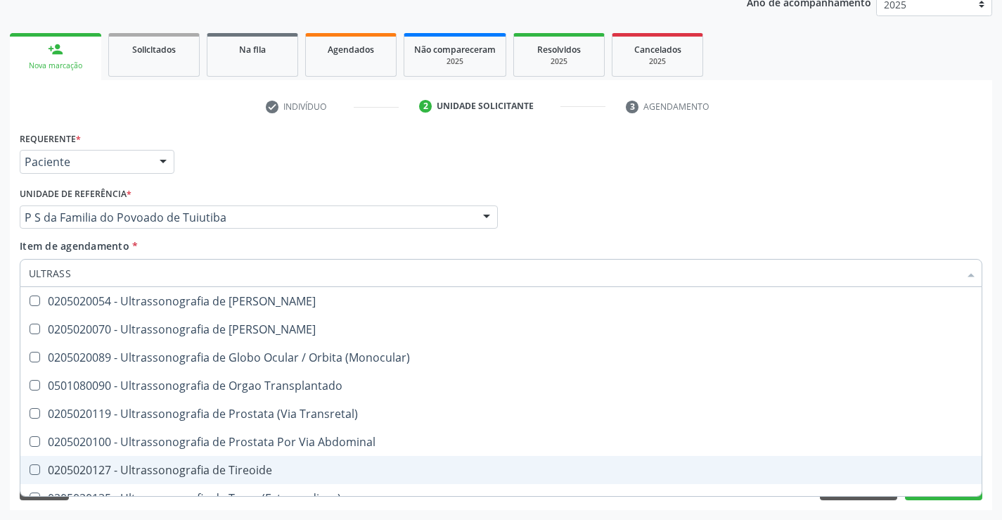
click at [247, 464] on div "0205020127 - Ultrassonografia de Tireoide" at bounding box center [501, 469] width 944 height 11
checkbox Tireoide "true"
click at [950, 508] on div "Requerente * Paciente Médico(a) Enfermeiro(a) Paciente Nenhum resultado encontr…" at bounding box center [501, 319] width 982 height 382
checkbox X "true"
checkbox Tireoide "false"
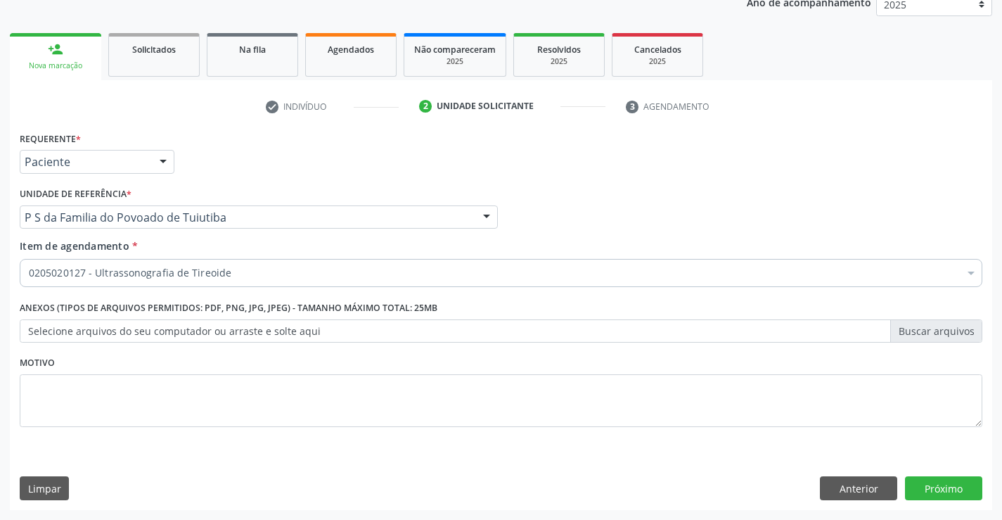
scroll to position [0, 0]
click at [937, 492] on button "Próximo" at bounding box center [943, 488] width 77 height 24
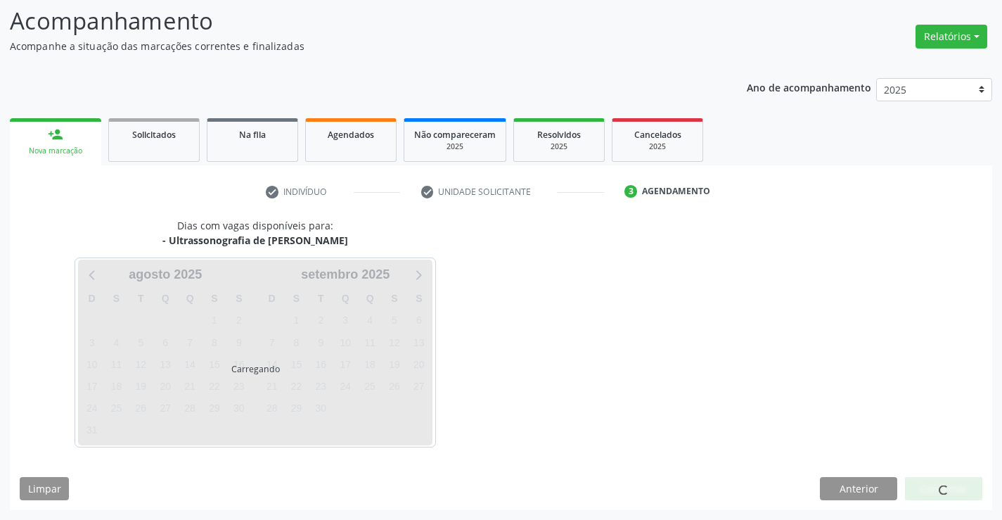
scroll to position [92, 0]
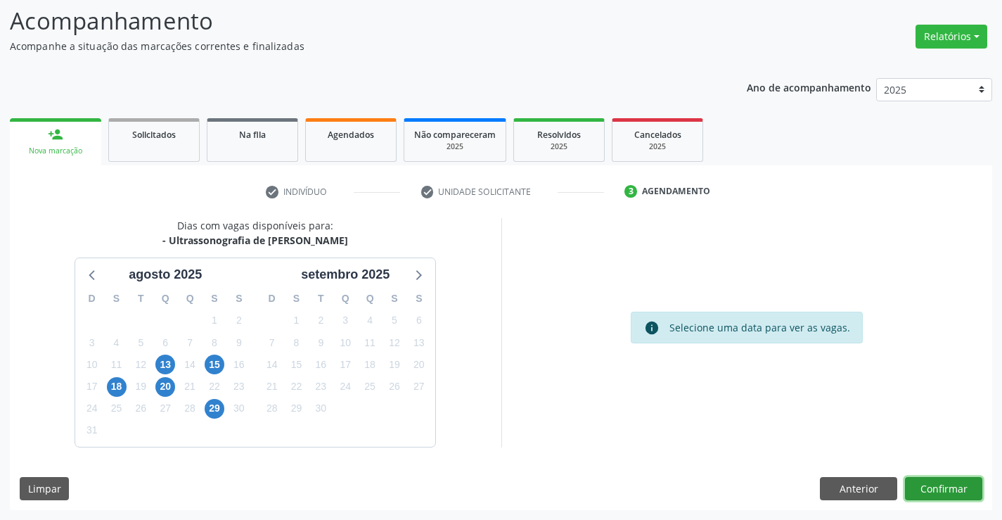
click at [933, 491] on button "Confirmar" at bounding box center [943, 489] width 77 height 24
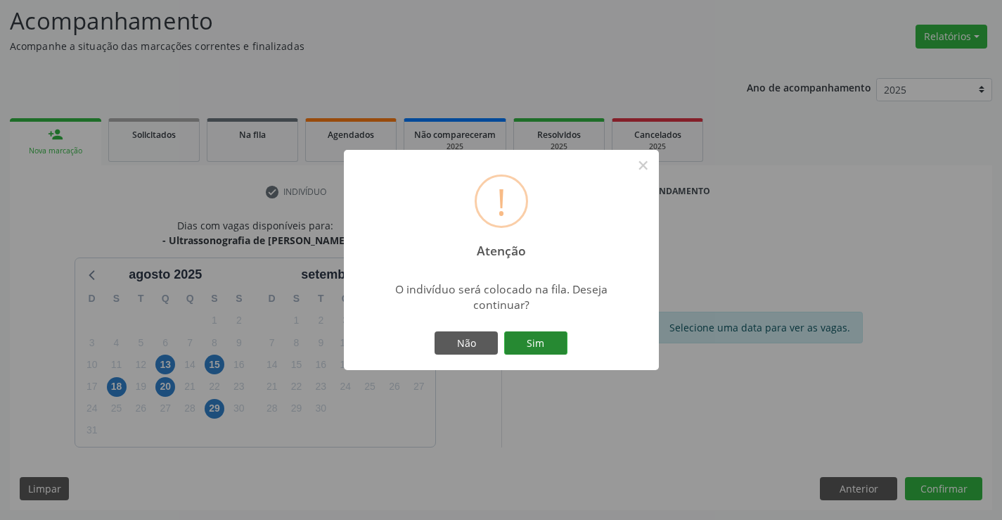
click at [550, 341] on button "Sim" at bounding box center [535, 343] width 63 height 24
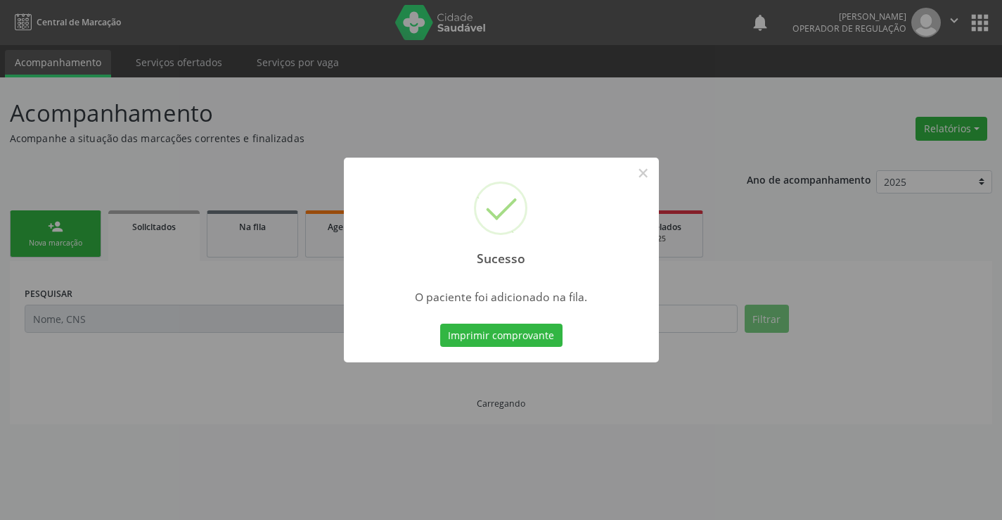
scroll to position [0, 0]
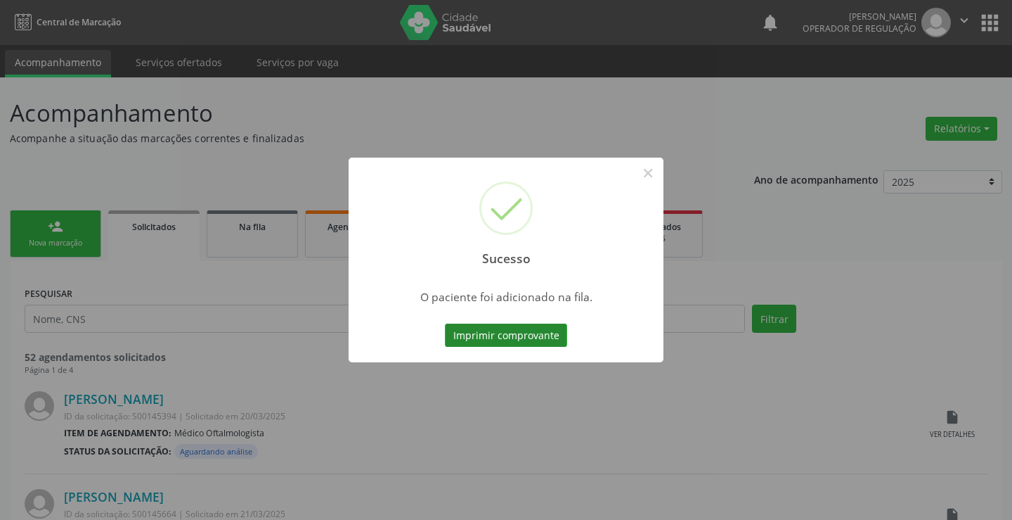
click at [555, 341] on button "Imprimir comprovante" at bounding box center [506, 335] width 122 height 24
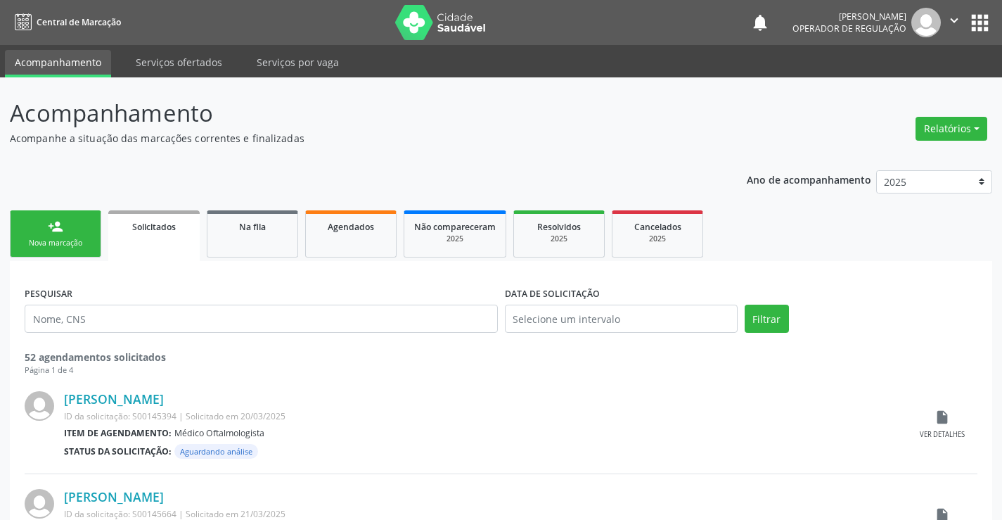
click at [41, 233] on link "person_add Nova marcação" at bounding box center [55, 233] width 91 height 47
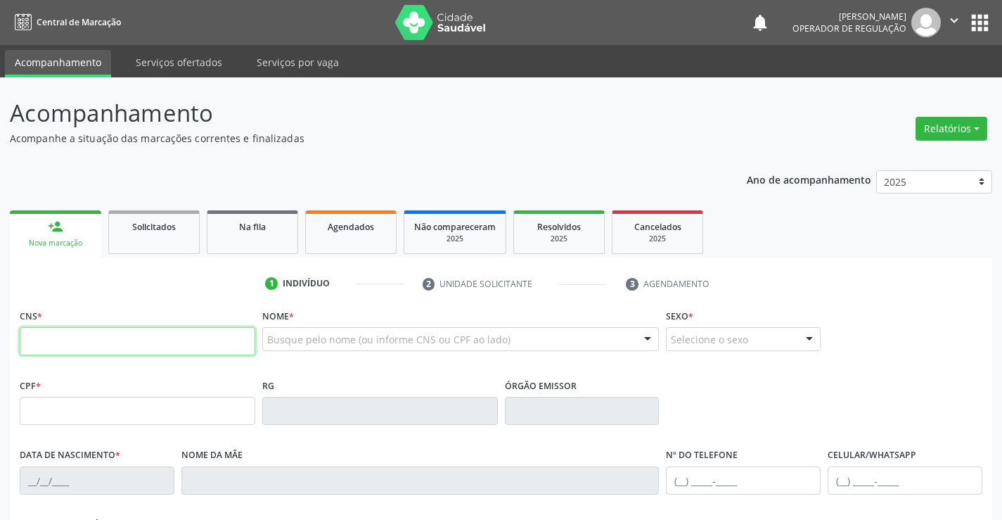
click at [173, 346] on input "text" at bounding box center [138, 341] width 236 height 28
type input "706 5083 2281 7192"
type input "0953098451"
type input "23/09/1977"
type input "S/N"
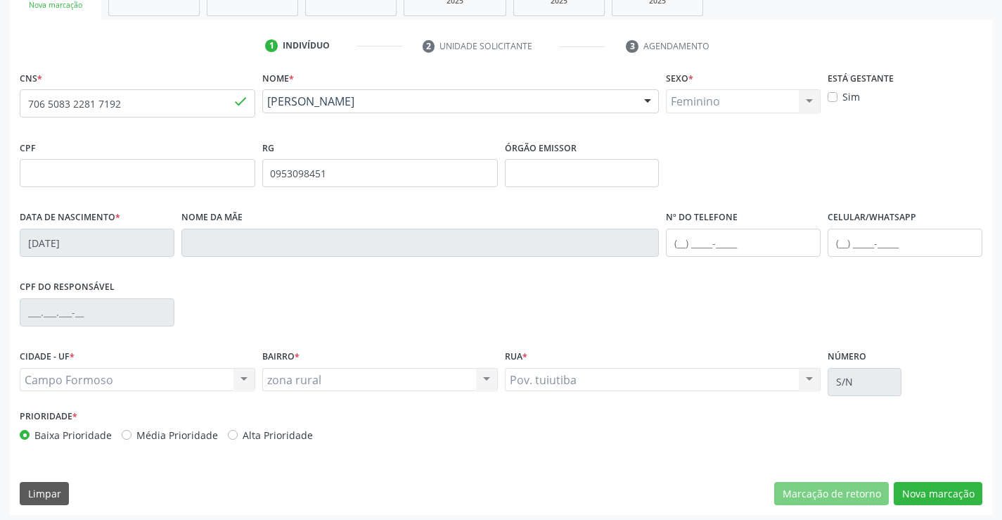
scroll to position [243, 0]
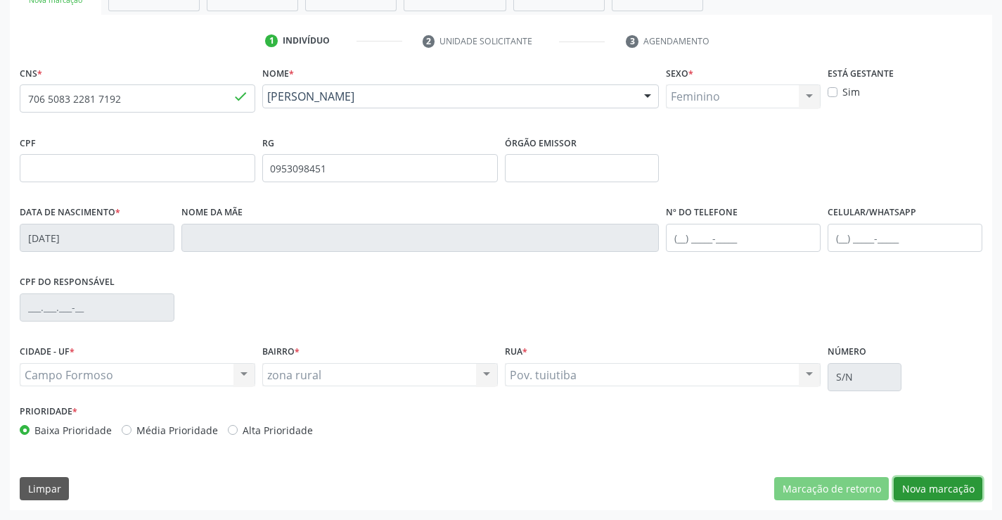
click at [917, 484] on button "Nova marcação" at bounding box center [938, 489] width 89 height 24
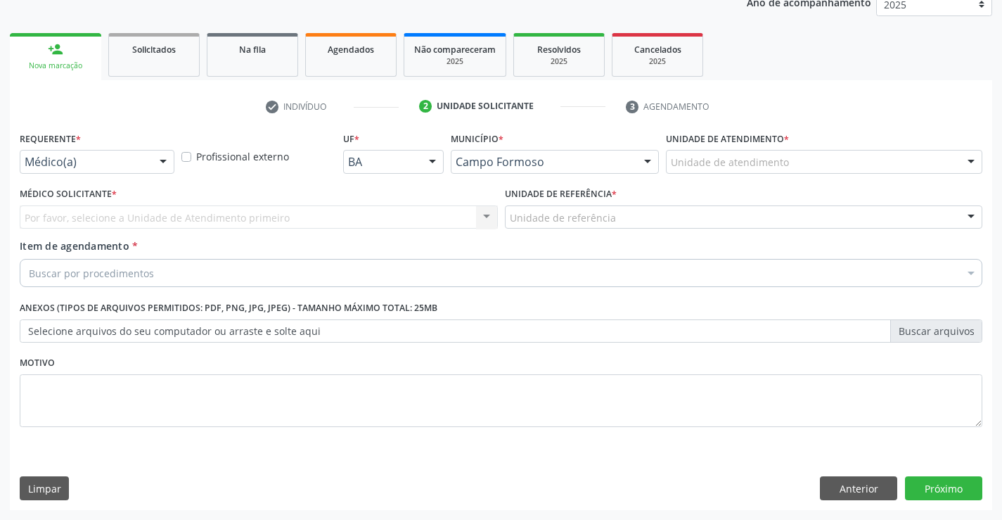
scroll to position [177, 0]
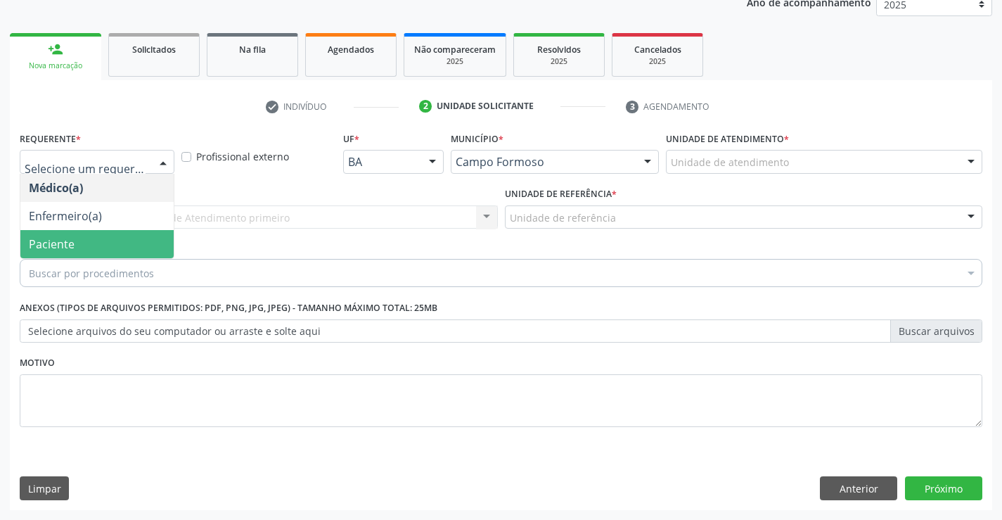
click at [77, 235] on span "Paciente" at bounding box center [96, 244] width 153 height 28
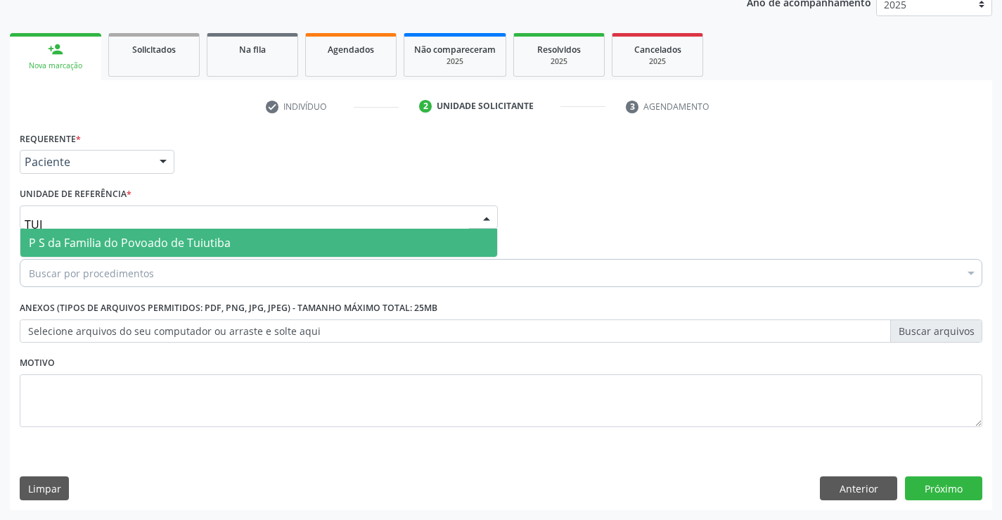
type input "TUIU"
click at [90, 236] on span "P S da Familia do Povoado de Tuiutiba" at bounding box center [130, 242] width 202 height 15
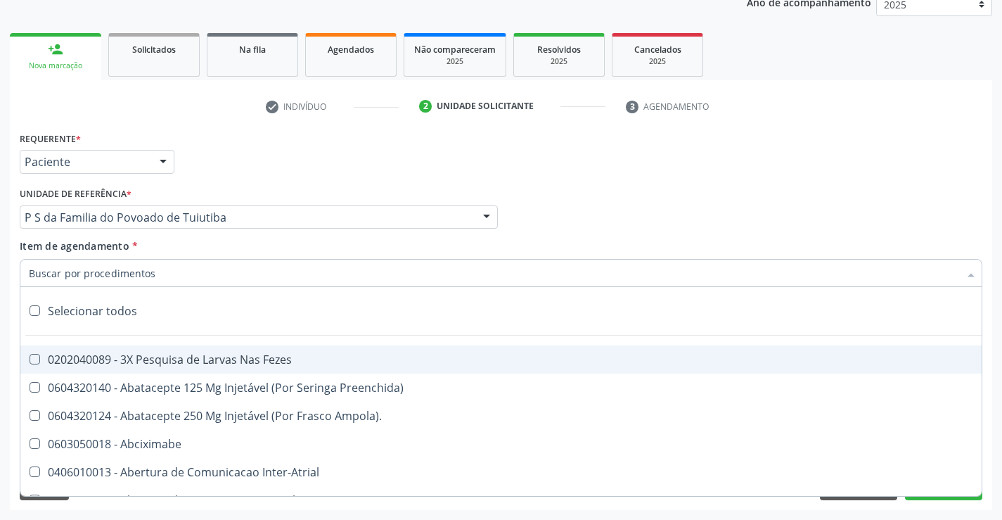
click at [191, 283] on input "Item de agendamento *" at bounding box center [494, 273] width 930 height 28
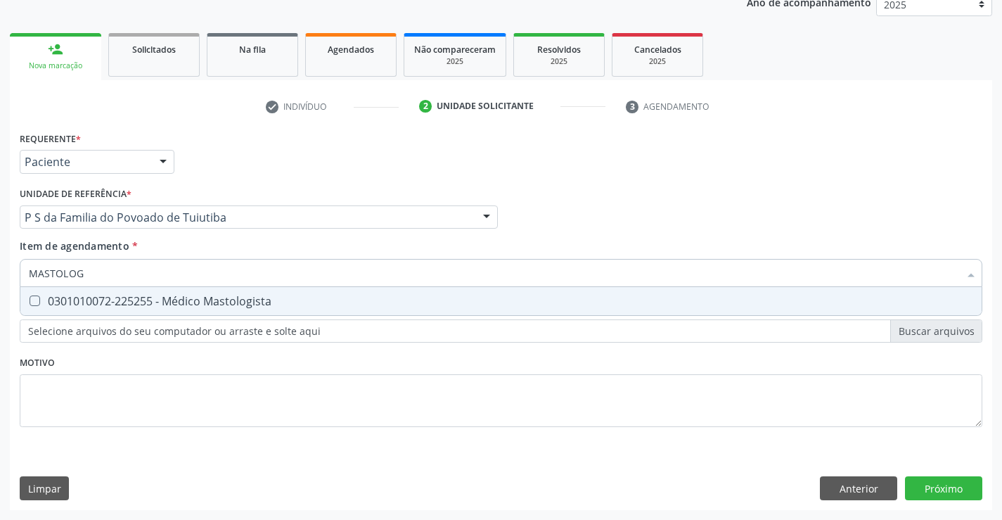
type input "MASTOLOGI"
click at [194, 292] on span "0301010072-225255 - Médico Mastologista" at bounding box center [500, 301] width 961 height 28
checkbox Mastologista "true"
click at [950, 483] on div "Requerente * Paciente Médico(a) Enfermeiro(a) Paciente Nenhum resultado encontr…" at bounding box center [501, 319] width 982 height 382
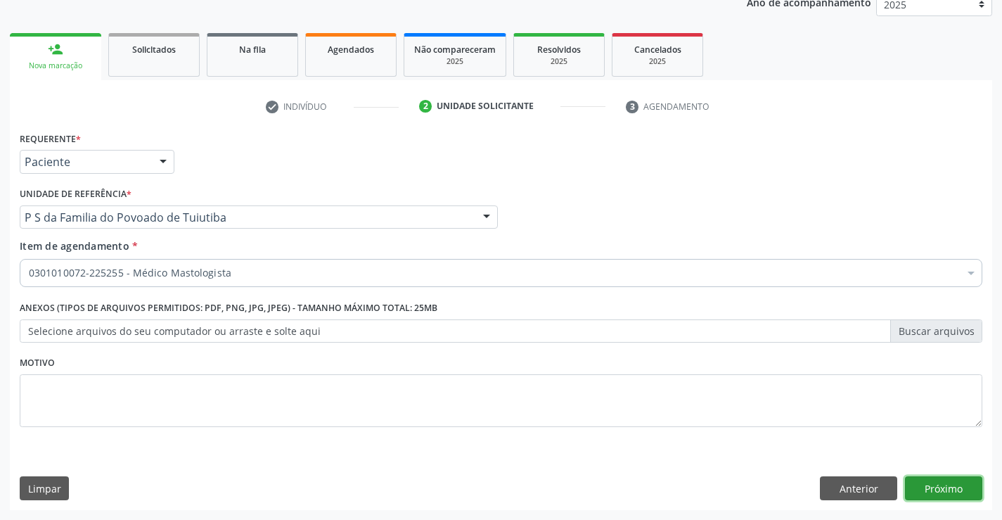
click at [927, 486] on button "Próximo" at bounding box center [943, 488] width 77 height 24
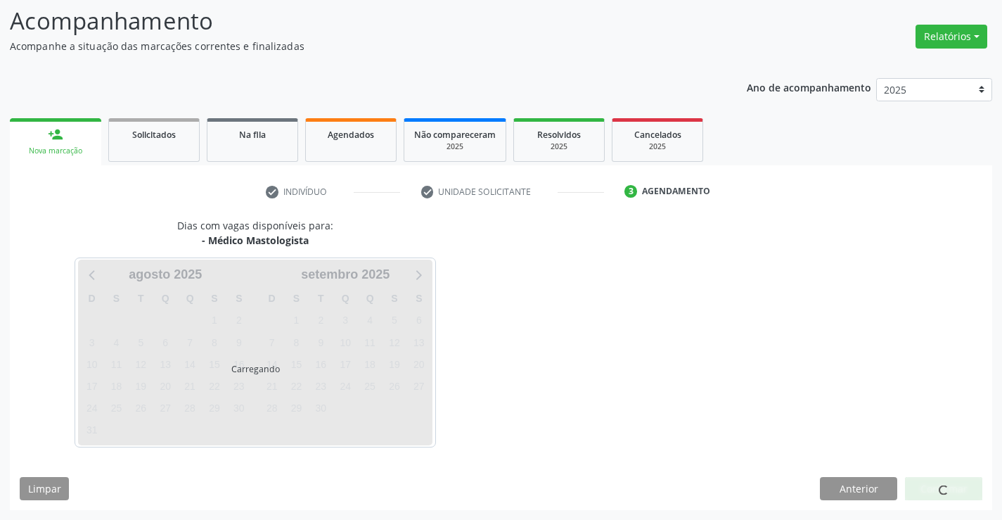
scroll to position [134, 0]
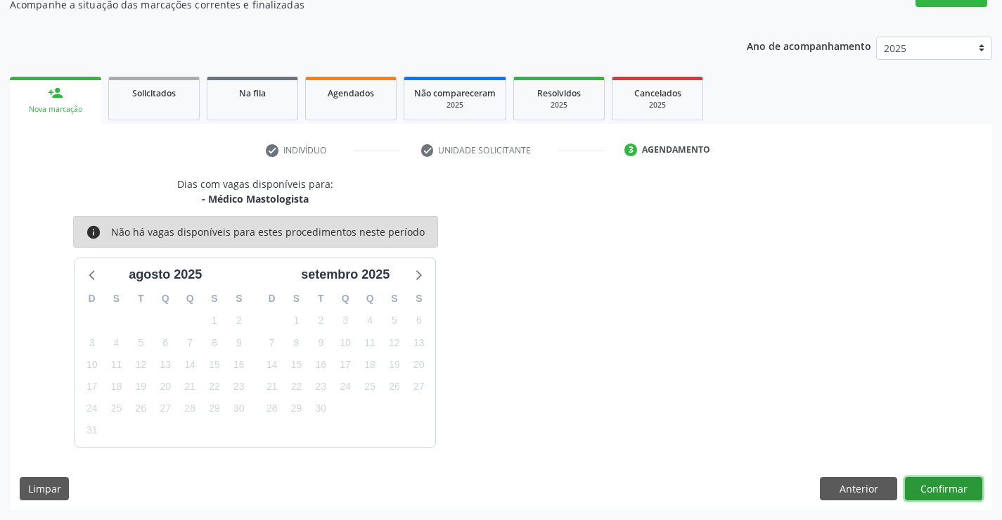
click at [934, 489] on button "Confirmar" at bounding box center [943, 489] width 77 height 24
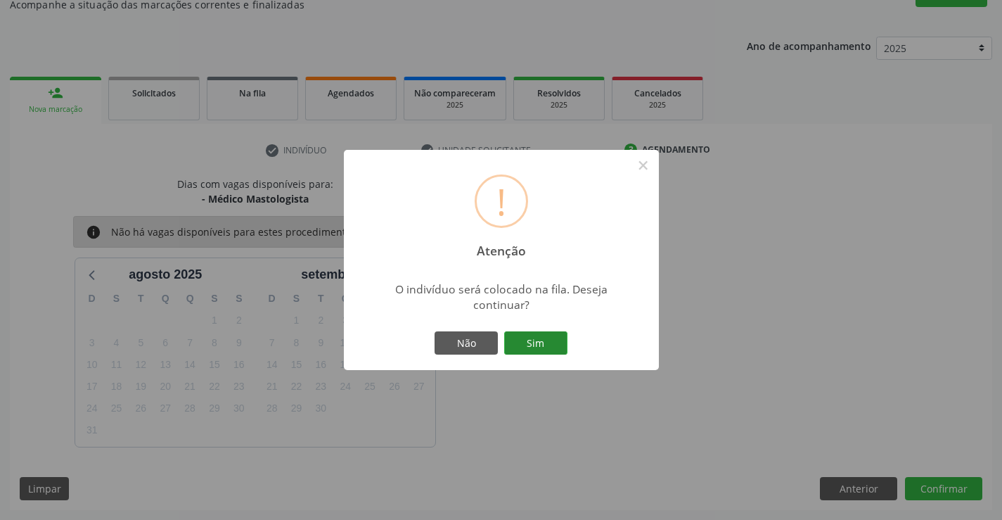
click at [536, 338] on button "Sim" at bounding box center [535, 343] width 63 height 24
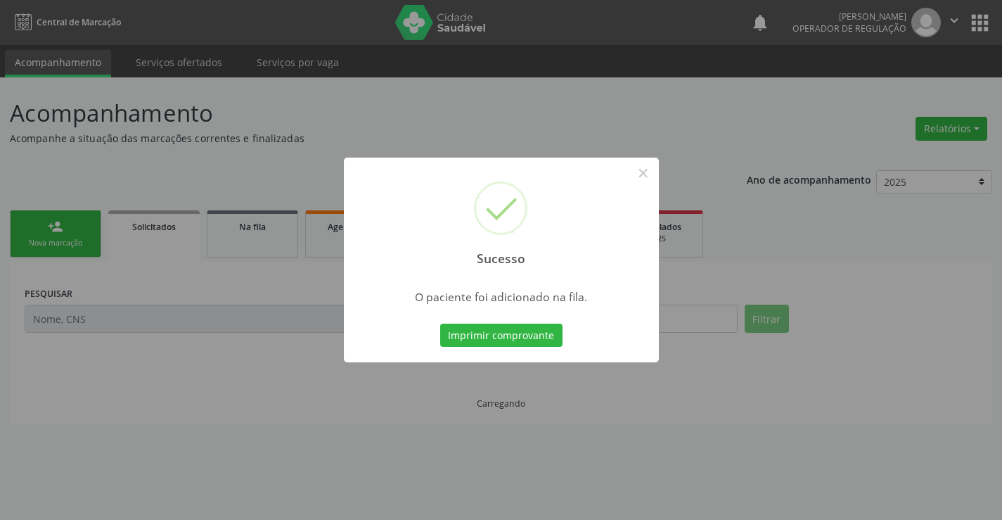
scroll to position [0, 0]
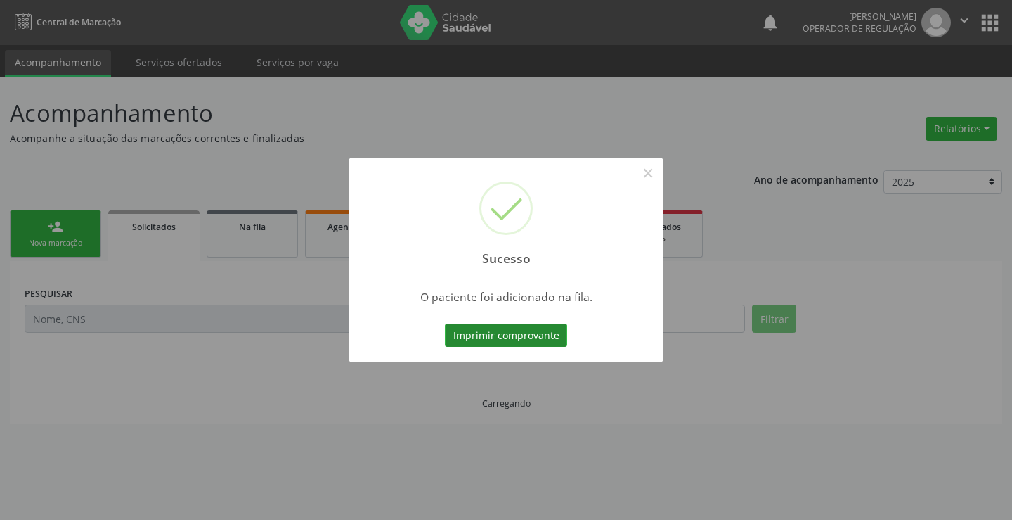
click at [559, 340] on button "Imprimir comprovante" at bounding box center [506, 335] width 122 height 24
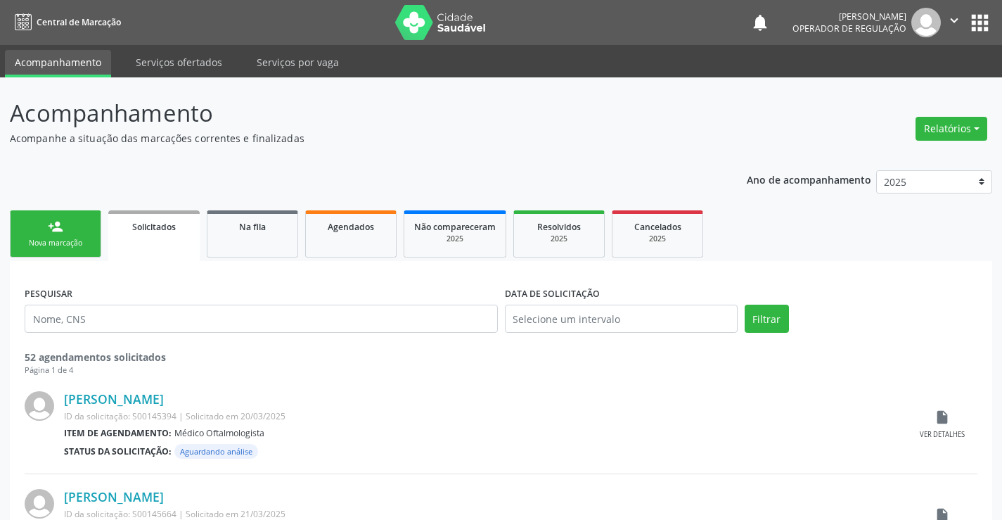
click at [77, 246] on div "Nova marcação" at bounding box center [55, 243] width 70 height 11
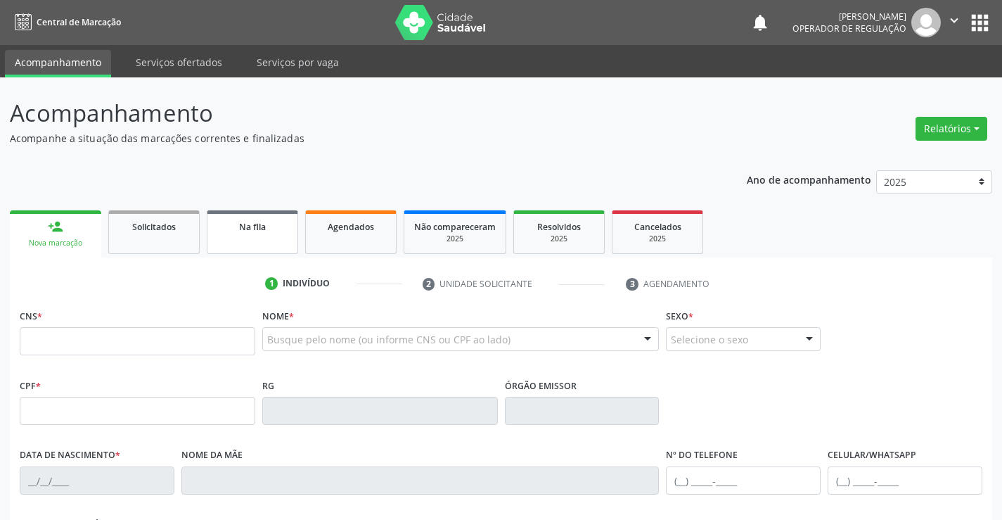
click at [243, 239] on link "Na fila" at bounding box center [252, 232] width 91 height 44
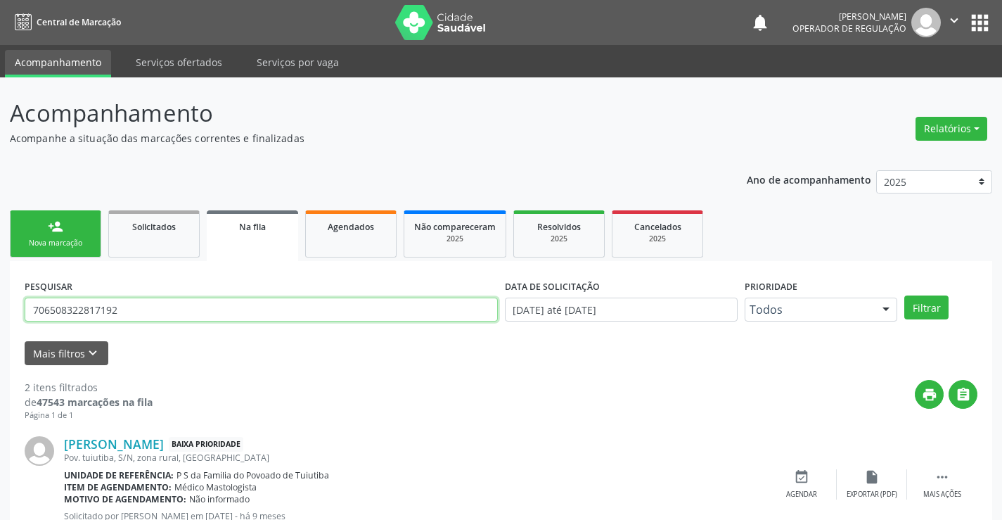
drag, startPoint x: 141, startPoint y: 316, endPoint x: 12, endPoint y: 318, distance: 129.4
click at [0, 317] on div "Acompanhamento Acompanhe a situação das marcações correntes e finalizadas Relat…" at bounding box center [501, 386] width 1002 height 619
type input "705006240475950"
click at [920, 304] on button "Filtrar" at bounding box center [926, 307] width 44 height 24
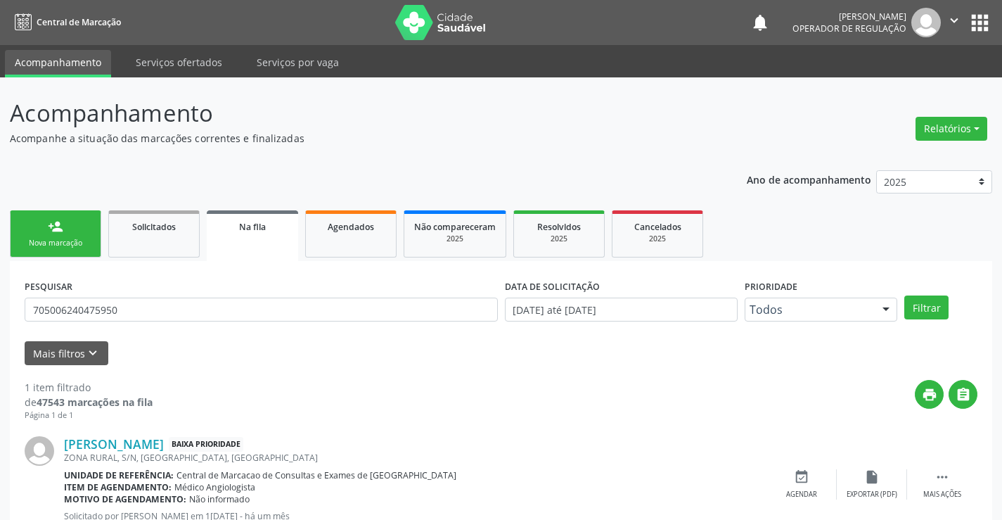
scroll to position [51, 0]
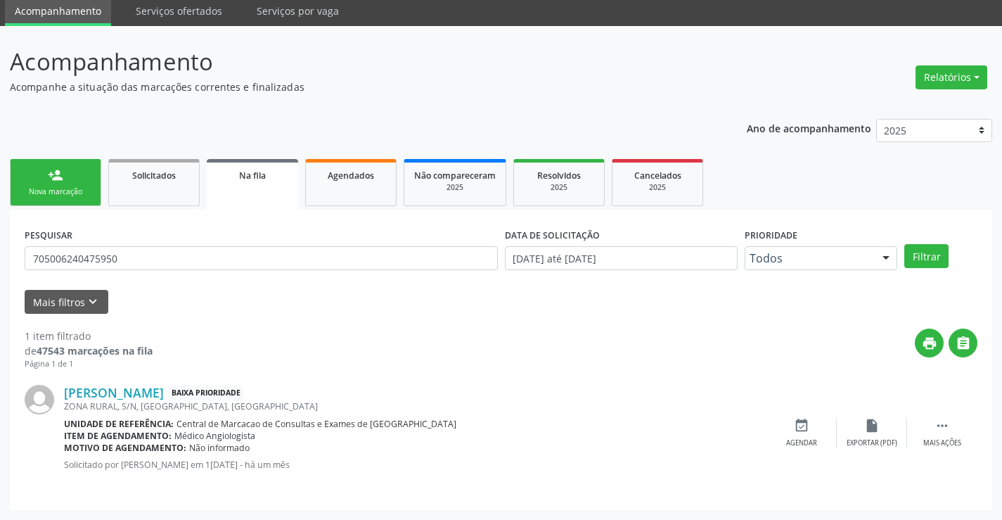
click at [56, 182] on div "person_add" at bounding box center [55, 174] width 15 height 15
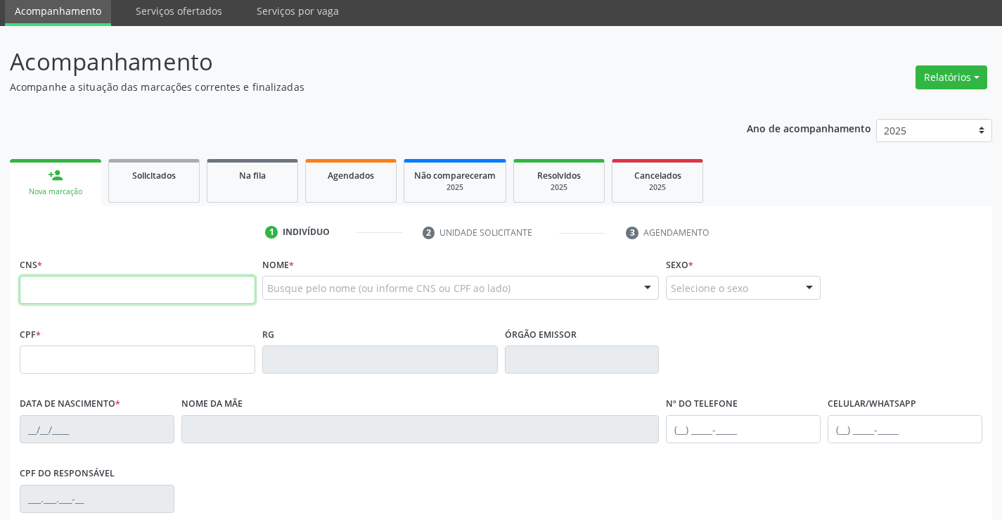
click at [120, 278] on input "text" at bounding box center [138, 290] width 236 height 28
type input "700 5073 5054 6556"
type input "1269872540"
type input "[DATE]"
type input "[PHONE_NUMBER]"
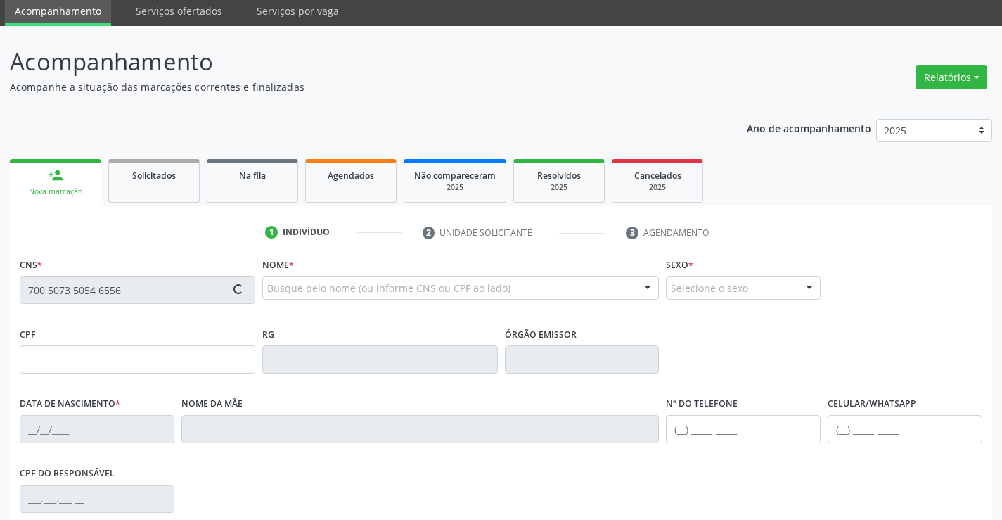
type input "[PHONE_NUMBER]"
type input "015.724.395-80"
type input "SN"
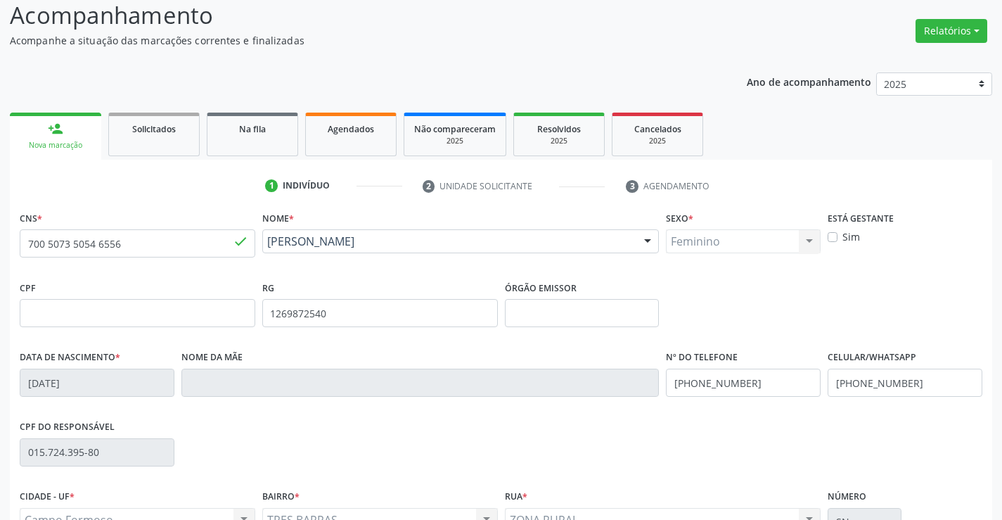
scroll to position [243, 0]
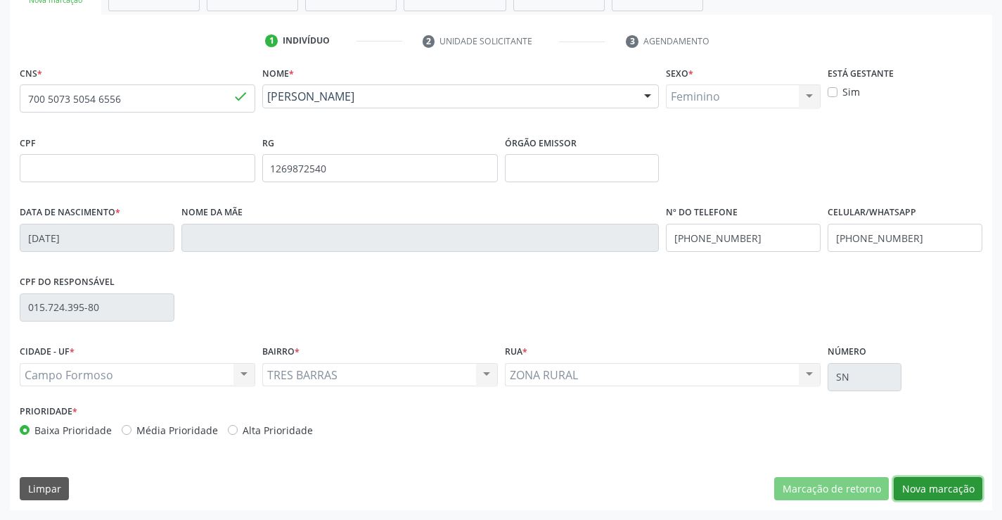
click at [925, 482] on button "Nova marcação" at bounding box center [938, 489] width 89 height 24
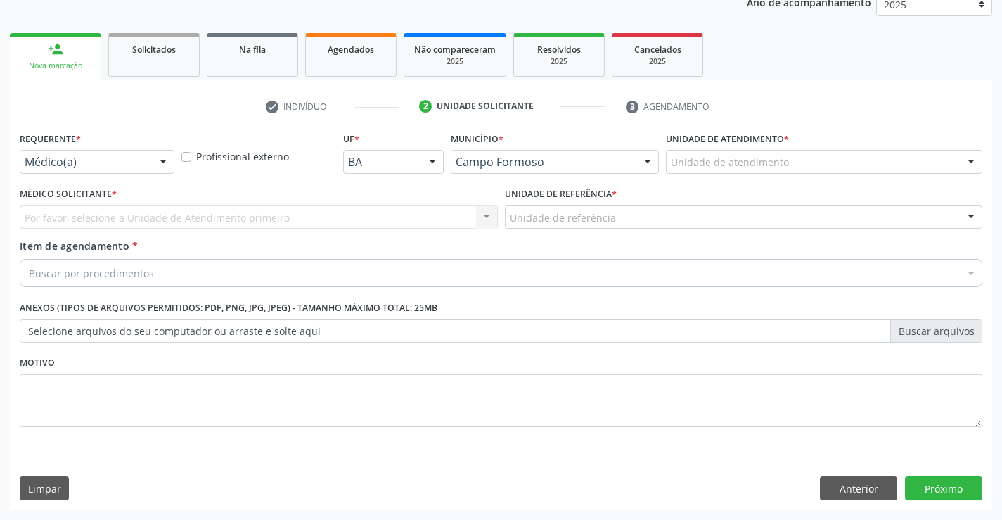
scroll to position [177, 0]
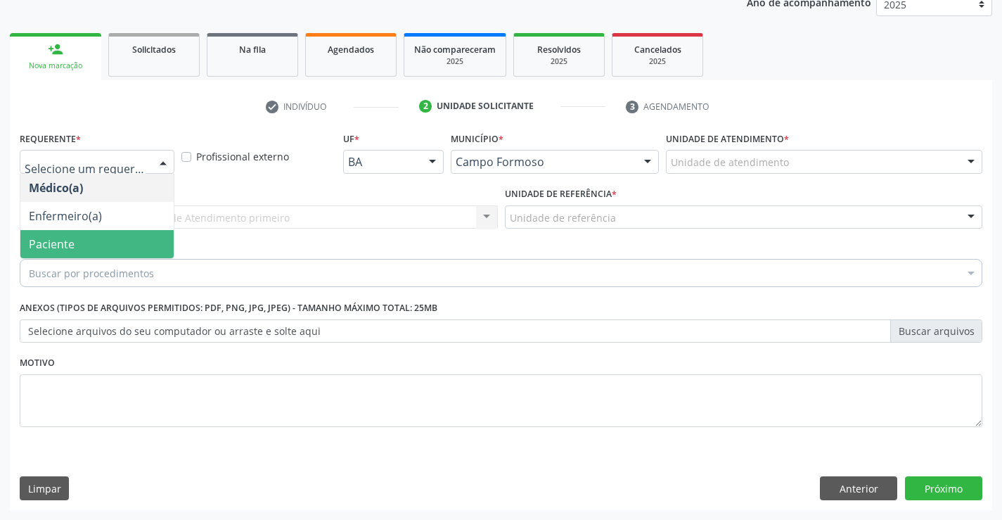
click at [71, 242] on span "Paciente" at bounding box center [52, 243] width 46 height 15
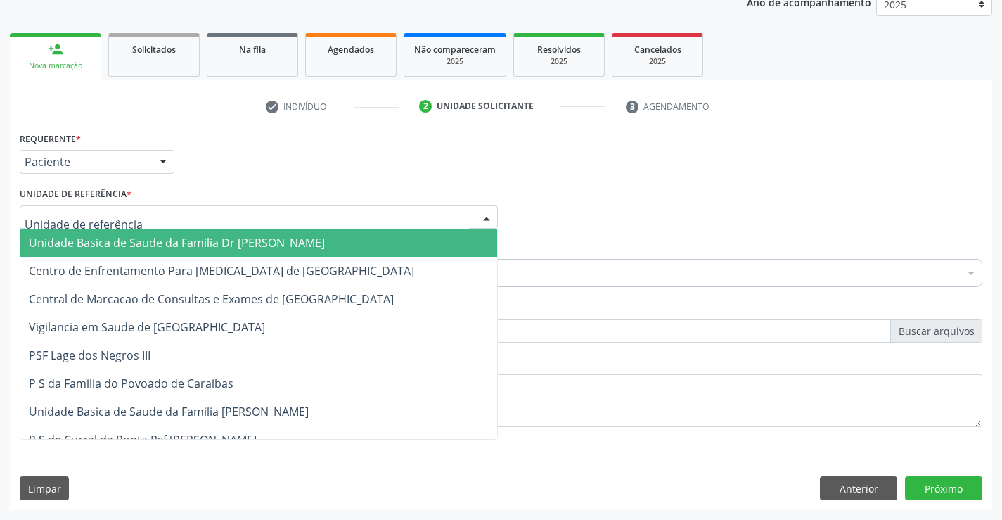
click at [84, 239] on span "Unidade Basica de Saude da Familia Dr [PERSON_NAME]" at bounding box center [177, 242] width 296 height 15
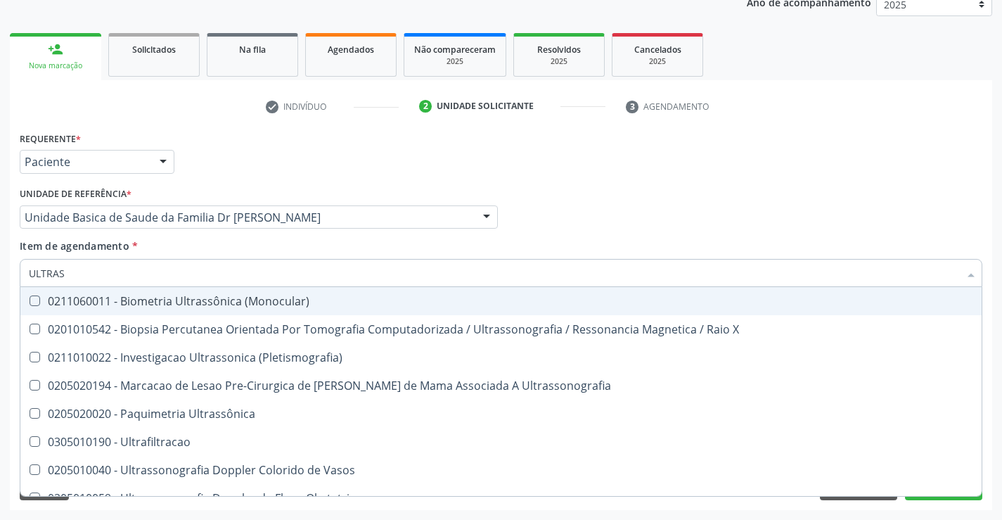
type input "ULTRASS"
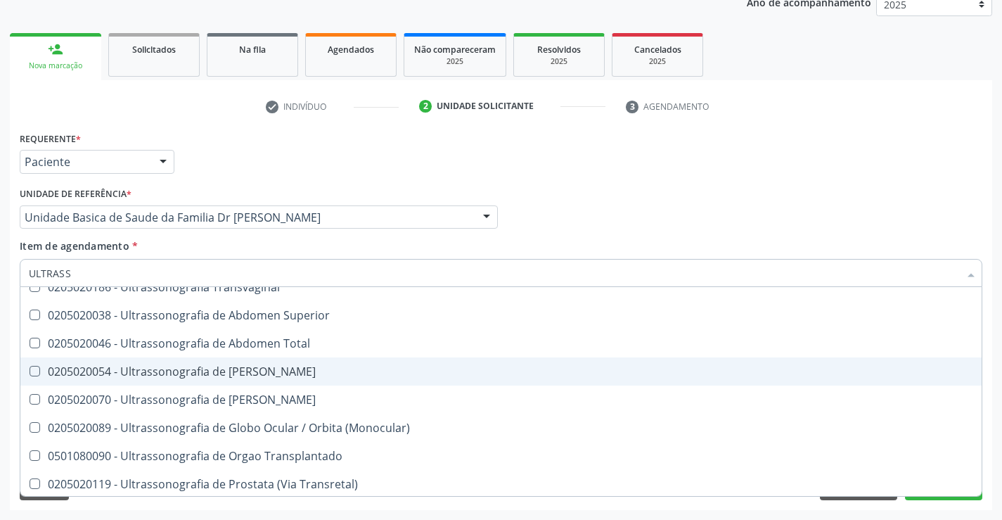
scroll to position [281, 0]
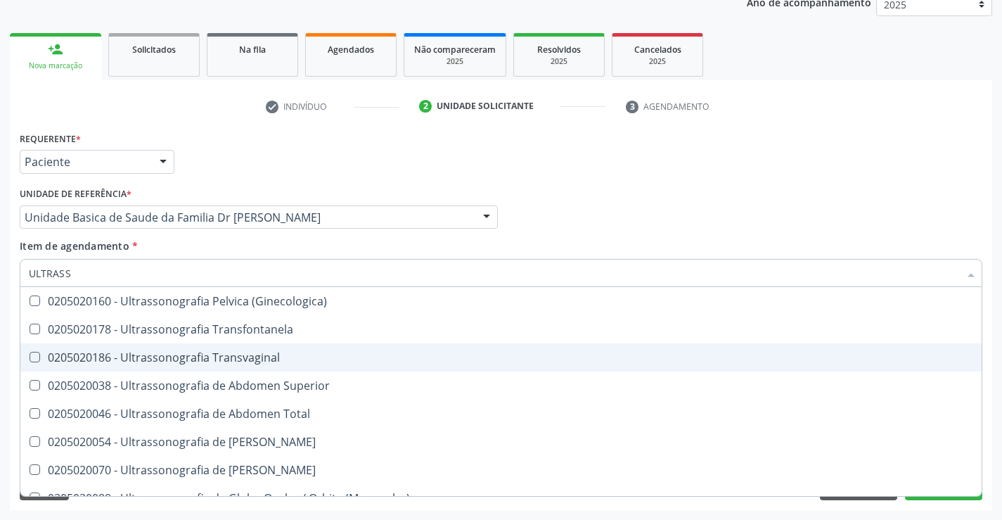
click at [276, 365] on span "0205020186 - Ultrassonografia Transvaginal" at bounding box center [500, 357] width 961 height 28
checkbox Transvaginal "true"
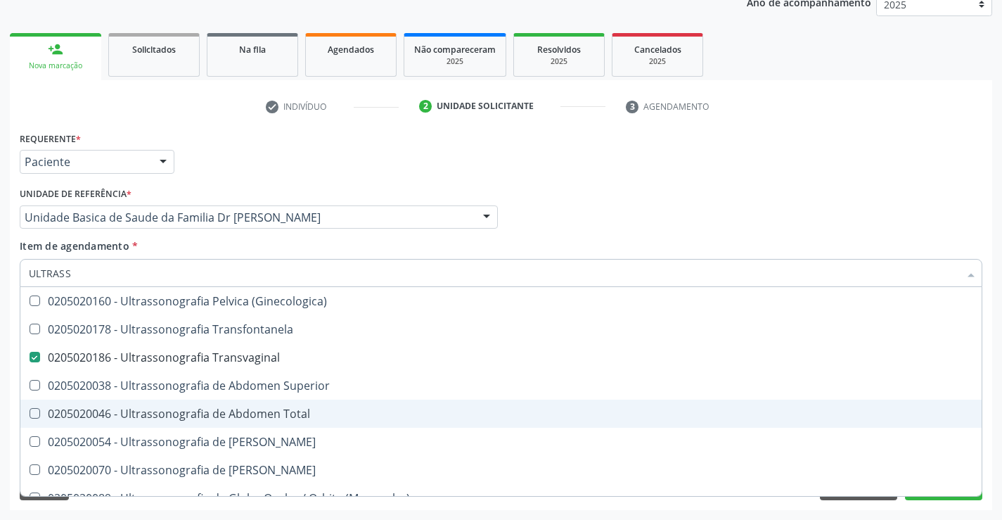
click at [448, 424] on span "0205020046 - Ultrassonografia de Abdomen Total" at bounding box center [500, 413] width 961 height 28
click at [313, 419] on div "0205020046 - Ultrassonografia de Abdomen Total" at bounding box center [501, 413] width 944 height 11
checkbox Total "false"
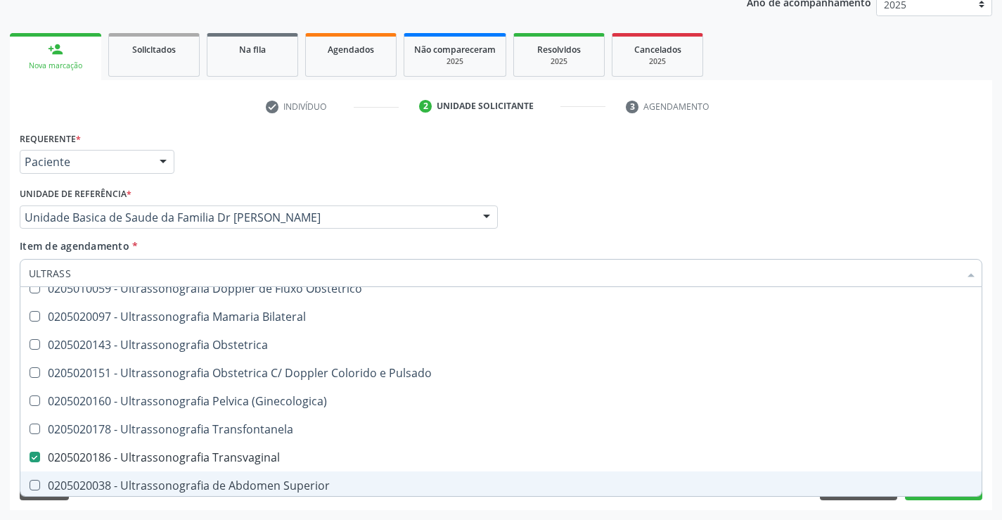
scroll to position [157, 0]
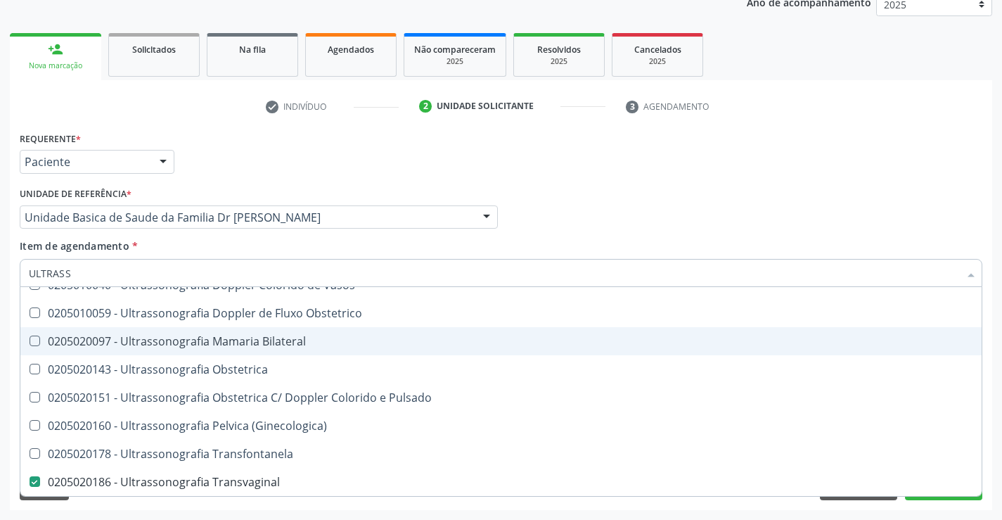
click at [297, 344] on div "0205020097 - Ultrassonografia Mamaria Bilateral" at bounding box center [501, 340] width 944 height 11
checkbox Bilateral "true"
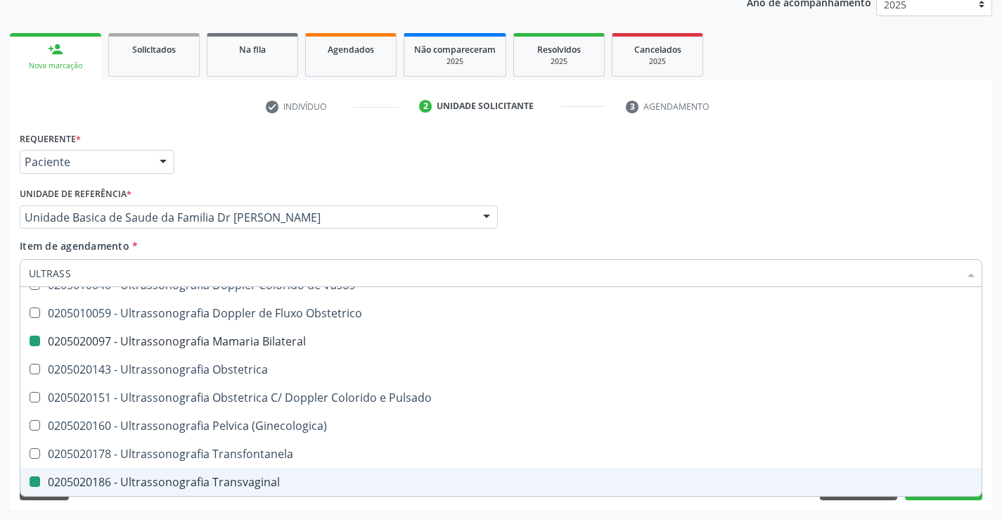
click at [627, 503] on div "Requerente * Paciente Médico(a) Enfermeiro(a) Paciente Nenhum resultado encontr…" at bounding box center [501, 319] width 982 height 382
checkbox X "true"
checkbox \(Pletismografia\) "true"
checkbox Bilateral "false"
checkbox Transvaginal "false"
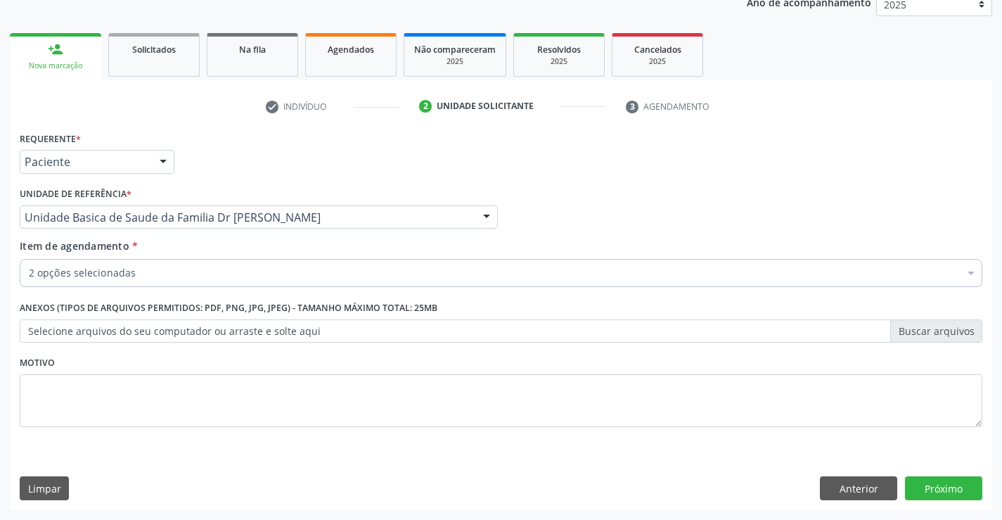
scroll to position [0, 0]
click at [175, 329] on label "Selecione arquivos do seu computador ou arraste e solte aqui" at bounding box center [501, 331] width 962 height 24
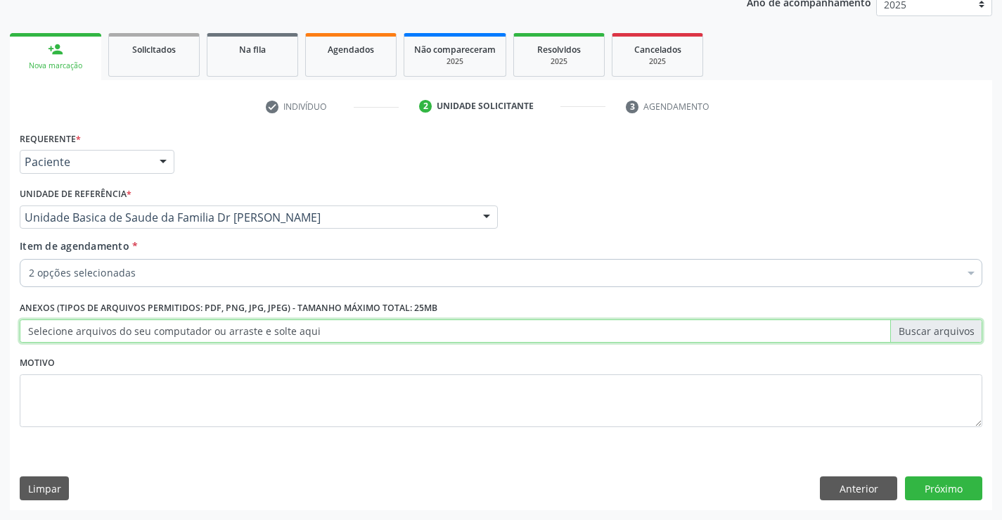
click at [175, 329] on input "Selecione arquivos do seu computador ou arraste e solte aqui" at bounding box center [501, 331] width 962 height 24
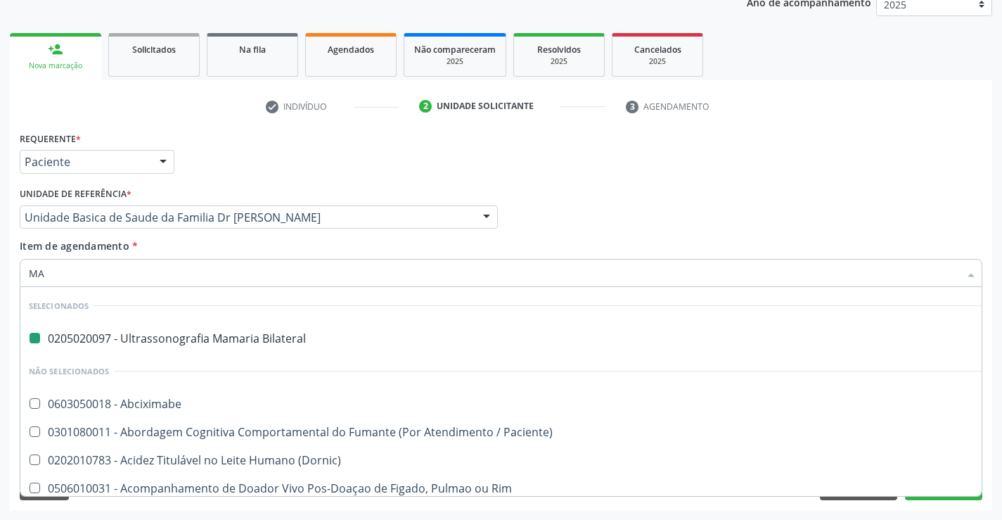
type input "MAS"
checkbox Bilateral "false"
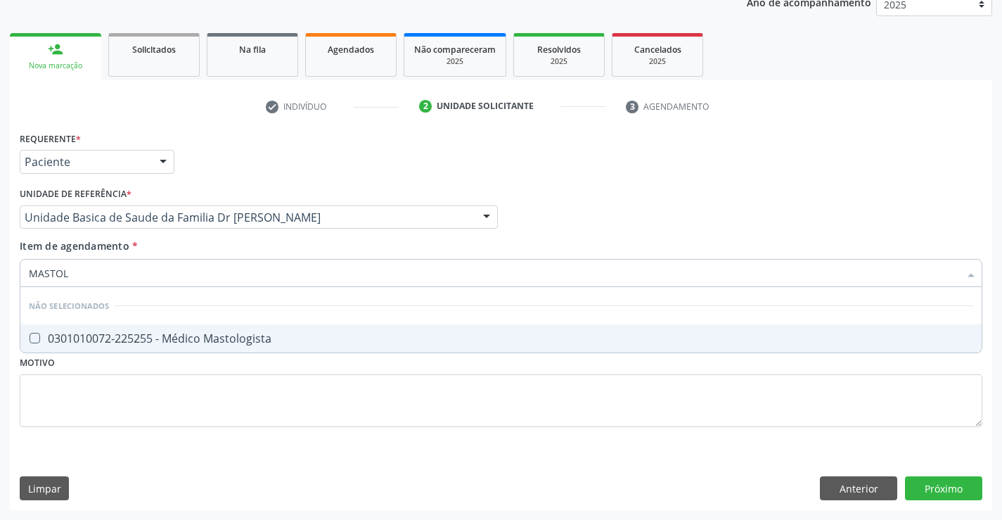
type input "MASTOLO"
click at [224, 340] on div "0301010072-225255 - Médico Mastologista" at bounding box center [501, 338] width 944 height 11
checkbox Mastologista "true"
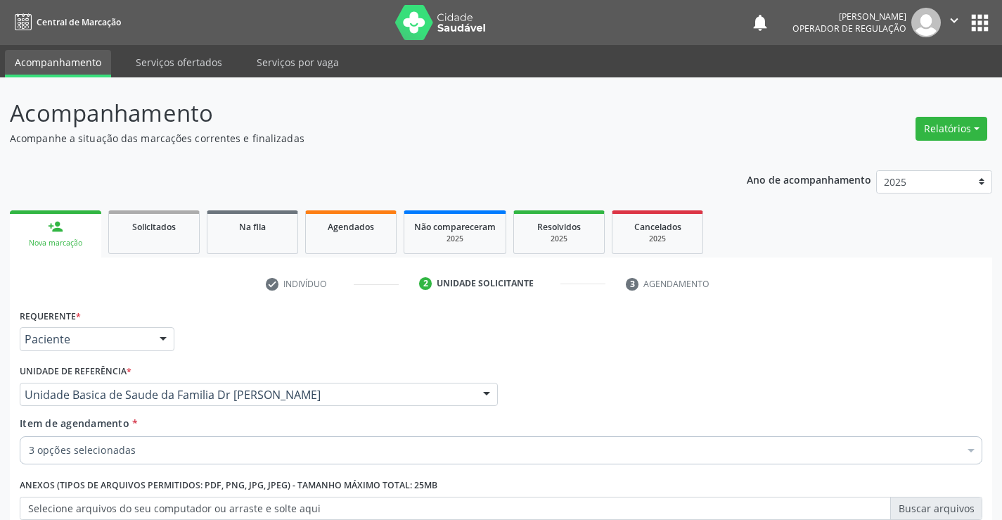
scroll to position [177, 0]
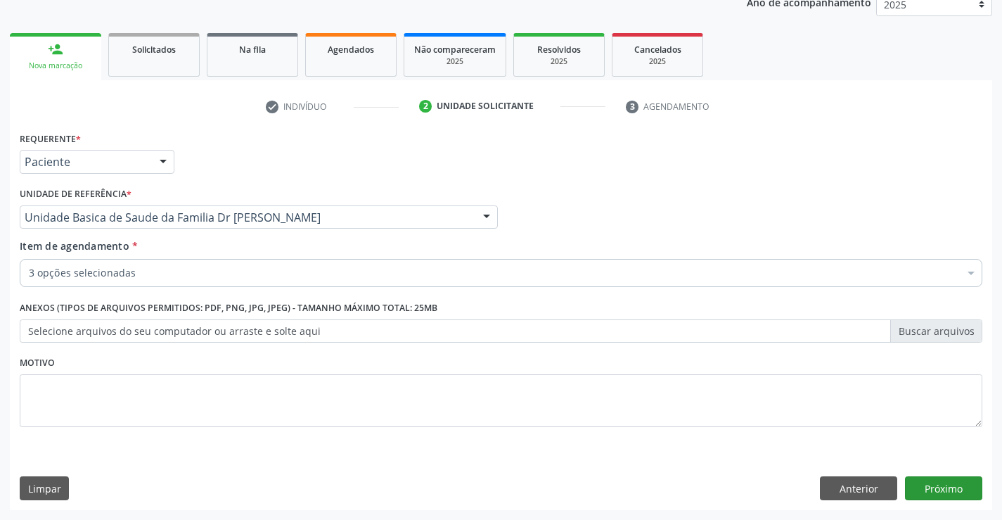
click at [953, 487] on button "Próximo" at bounding box center [943, 488] width 77 height 24
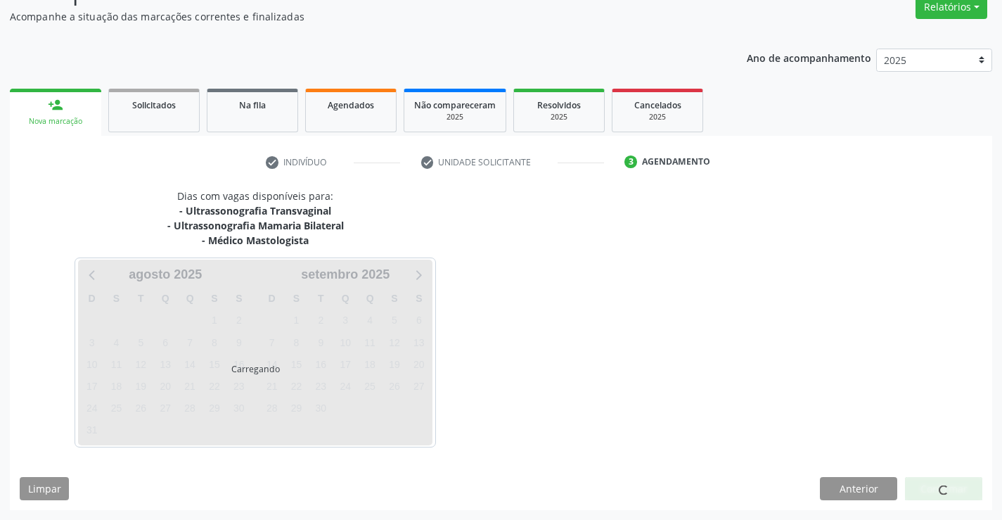
scroll to position [163, 0]
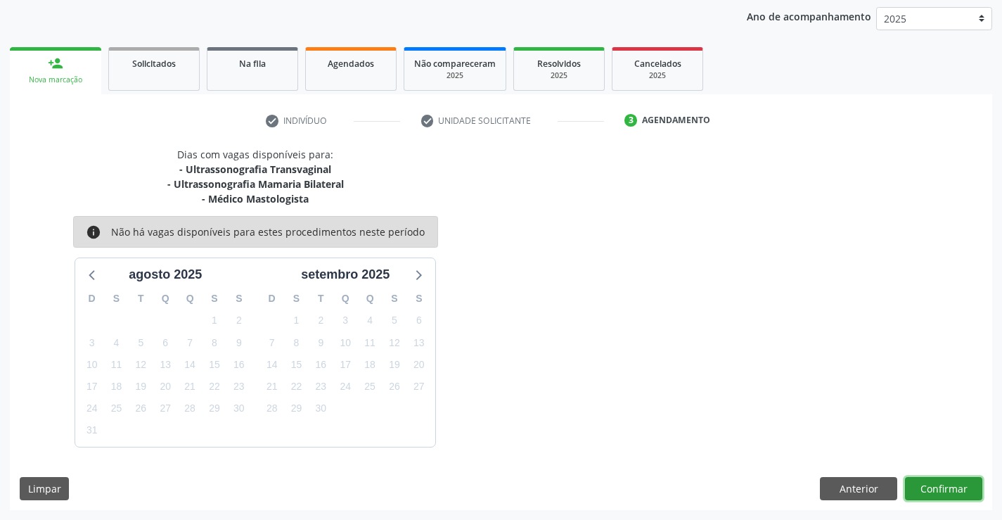
click at [936, 492] on button "Confirmar" at bounding box center [943, 489] width 77 height 24
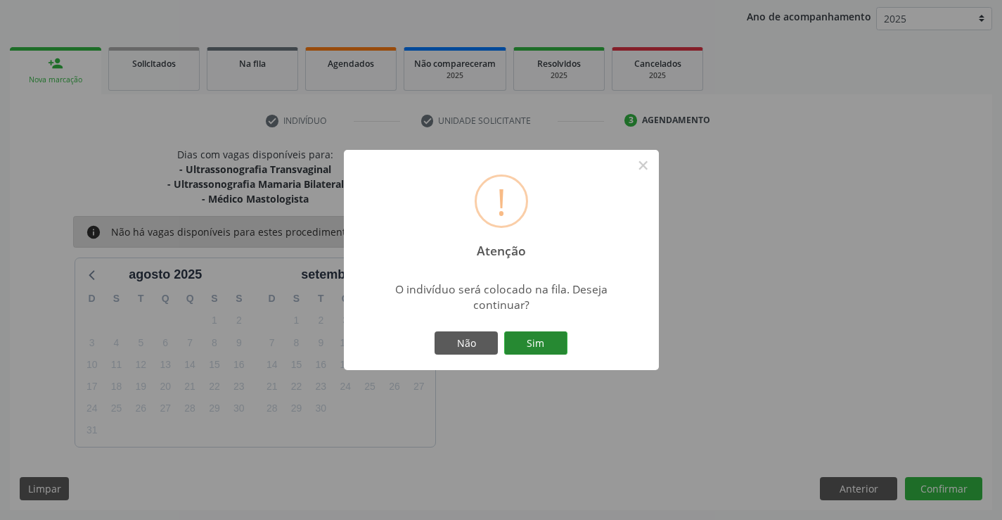
click at [536, 335] on button "Sim" at bounding box center [535, 343] width 63 height 24
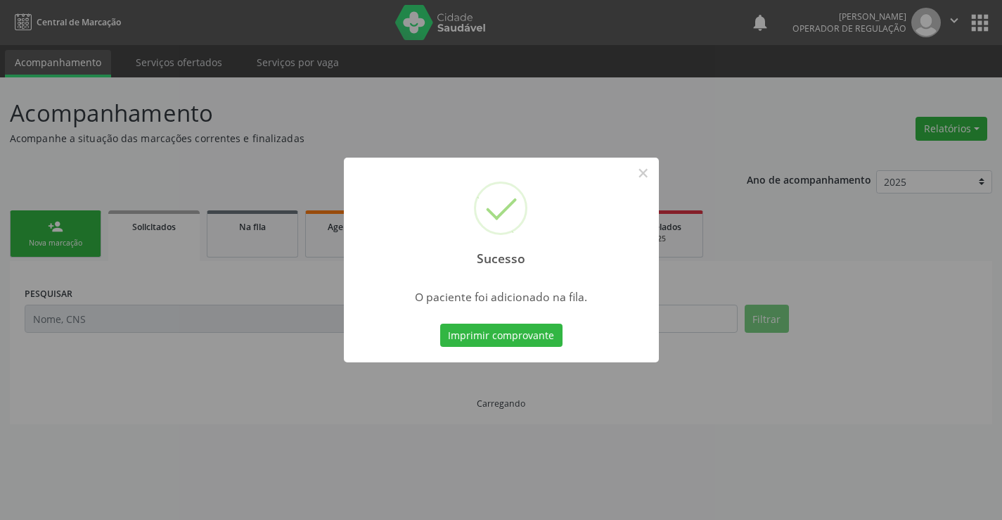
scroll to position [0, 0]
click at [553, 334] on button "Imprimir comprovante" at bounding box center [501, 335] width 122 height 24
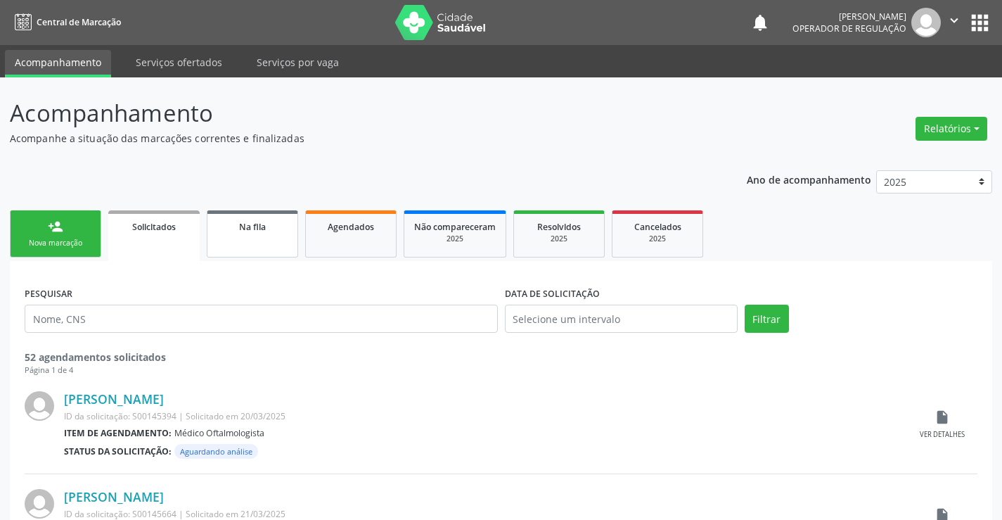
click at [285, 235] on link "Na fila" at bounding box center [252, 233] width 91 height 47
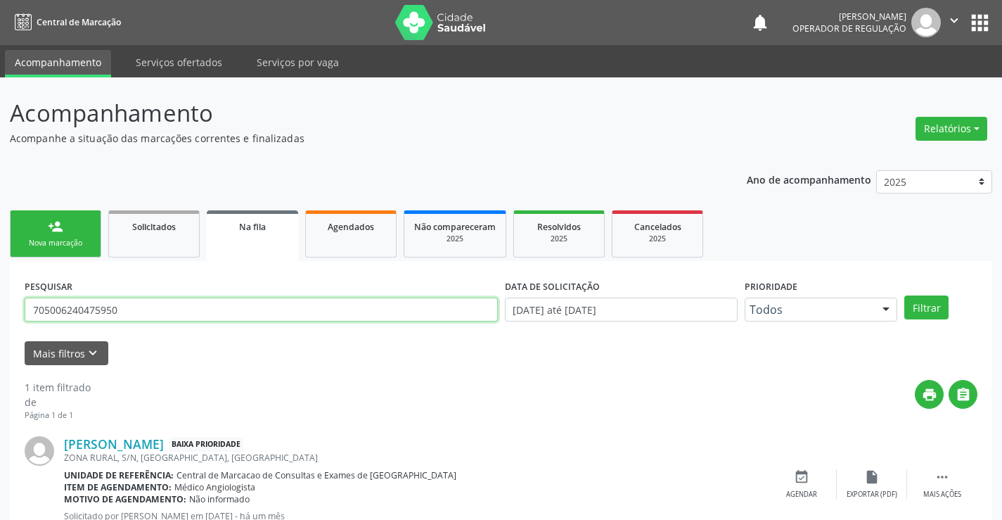
click at [133, 305] on input "705006240475950" at bounding box center [261, 309] width 473 height 24
drag, startPoint x: 129, startPoint y: 305, endPoint x: 1, endPoint y: 319, distance: 128.7
click at [0, 319] on div "Acompanhamento Acompanhe a situação das marcações correntes e finalizadas Relat…" at bounding box center [501, 324] width 1002 height 494
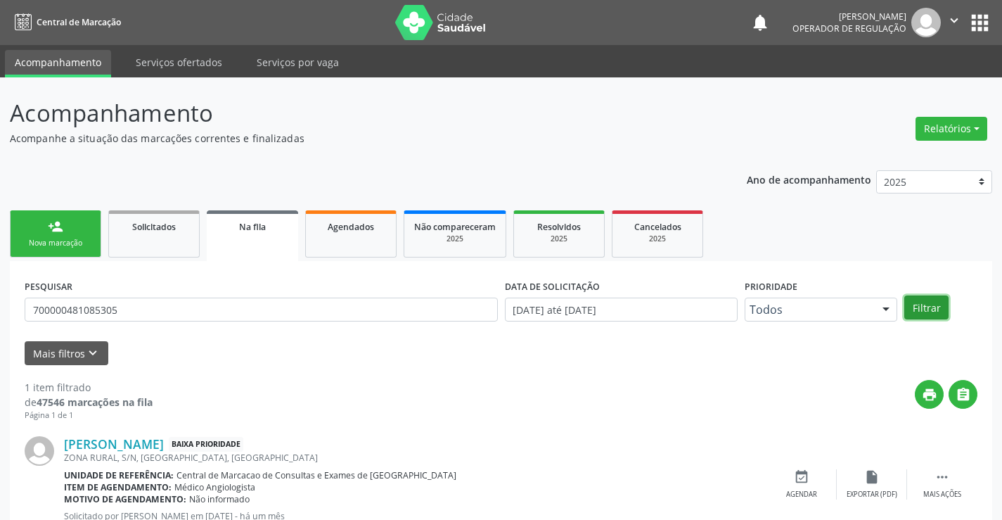
click at [915, 302] on button "Filtrar" at bounding box center [926, 307] width 44 height 24
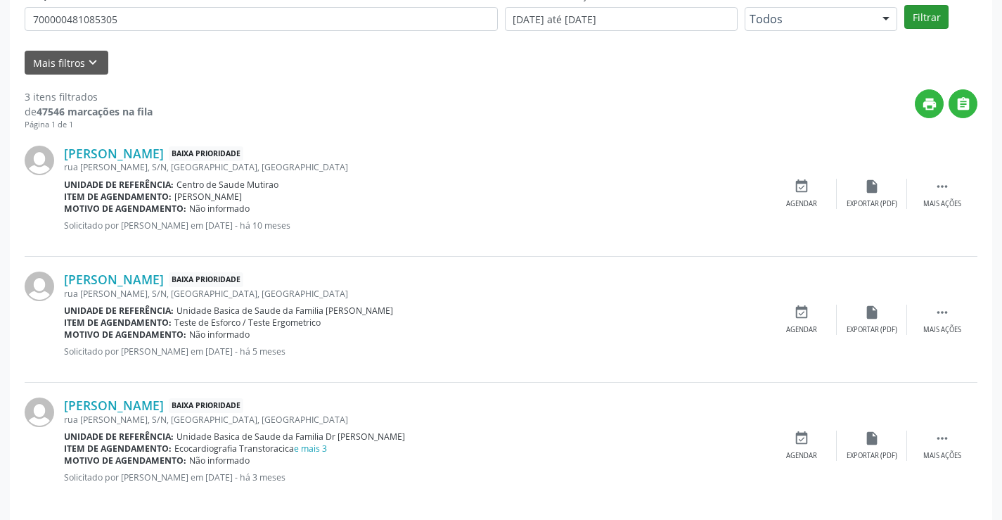
scroll to position [304, 0]
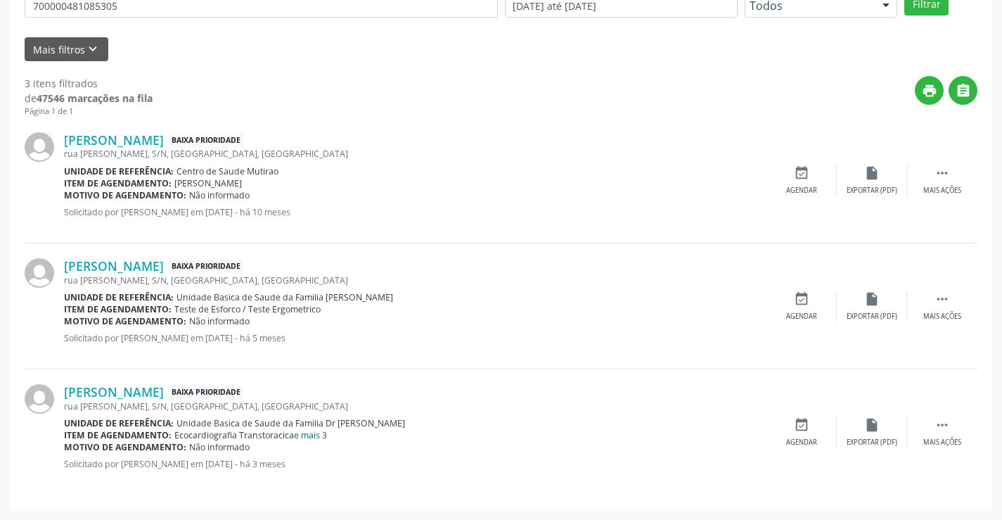
click at [312, 437] on link "e mais 3" at bounding box center [310, 435] width 33 height 12
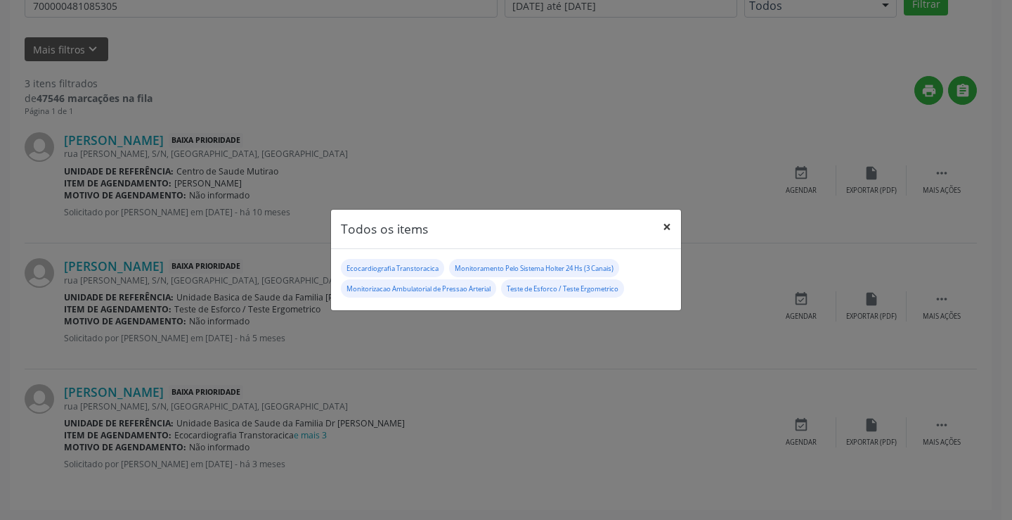
click at [664, 228] on button "×" at bounding box center [667, 226] width 28 height 34
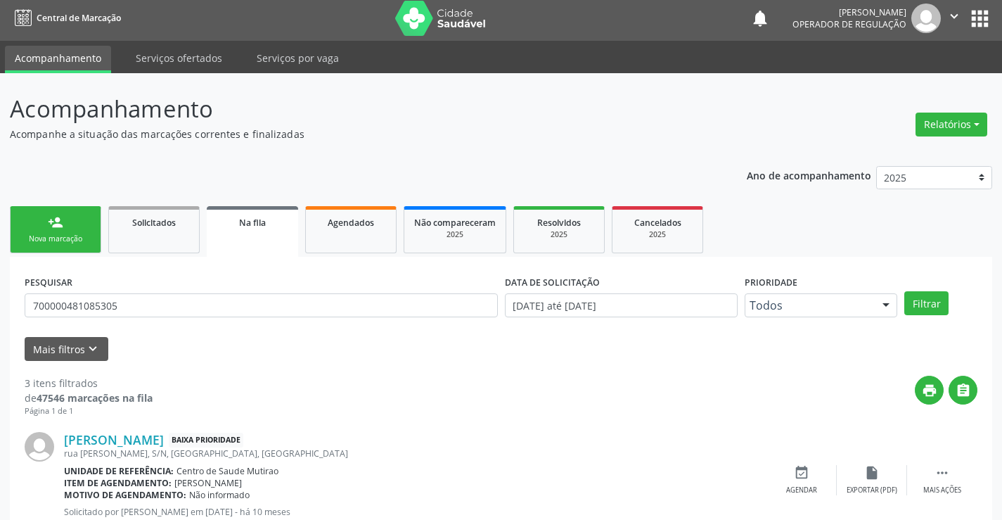
scroll to position [0, 0]
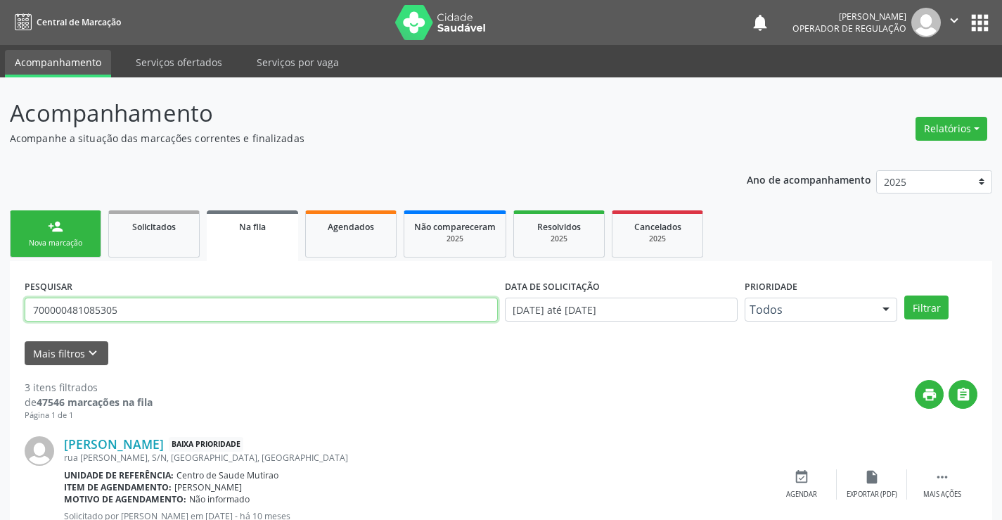
drag, startPoint x: 133, startPoint y: 316, endPoint x: 0, endPoint y: 323, distance: 133.1
click at [0, 318] on div "Acompanhamento Acompanhe a situação das marcações correntes e finalizadas Relat…" at bounding box center [501, 450] width 1002 height 746
type input "705407477772992"
click at [927, 304] on button "Filtrar" at bounding box center [926, 307] width 44 height 24
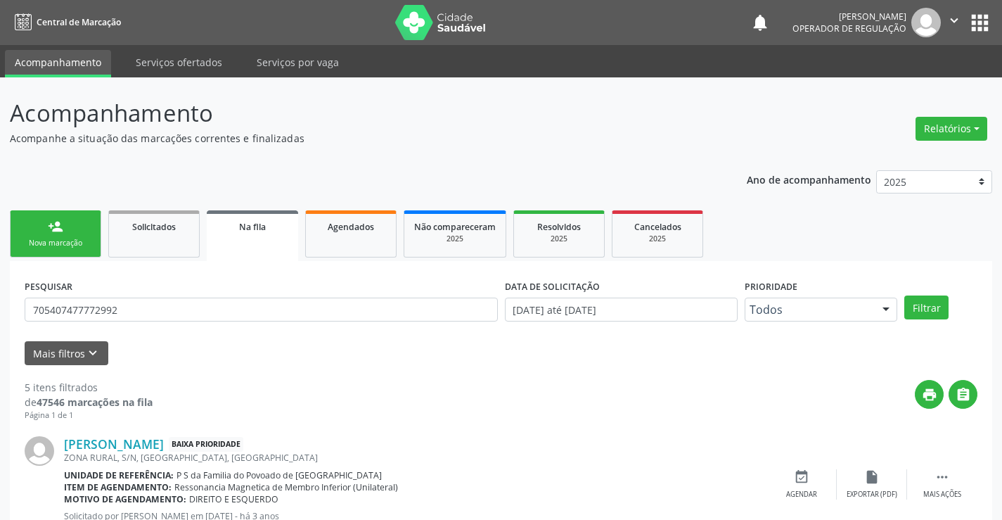
click at [87, 239] on div "Nova marcação" at bounding box center [55, 243] width 70 height 11
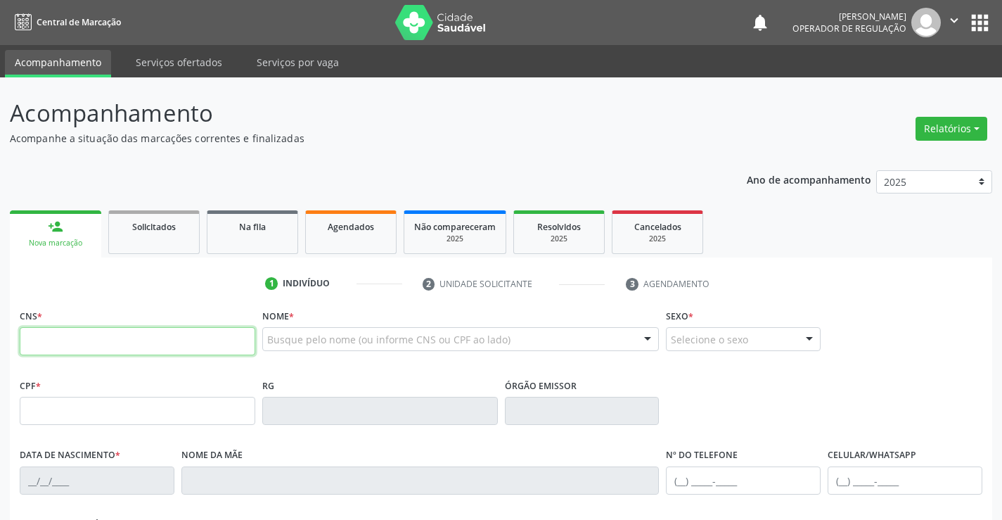
click at [157, 346] on input "text" at bounding box center [138, 341] width 236 height 28
type input "700 1009 6041 7218"
type input "[DATE]"
type input "[PERSON_NAME] Efigenia de [DEMOGRAPHIC_DATA]"
type input "[PHONE_NUMBER]"
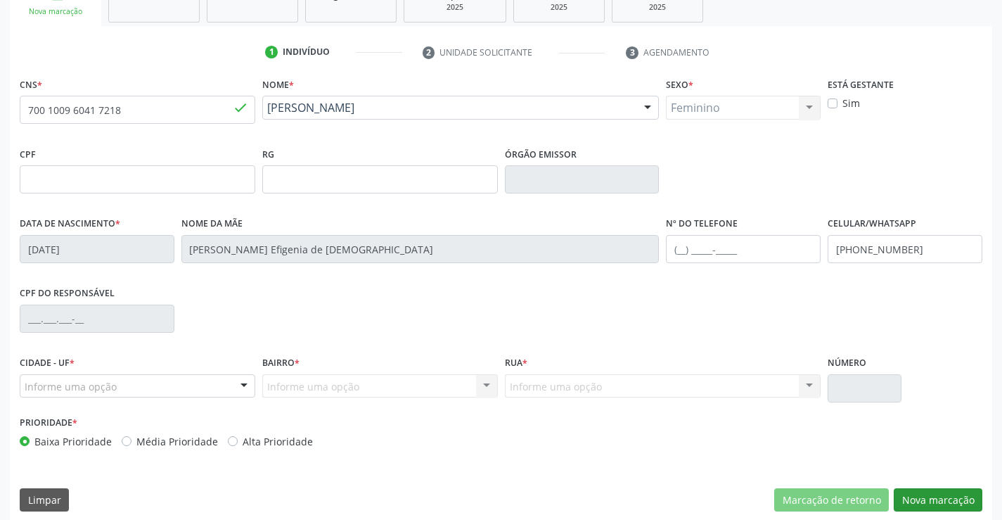
scroll to position [243, 0]
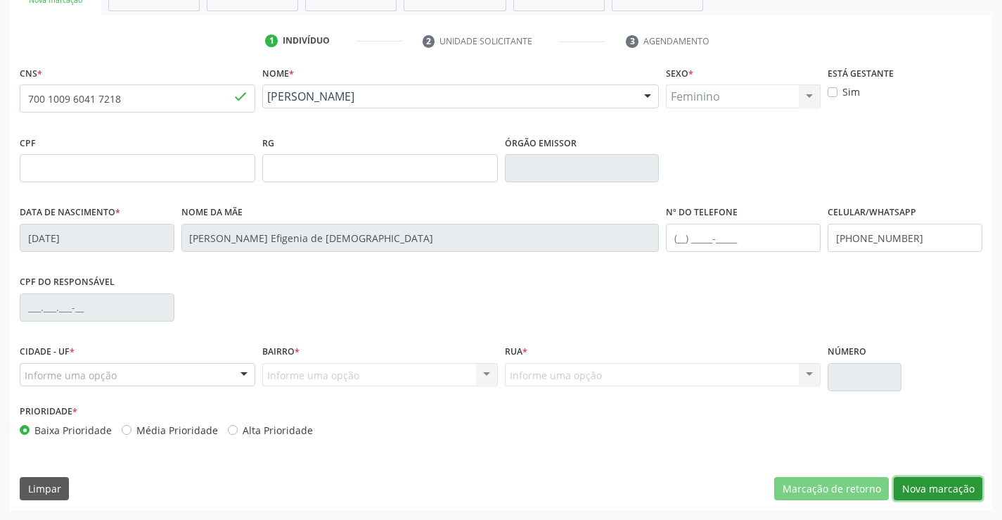
click at [934, 494] on button "Nova marcação" at bounding box center [938, 489] width 89 height 24
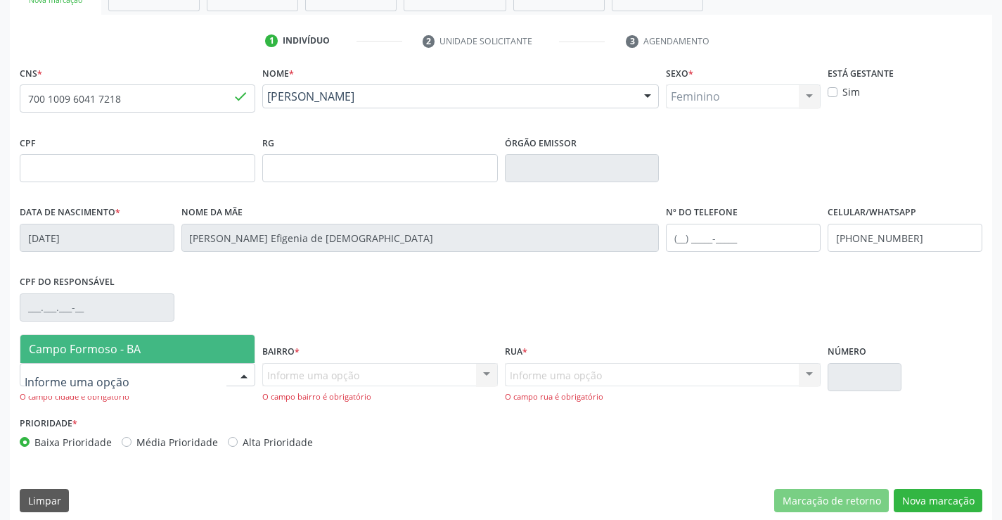
click at [121, 347] on span "Campo Formoso - BA" at bounding box center [85, 348] width 112 height 15
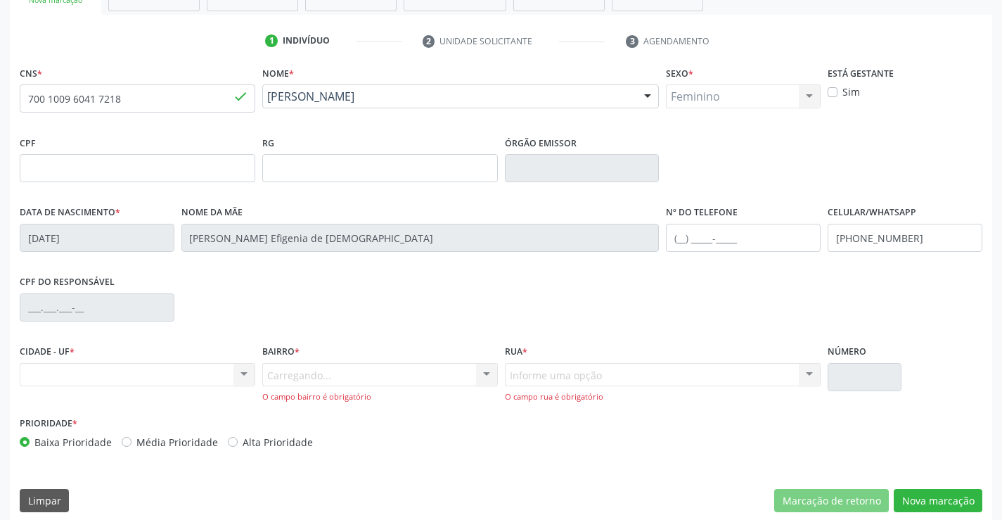
click at [324, 380] on div "Carregando... Nenhum resultado encontrado para: " " Nenhuma opção encontrada. D…" at bounding box center [380, 383] width 236 height 40
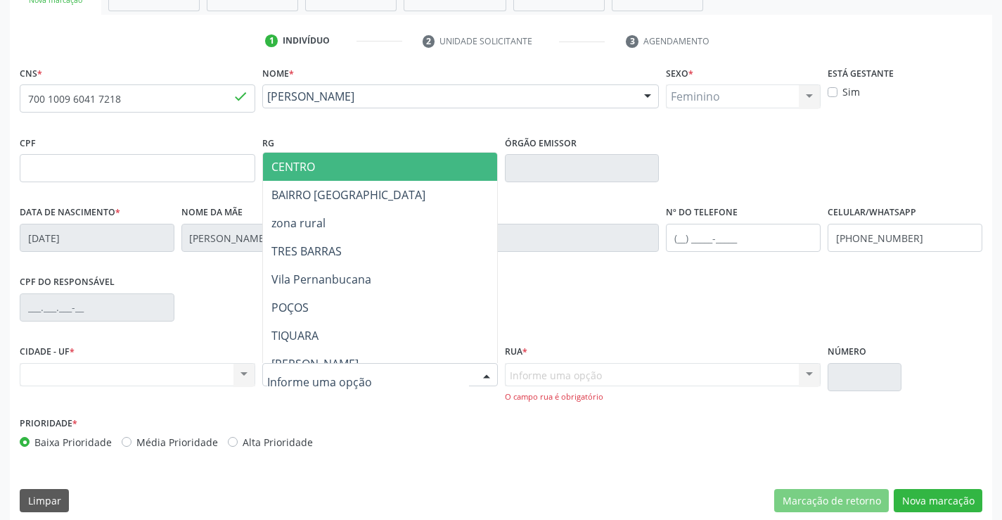
click at [302, 159] on span "CENTRO" at bounding box center [293, 166] width 44 height 15
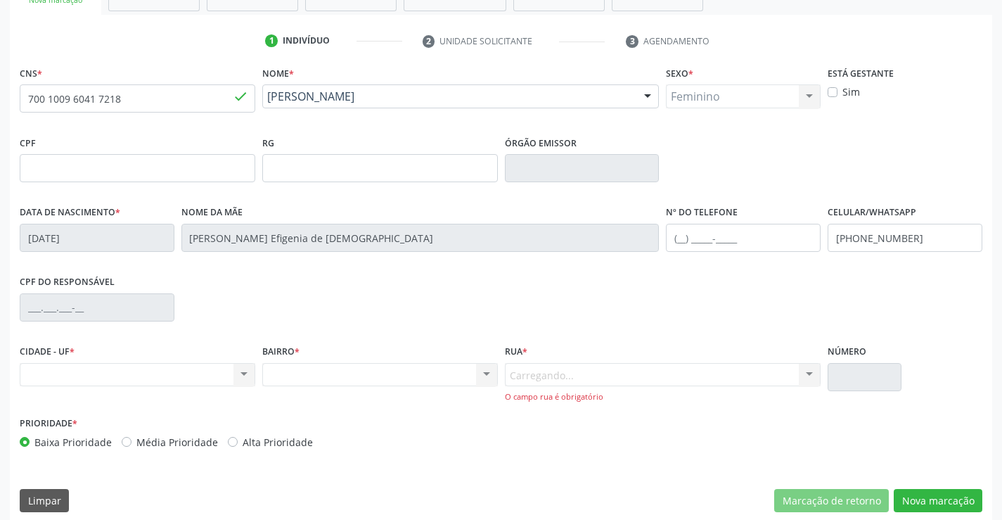
click at [564, 380] on div "Carregando... Nenhum resultado encontrado para: " " Nenhuma opção encontrada. D…" at bounding box center [663, 383] width 316 height 40
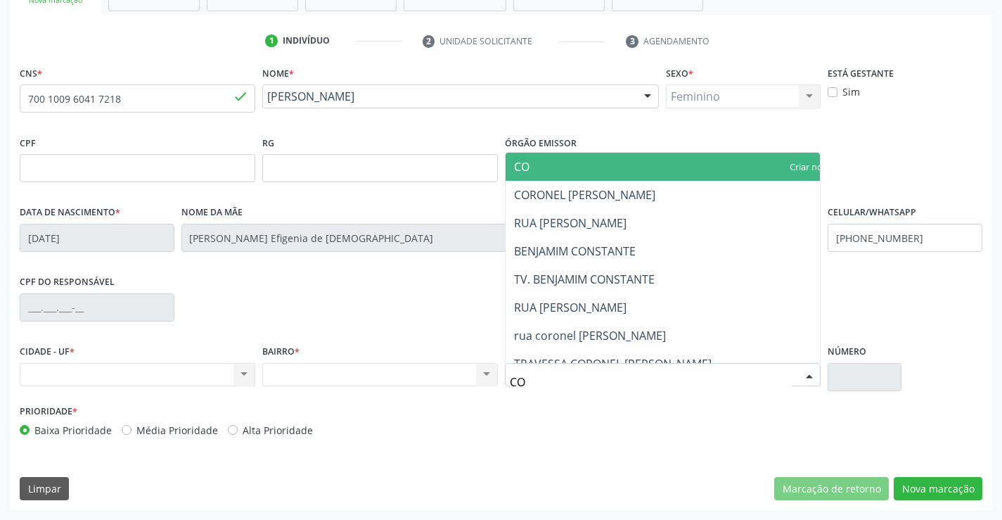
type input "COR"
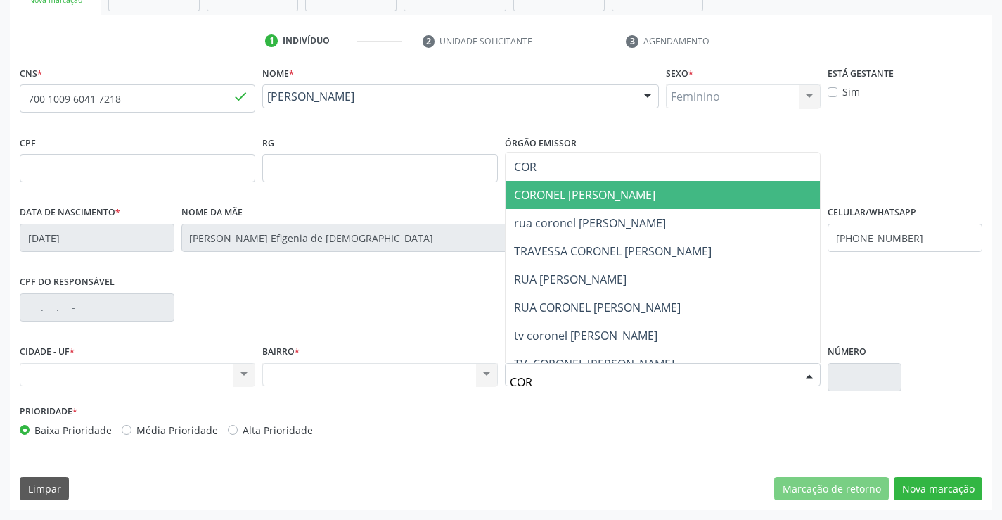
click at [637, 201] on span "CORONEL [PERSON_NAME]" at bounding box center [584, 194] width 141 height 15
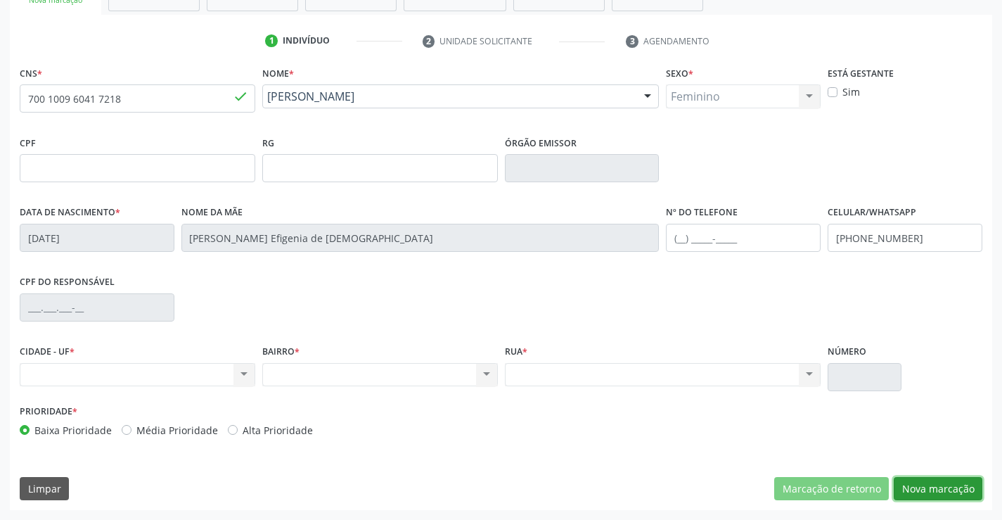
click at [917, 489] on button "Nova marcação" at bounding box center [938, 489] width 89 height 24
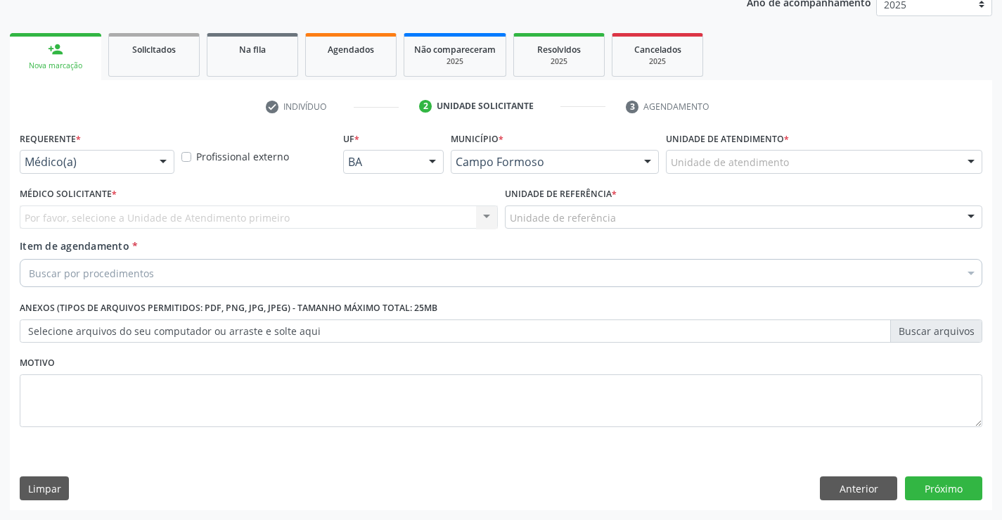
scroll to position [177, 0]
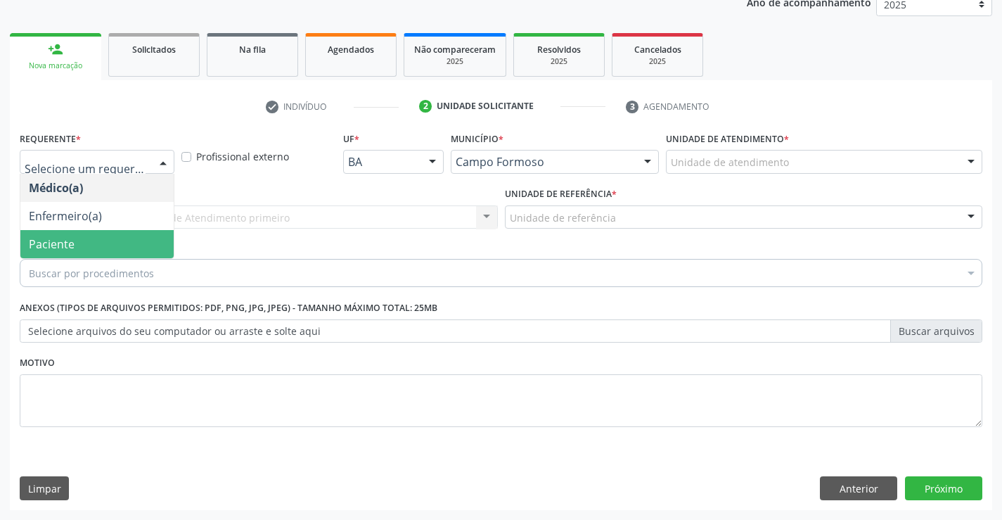
click at [57, 241] on span "Paciente" at bounding box center [52, 243] width 46 height 15
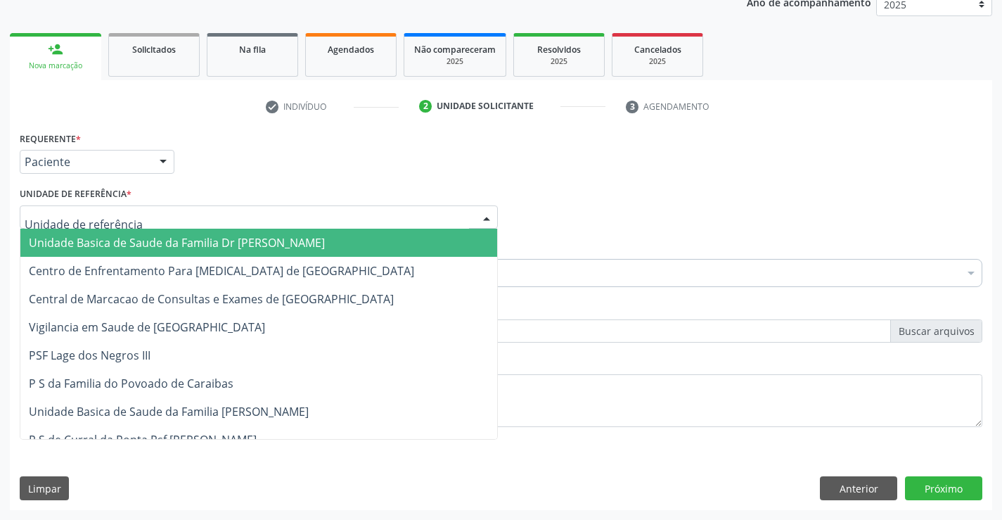
click at [65, 240] on span "Unidade Basica de Saude da Familia Dr [PERSON_NAME]" at bounding box center [177, 242] width 296 height 15
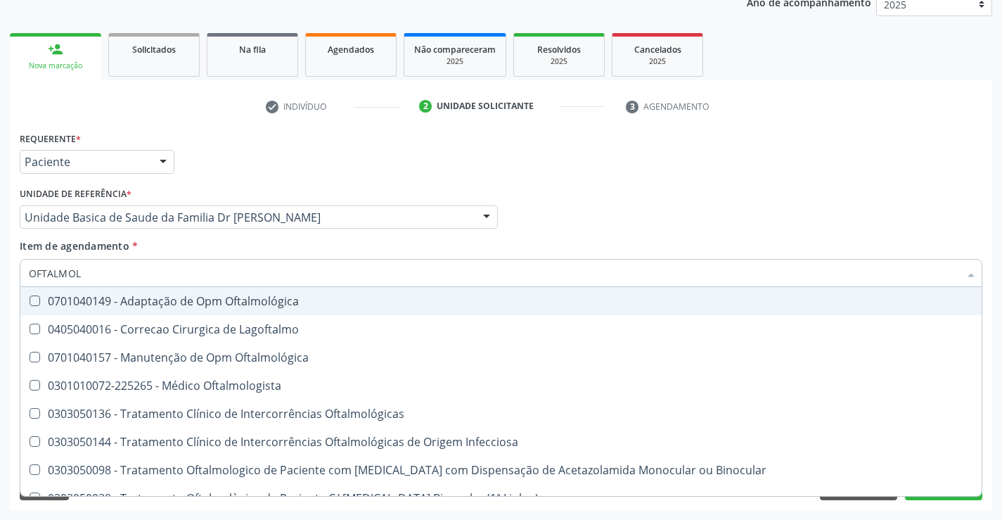
type input "OFTALMOLO"
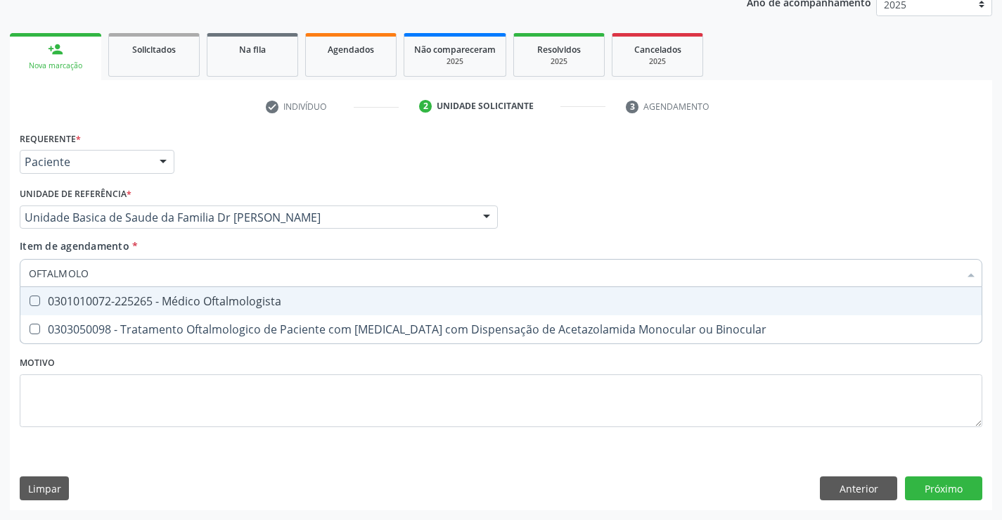
click at [53, 299] on div "0301010072-225265 - Médico Oftalmologista" at bounding box center [501, 300] width 944 height 11
checkbox Oftalmologista "true"
click at [931, 494] on div "Requerente * Paciente Médico(a) Enfermeiro(a) Paciente Nenhum resultado encontr…" at bounding box center [501, 319] width 982 height 382
checkbox Binocular "true"
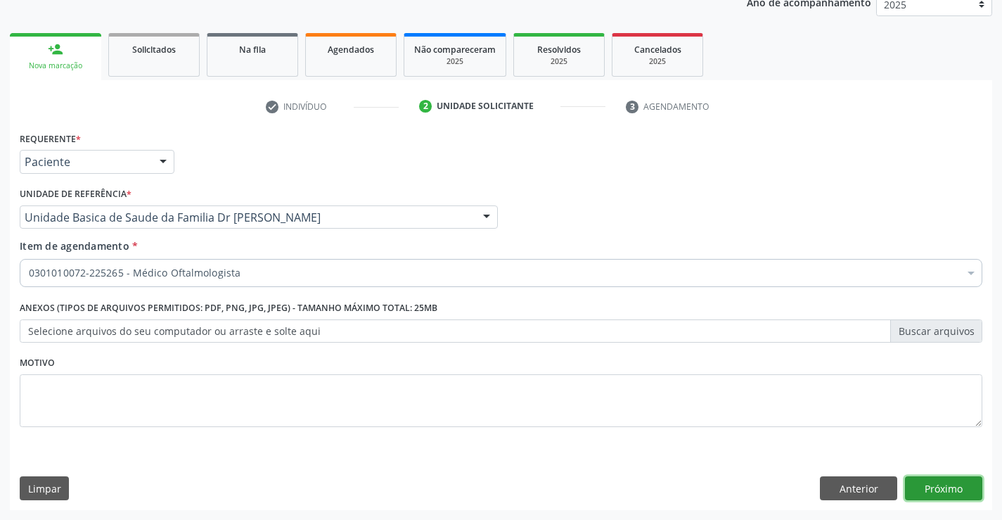
click at [932, 484] on button "Próximo" at bounding box center [943, 488] width 77 height 24
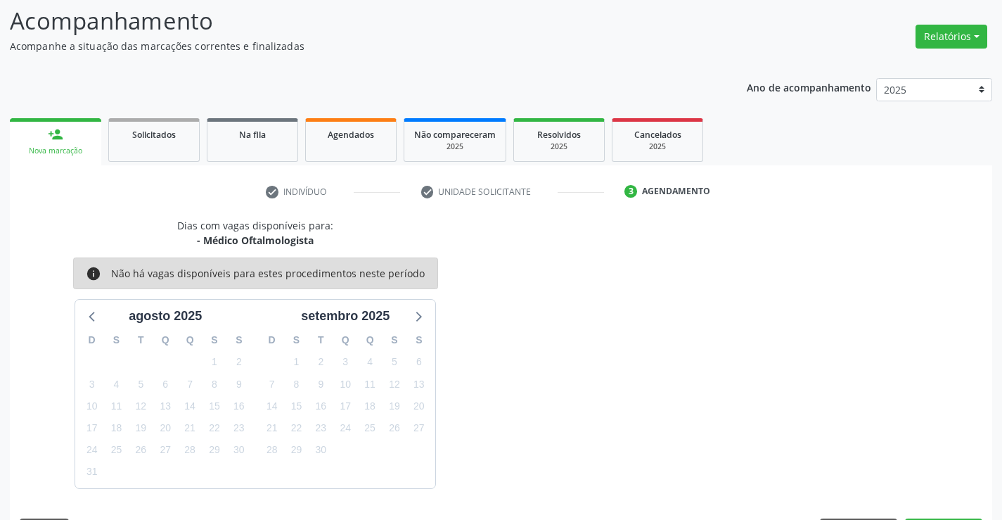
scroll to position [134, 0]
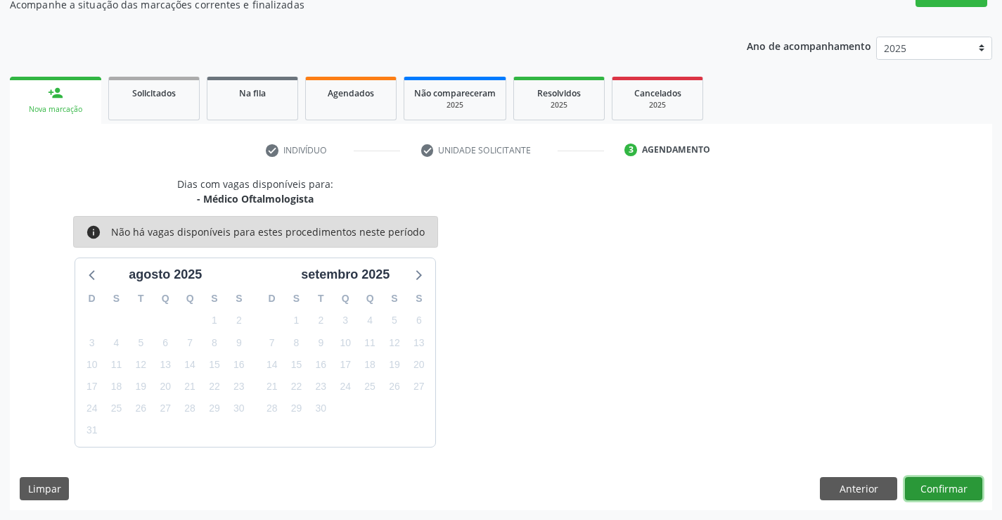
click at [924, 481] on button "Confirmar" at bounding box center [943, 489] width 77 height 24
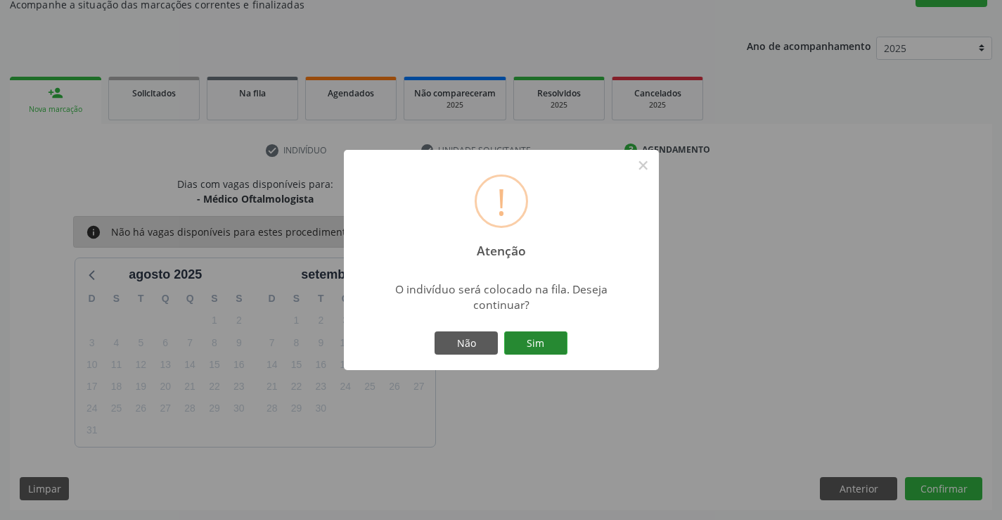
click at [562, 351] on button "Sim" at bounding box center [535, 343] width 63 height 24
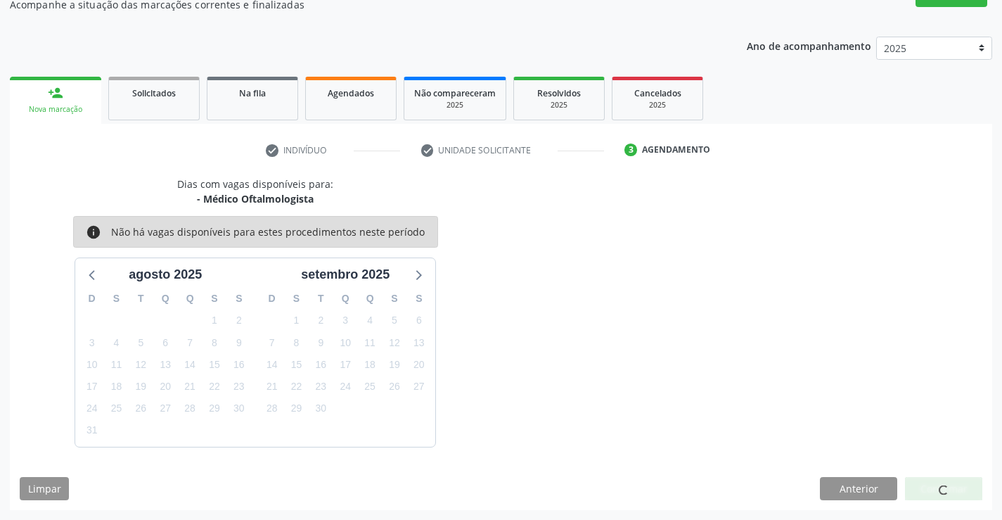
scroll to position [0, 0]
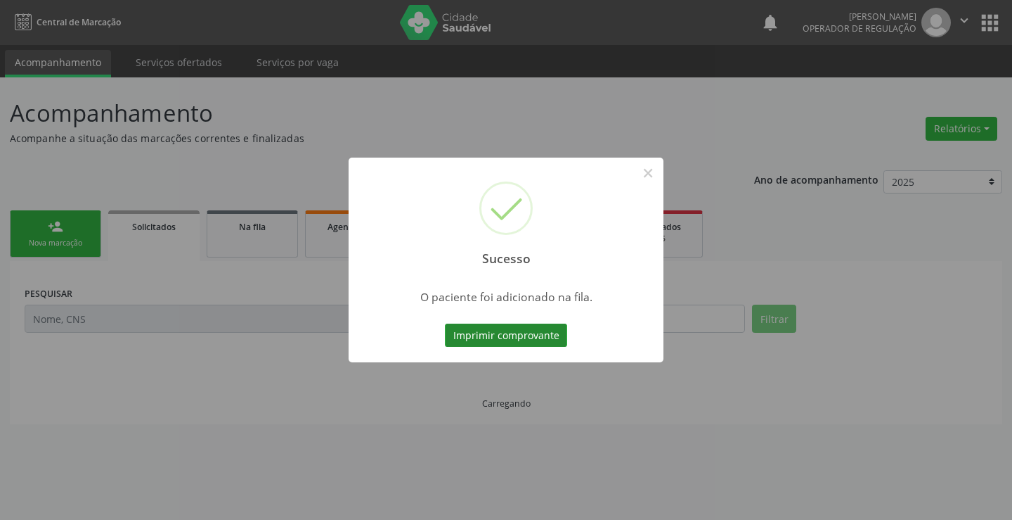
click at [543, 337] on button "Imprimir comprovante" at bounding box center [506, 335] width 122 height 24
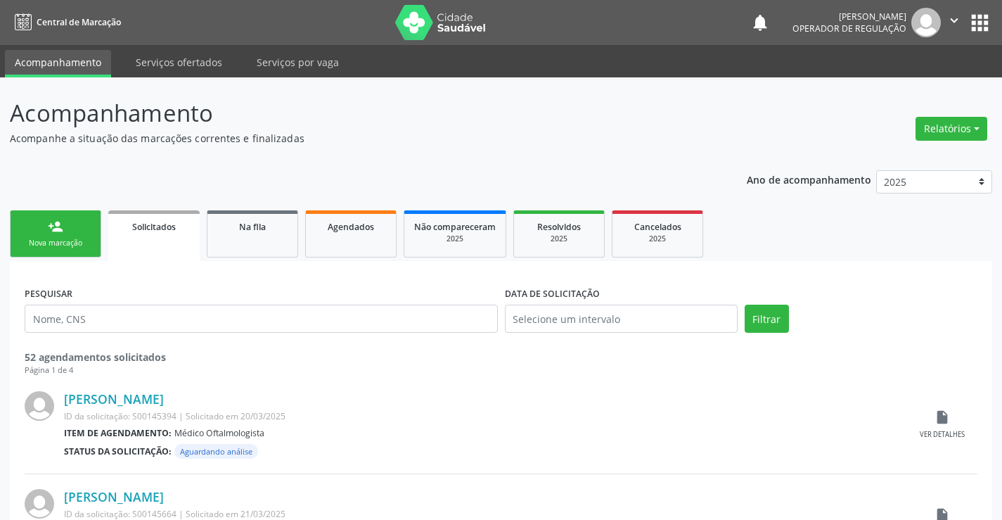
click at [64, 235] on link "person_add Nova marcação" at bounding box center [55, 233] width 91 height 47
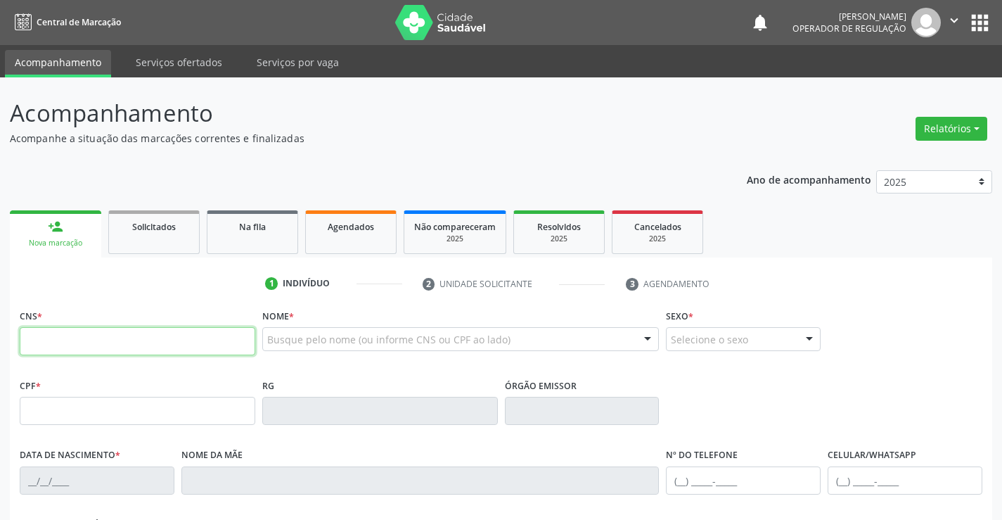
click at [123, 342] on input "text" at bounding box center [138, 341] width 236 height 28
type input "702 6072 6261 1742"
type input "[DATE]"
type input "[PHONE_NUMBER]"
type input "S/N"
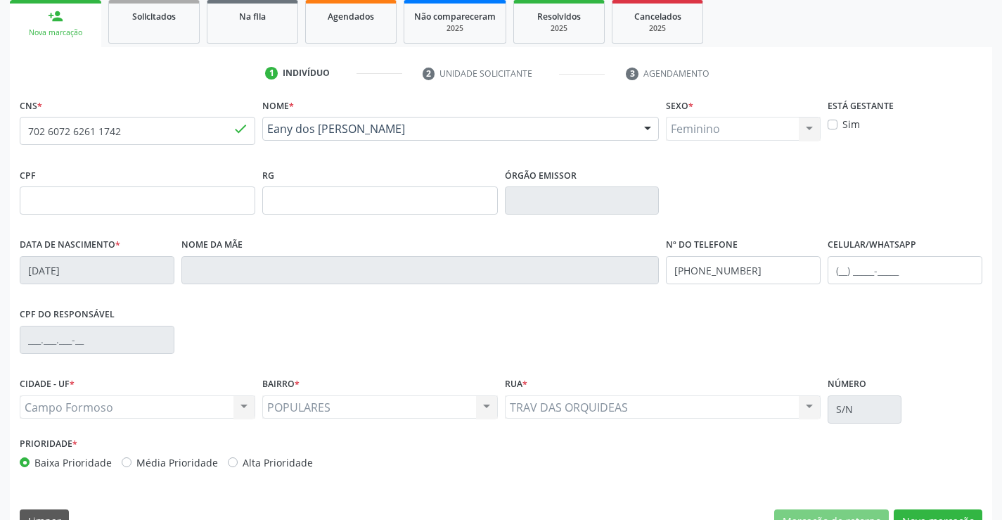
scroll to position [211, 0]
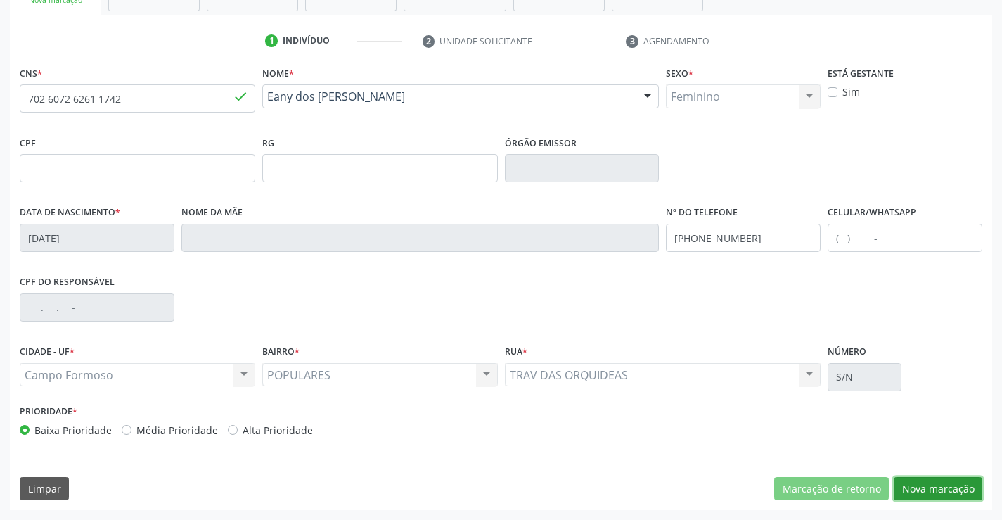
click at [913, 484] on button "Nova marcação" at bounding box center [938, 489] width 89 height 24
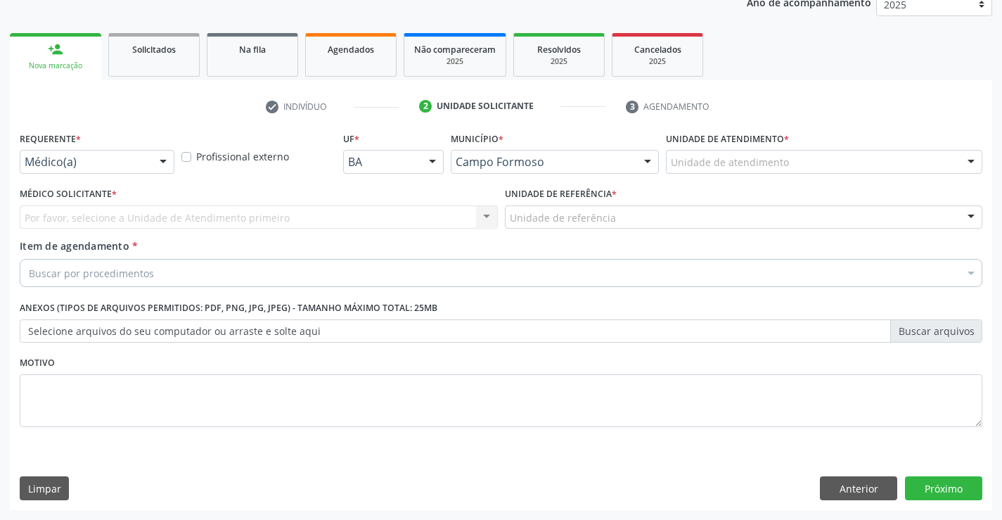
click at [83, 153] on div "Médico(a)" at bounding box center [97, 162] width 155 height 24
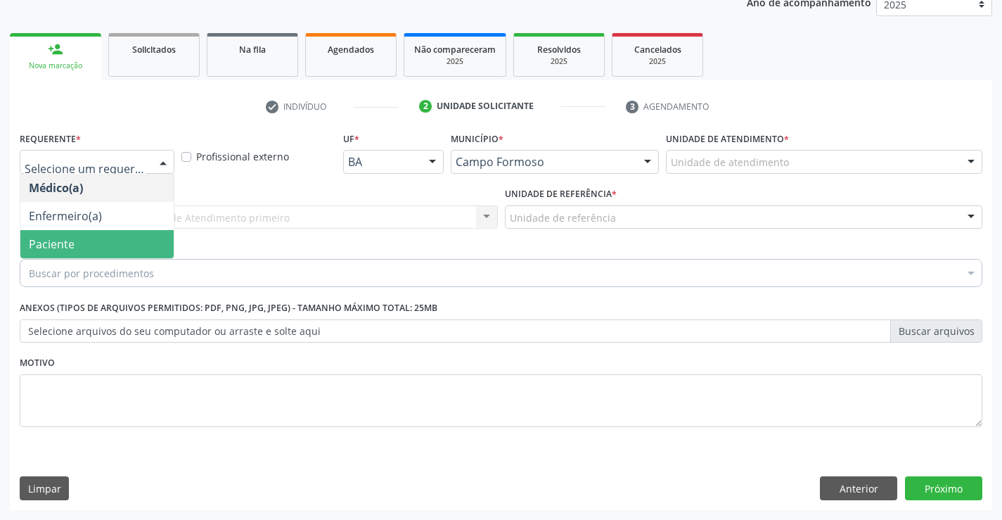
click at [46, 250] on span "Paciente" at bounding box center [52, 243] width 46 height 15
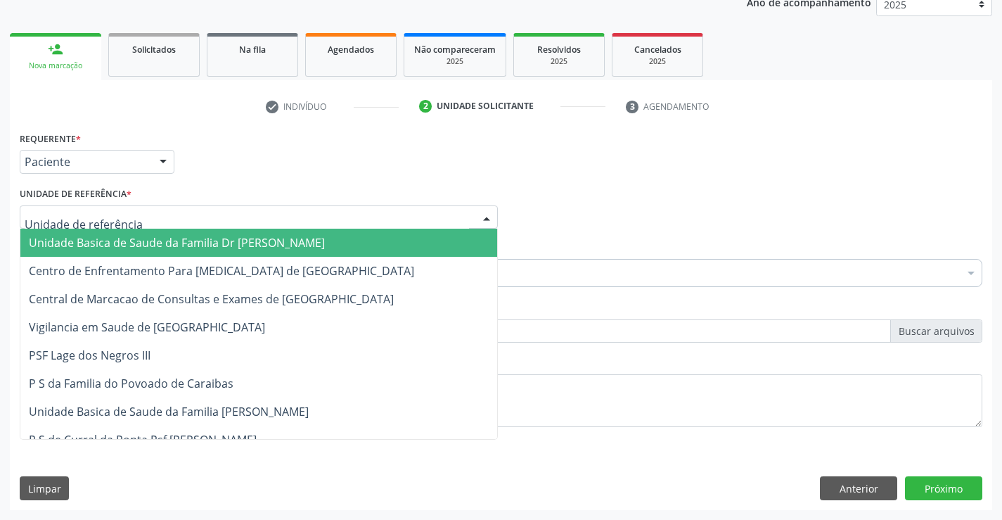
click at [52, 244] on span "Unidade Basica de Saude da Familia Dr [PERSON_NAME]" at bounding box center [177, 242] width 296 height 15
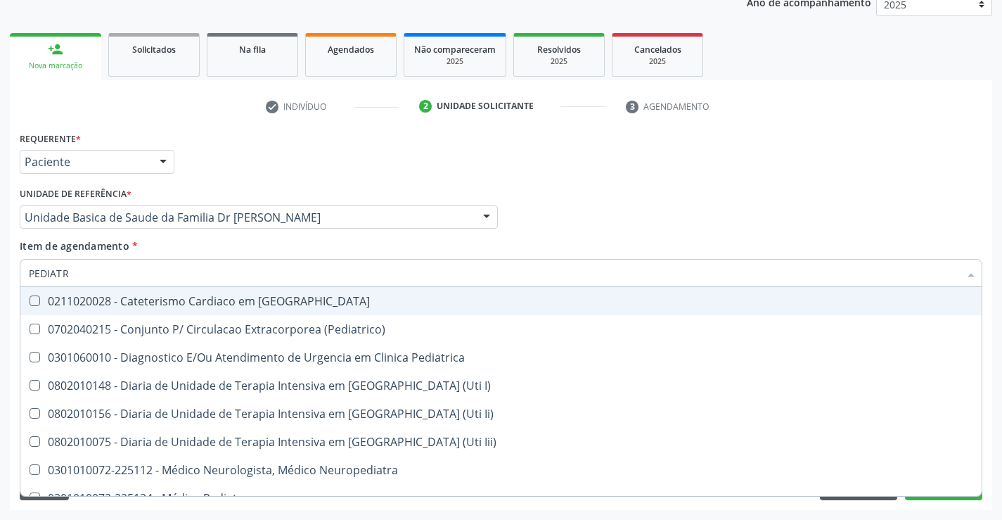
type input "PEDIATRA"
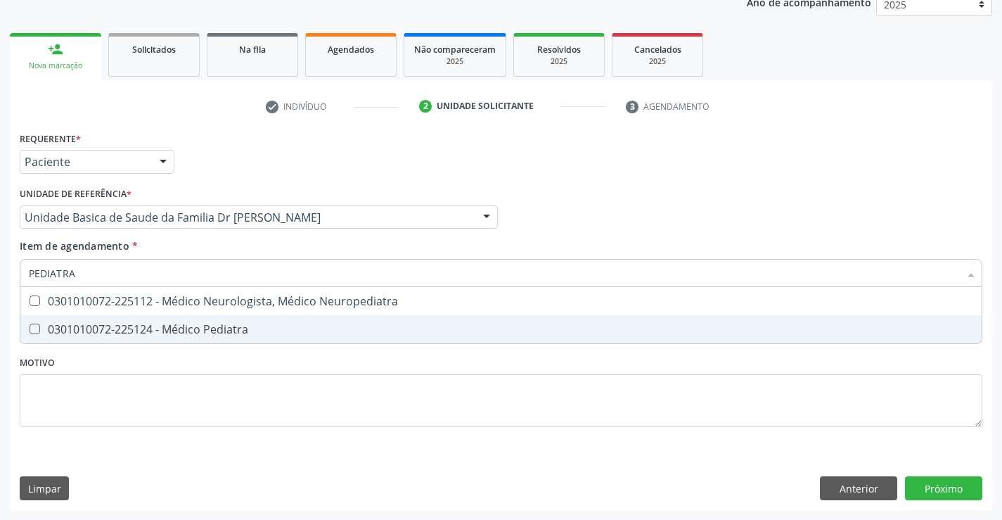
click at [200, 325] on div "0301010072-225124 - Médico Pediatra" at bounding box center [501, 328] width 944 height 11
checkbox Pediatra "true"
click at [943, 498] on button "Próximo" at bounding box center [943, 488] width 77 height 24
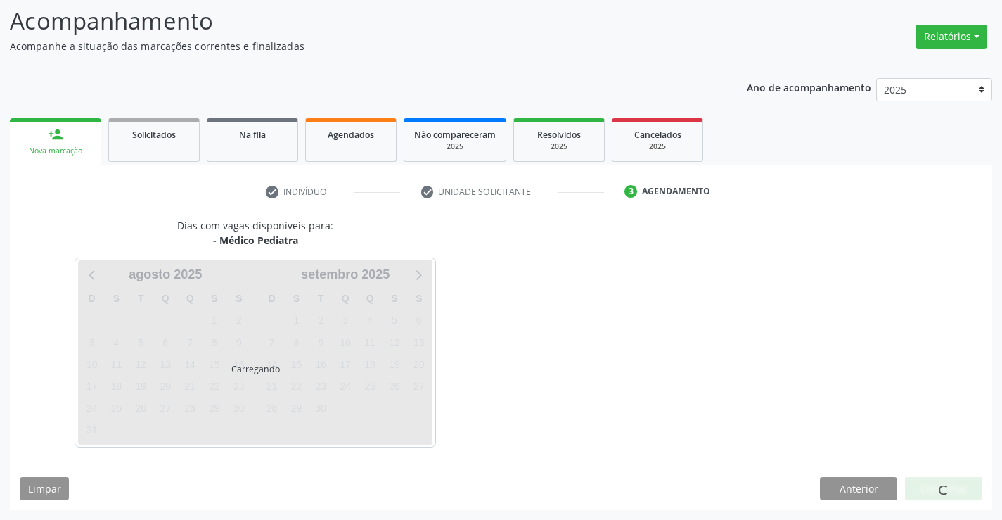
scroll to position [92, 0]
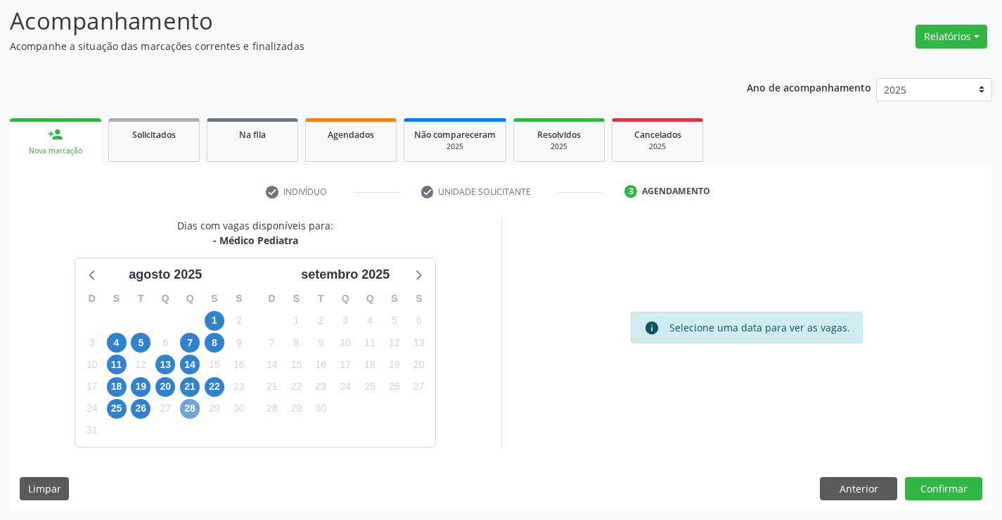
click at [189, 411] on span "28" at bounding box center [190, 409] width 20 height 20
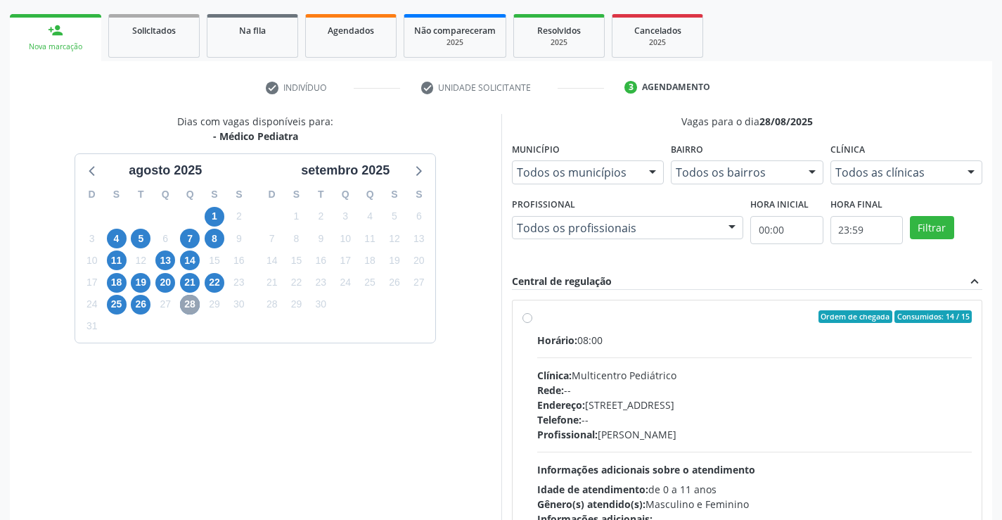
scroll to position [233, 0]
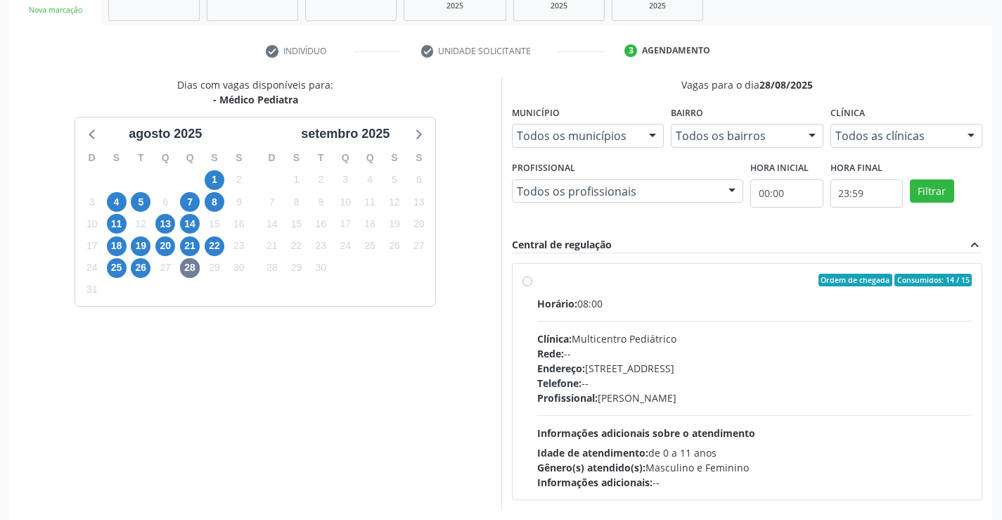
click at [522, 272] on div "Ordem de chegada Consumidos: 14 / 15 Horário: 08:00 Clínica: Multicentro Pediát…" at bounding box center [747, 382] width 470 height 236
radio input "true"
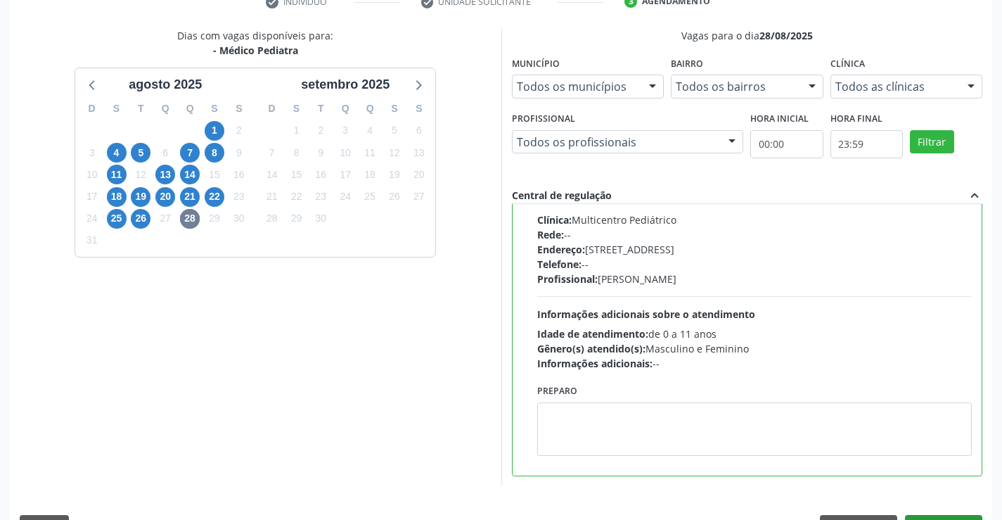
scroll to position [321, 0]
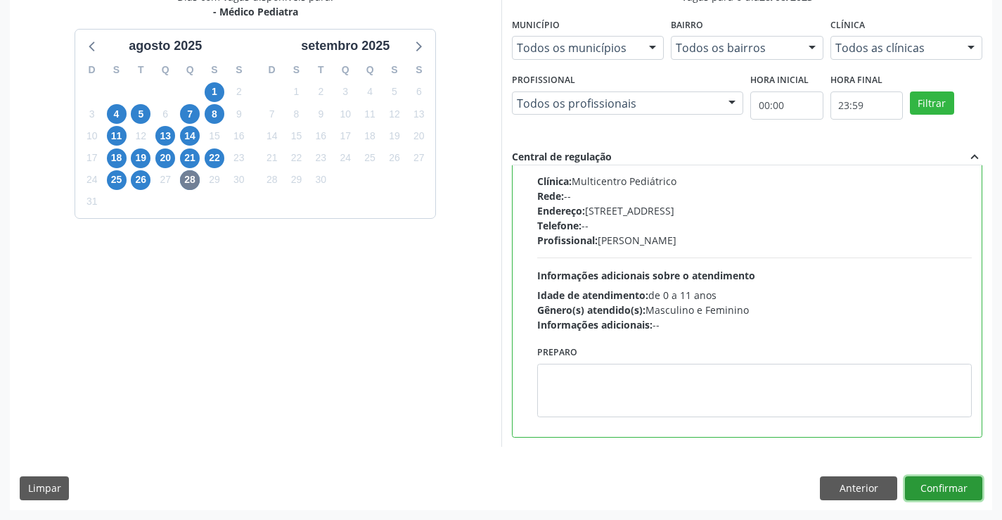
click at [931, 491] on button "Confirmar" at bounding box center [943, 488] width 77 height 24
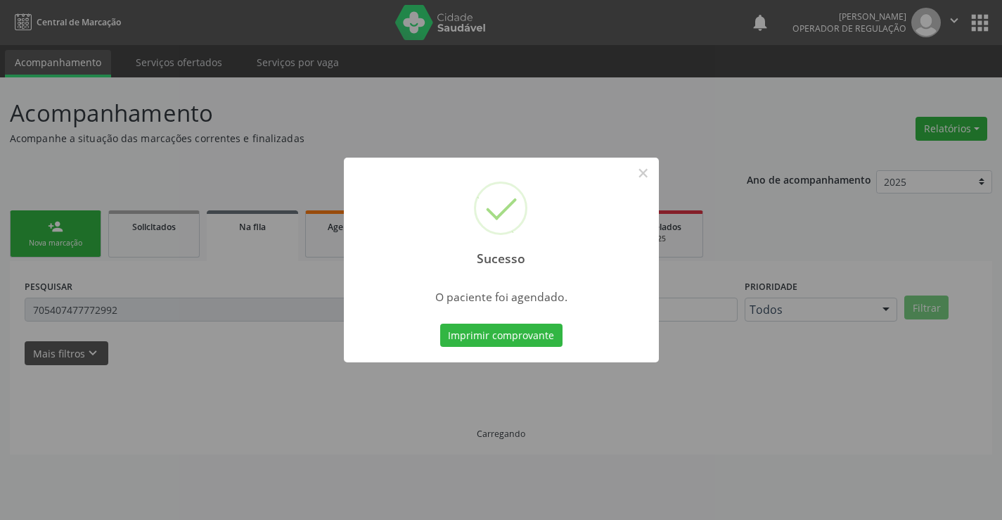
scroll to position [0, 0]
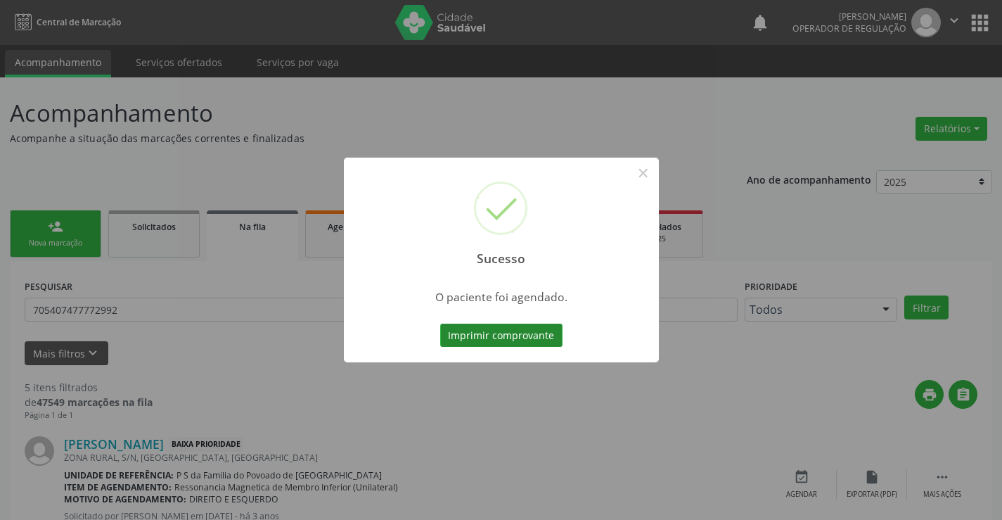
click at [527, 328] on button "Imprimir comprovante" at bounding box center [501, 335] width 122 height 24
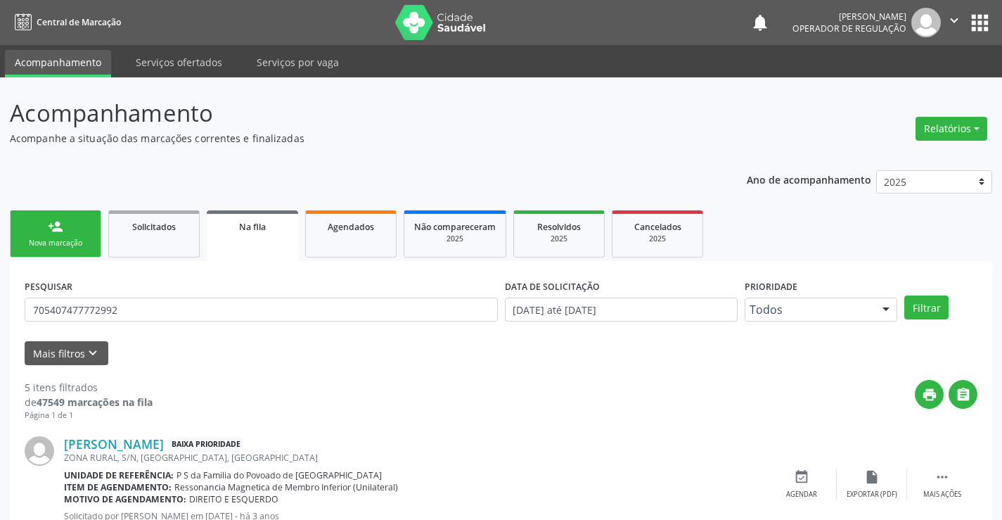
click at [58, 236] on link "person_add Nova marcação" at bounding box center [55, 233] width 91 height 47
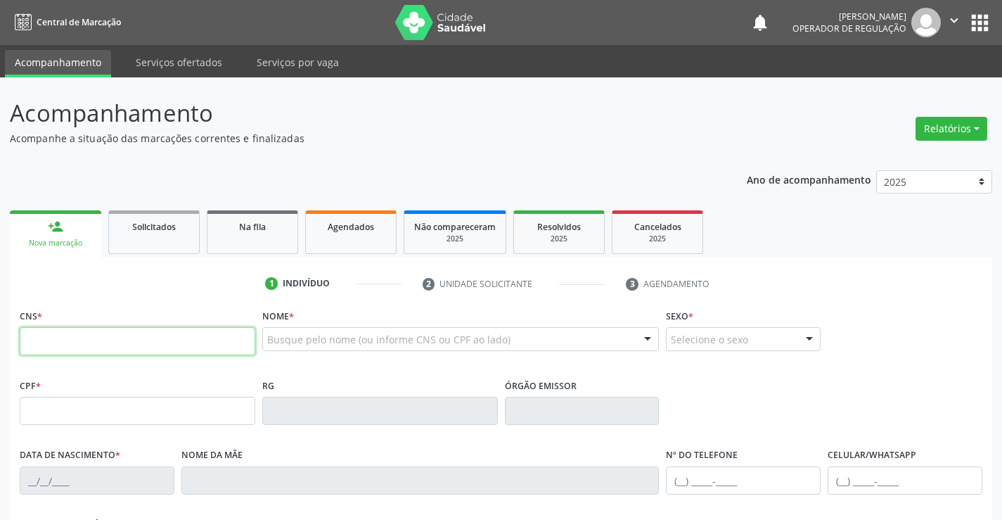
click at [228, 346] on input "text" at bounding box center [138, 341] width 236 height 28
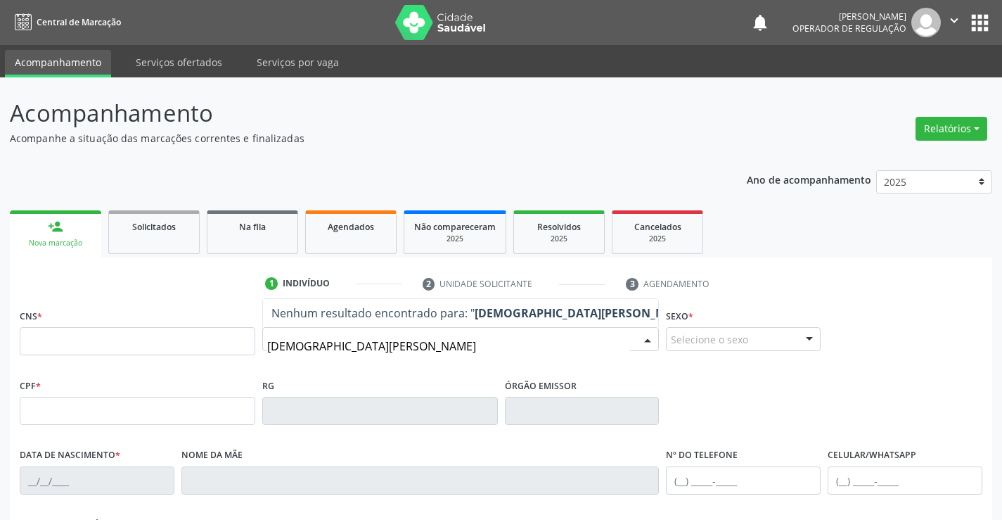
type input "[PERSON_NAME]"
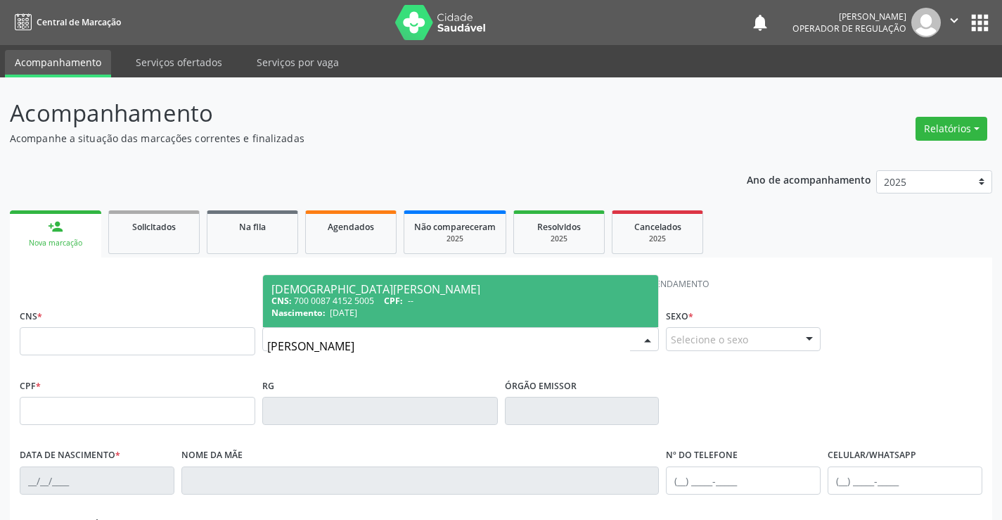
click at [342, 303] on div "CNS: 700 0087 4152 5005 CPF: --" at bounding box center [460, 301] width 379 height 12
type input "700 0087 4152 5005"
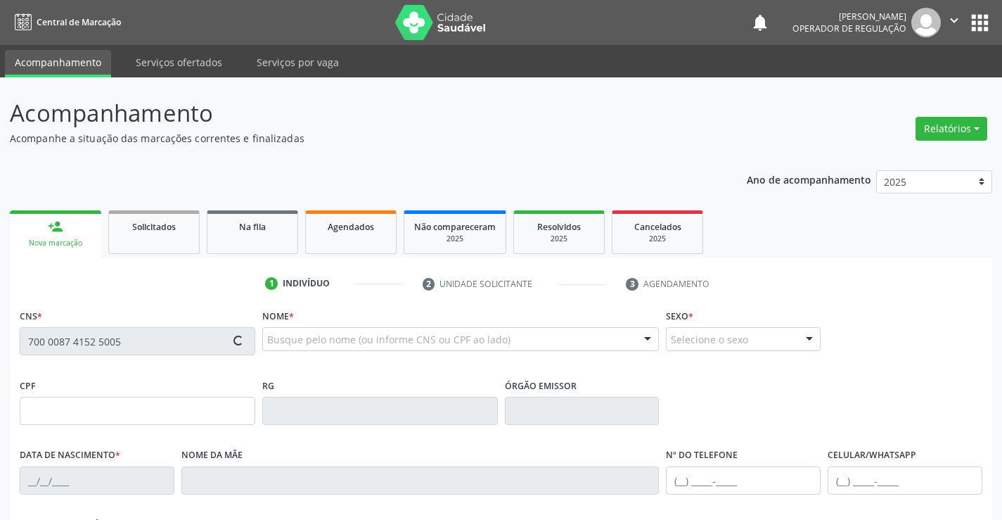
type input "0338045759"
type input "[DATE]"
type input "[PHONE_NUMBER]"
type input "021.403.705-38"
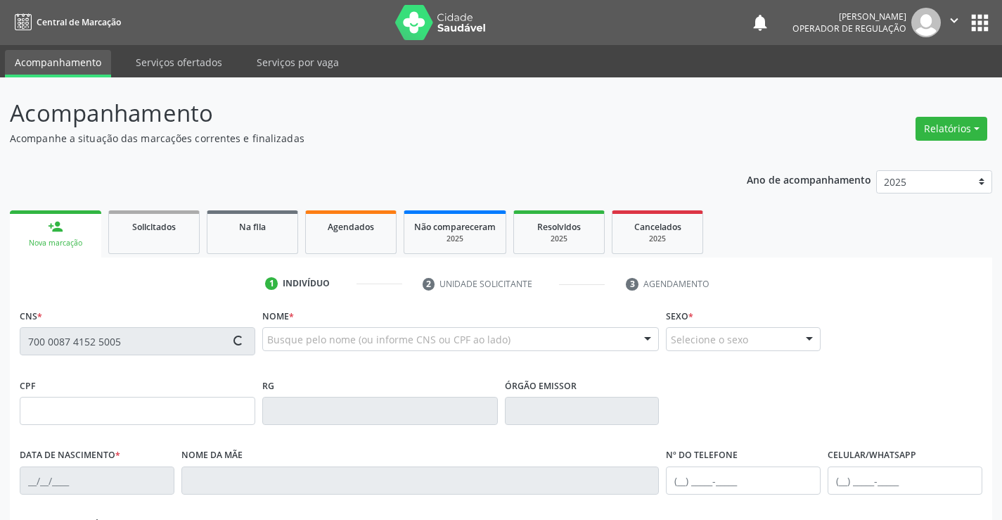
type input "s/n"
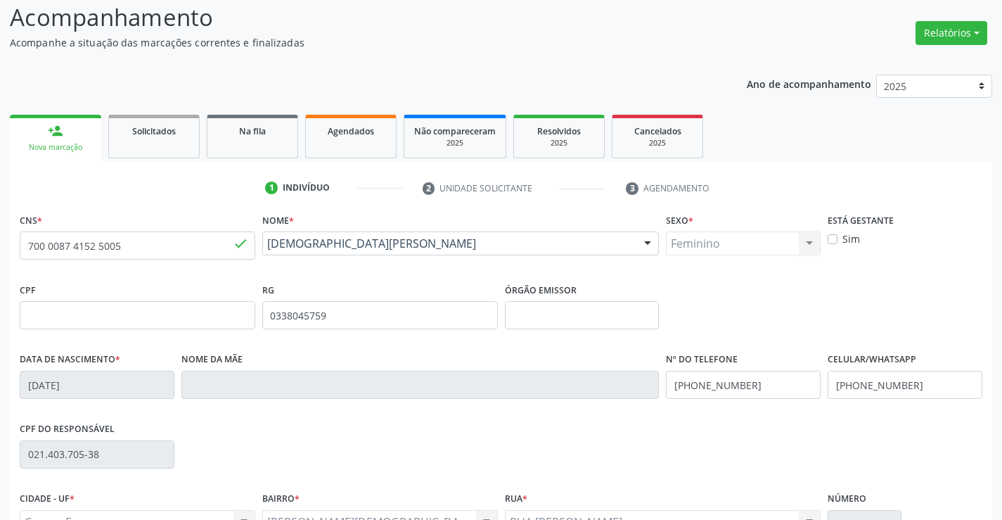
scroll to position [211, 0]
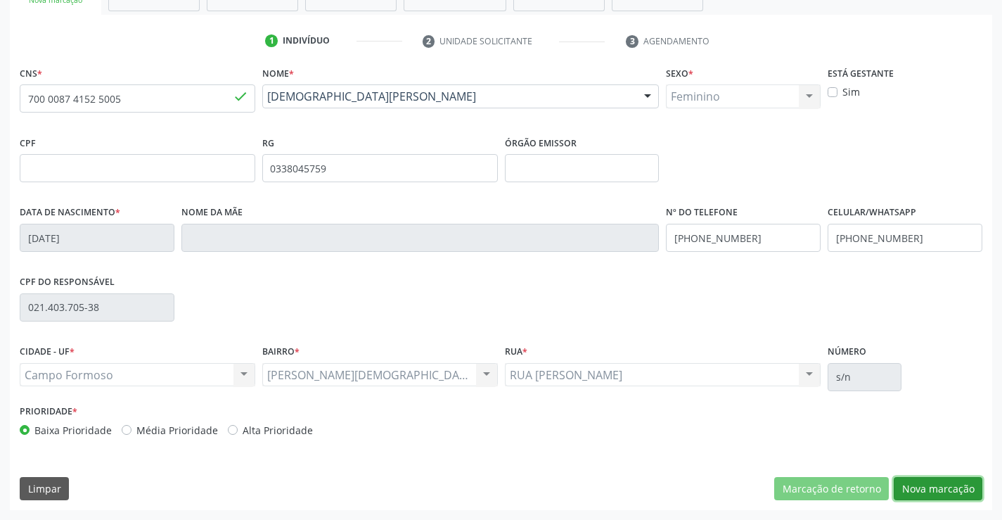
click at [913, 485] on button "Nova marcação" at bounding box center [938, 489] width 89 height 24
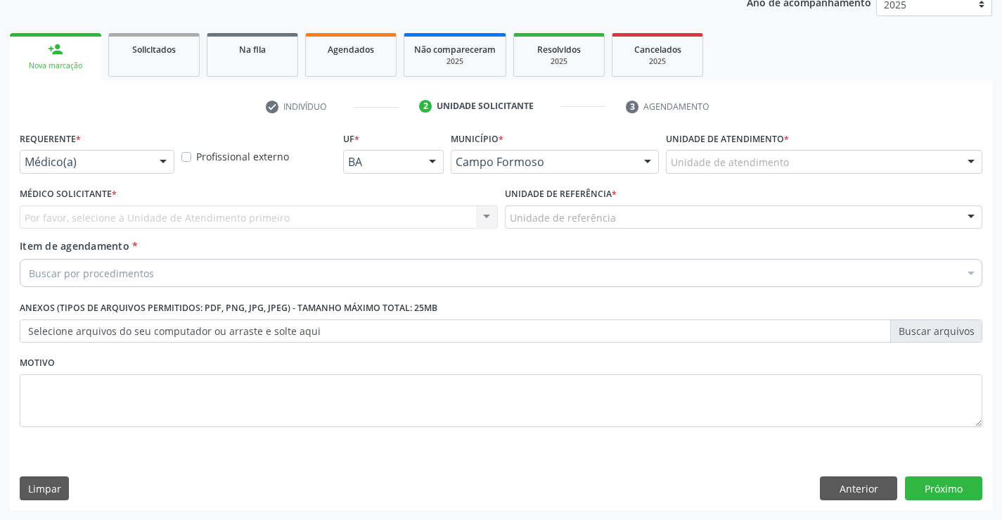
scroll to position [177, 0]
click at [846, 486] on button "Anterior" at bounding box center [858, 488] width 77 height 24
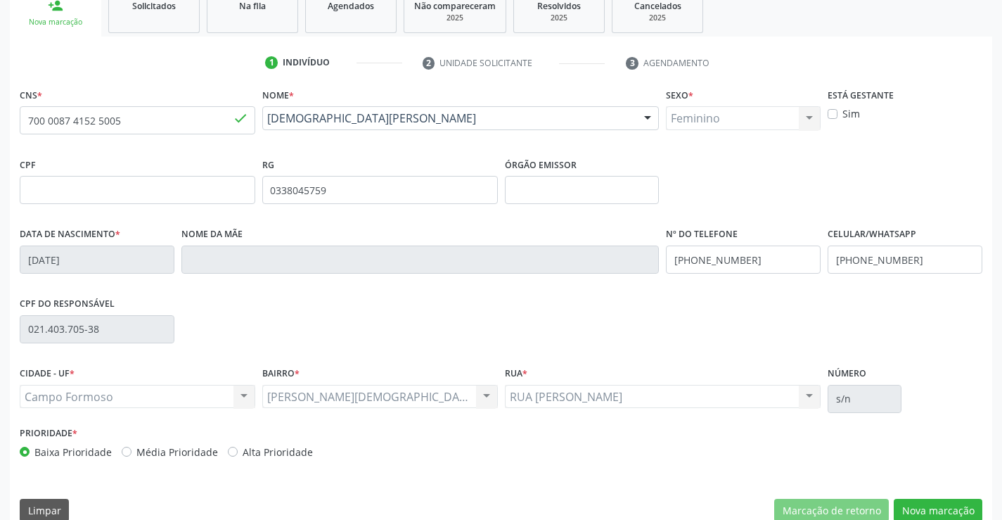
scroll to position [243, 0]
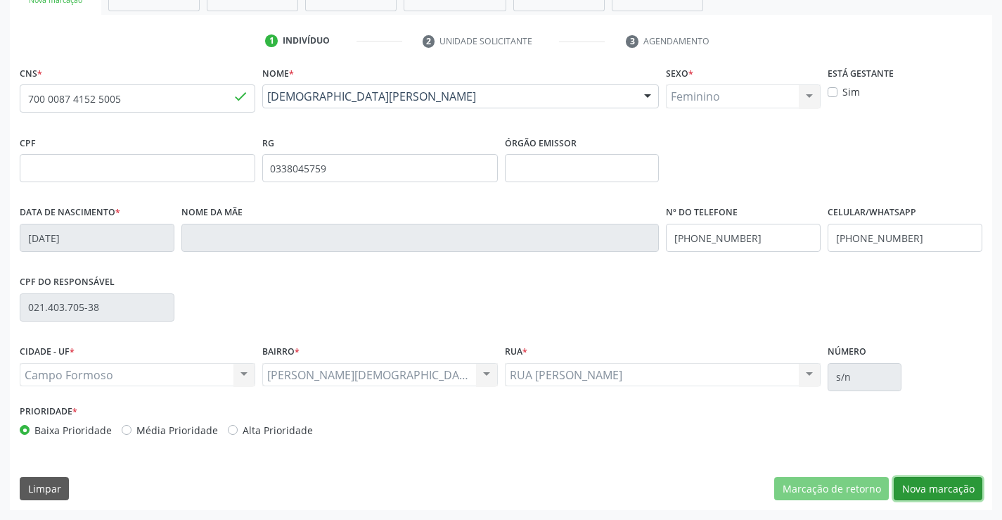
click at [922, 488] on button "Nova marcação" at bounding box center [938, 489] width 89 height 24
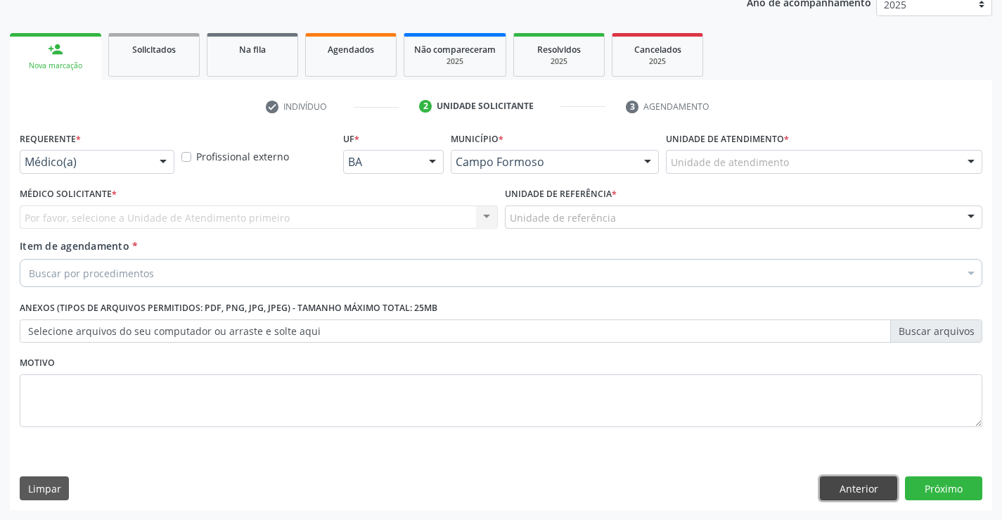
click at [836, 484] on button "Anterior" at bounding box center [858, 488] width 77 height 24
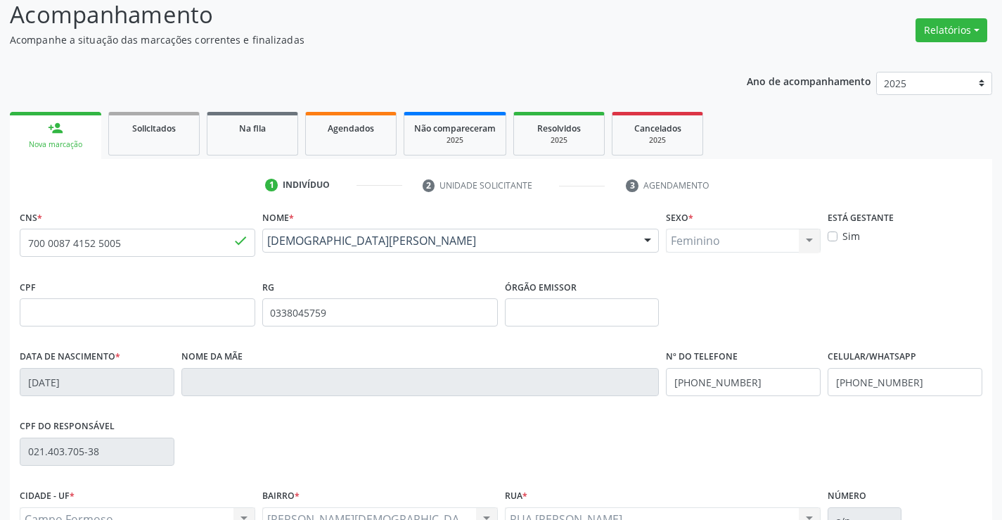
scroll to position [0, 0]
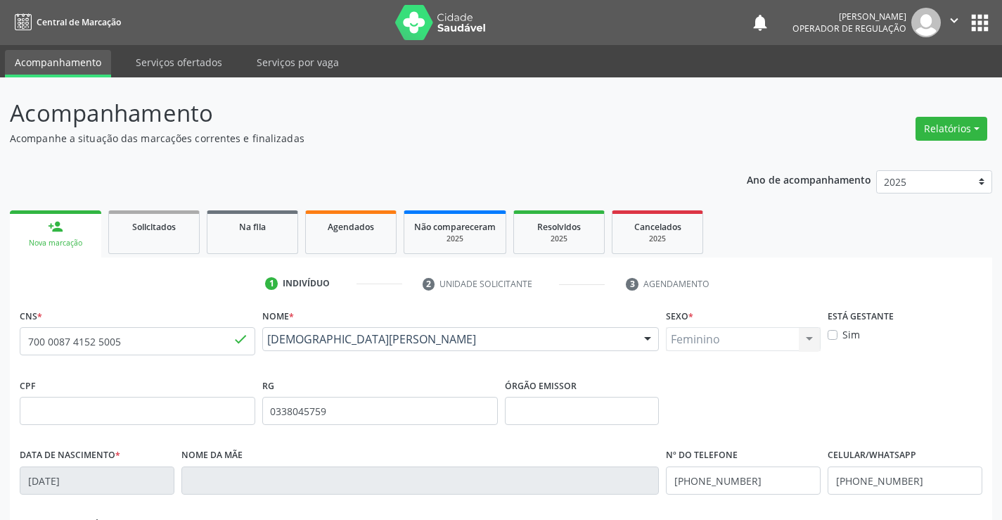
click at [950, 20] on icon "" at bounding box center [953, 20] width 15 height 15
click at [910, 89] on link "Sair" at bounding box center [918, 86] width 97 height 20
